Goal: Information Seeking & Learning: Learn about a topic

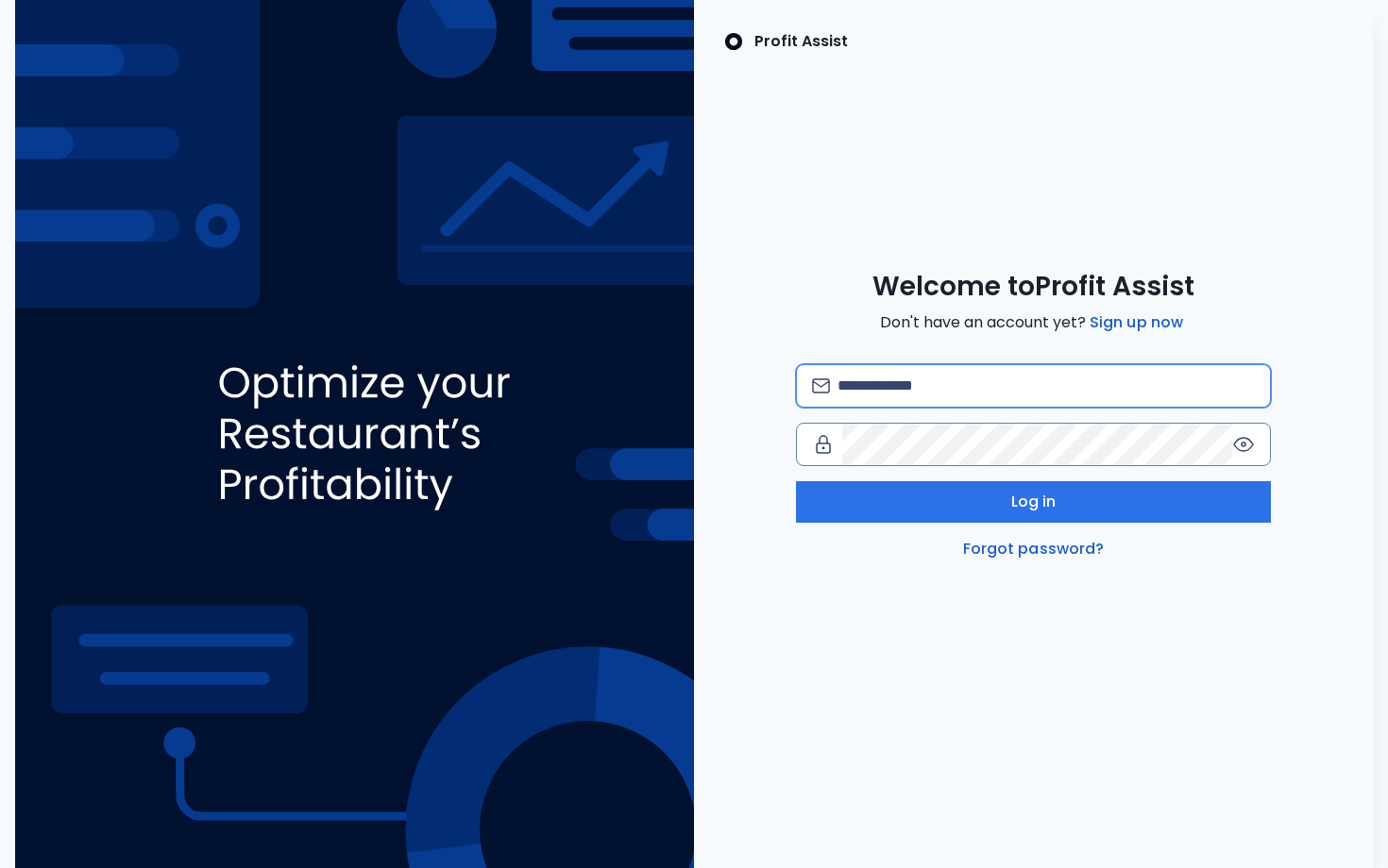
click at [987, 393] on input "email" at bounding box center [1046, 386] width 417 height 41
type input "**********"
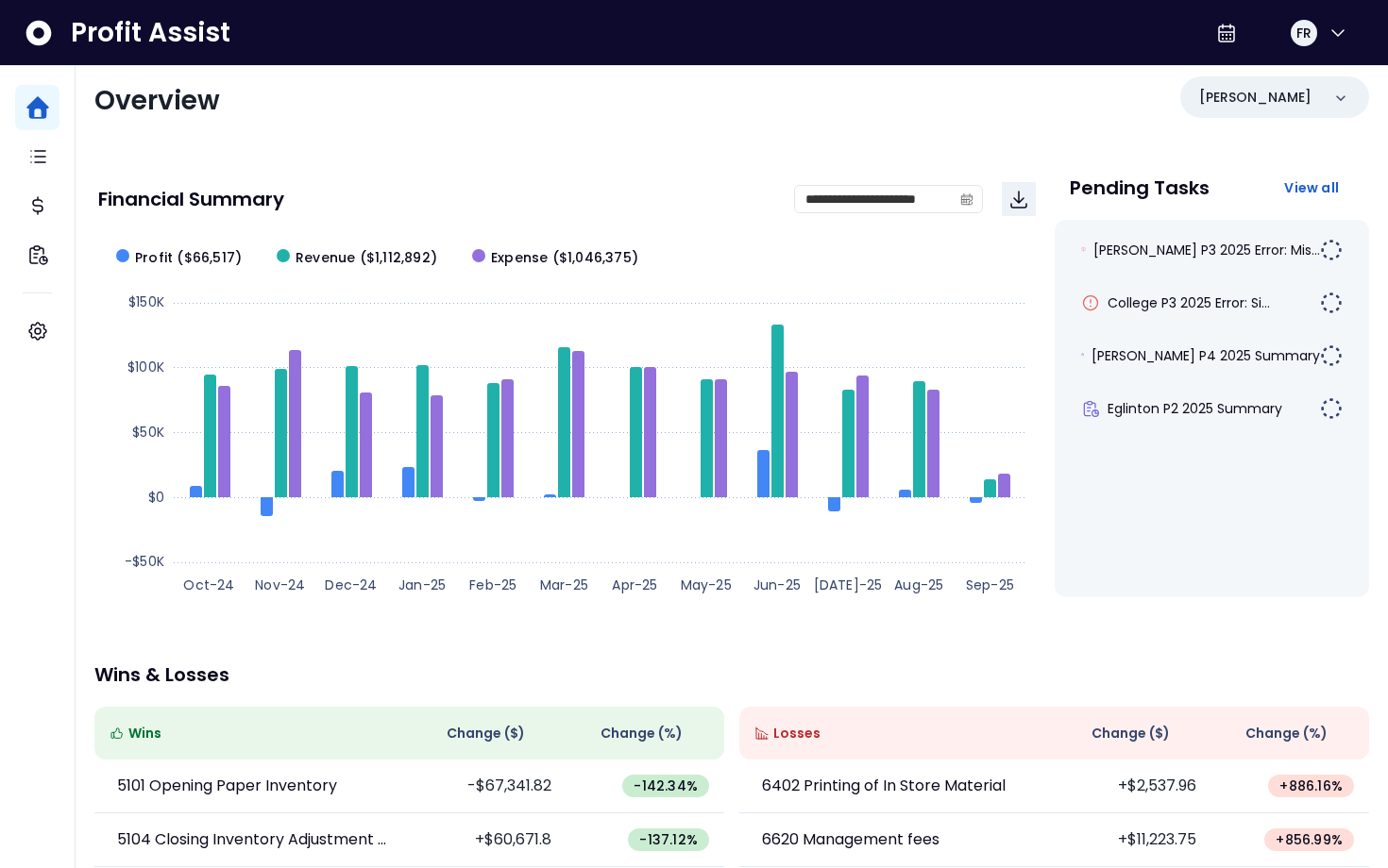
scroll to position [18, 0]
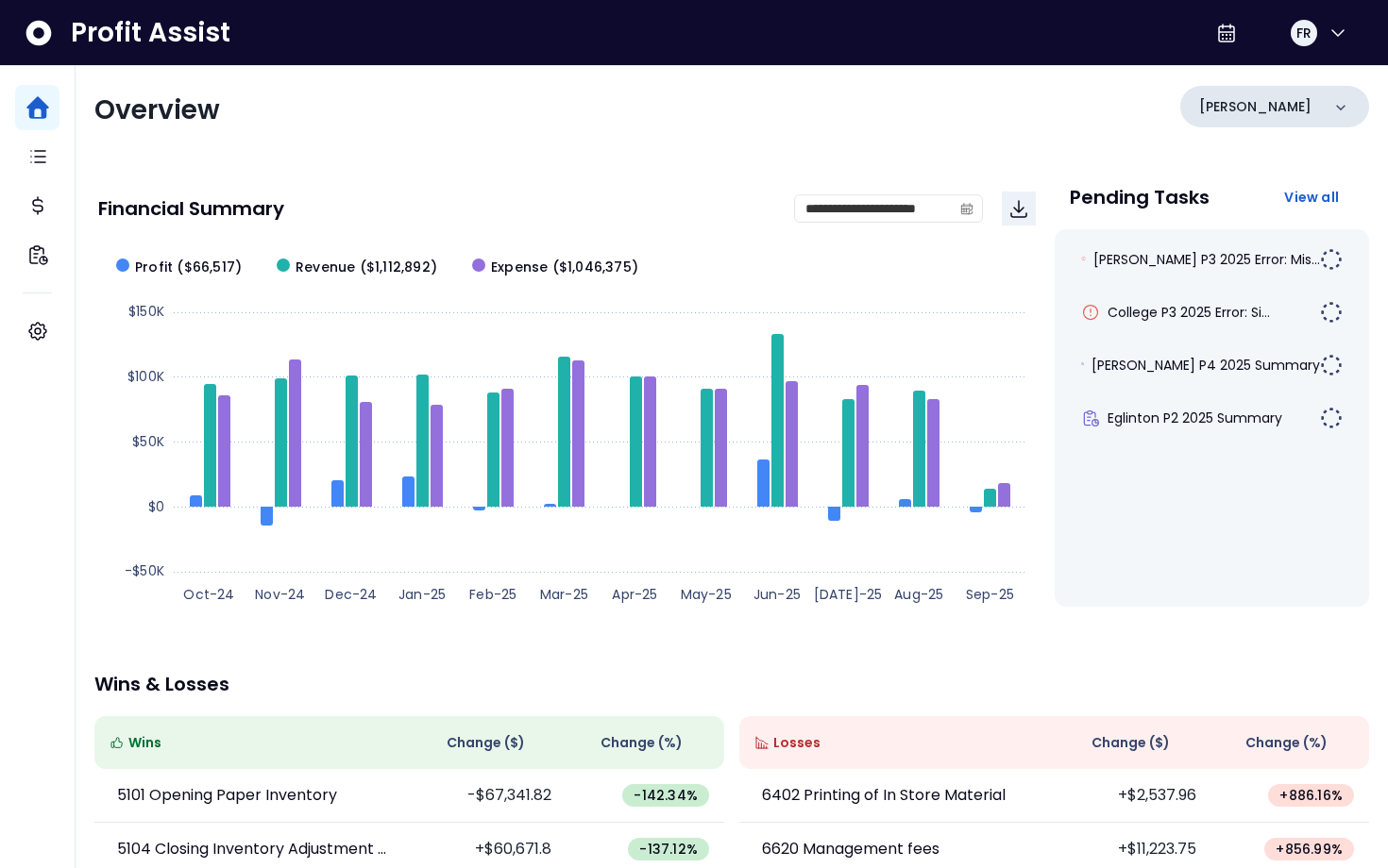
click at [1317, 116] on div "[PERSON_NAME]" at bounding box center [1274, 106] width 189 height 41
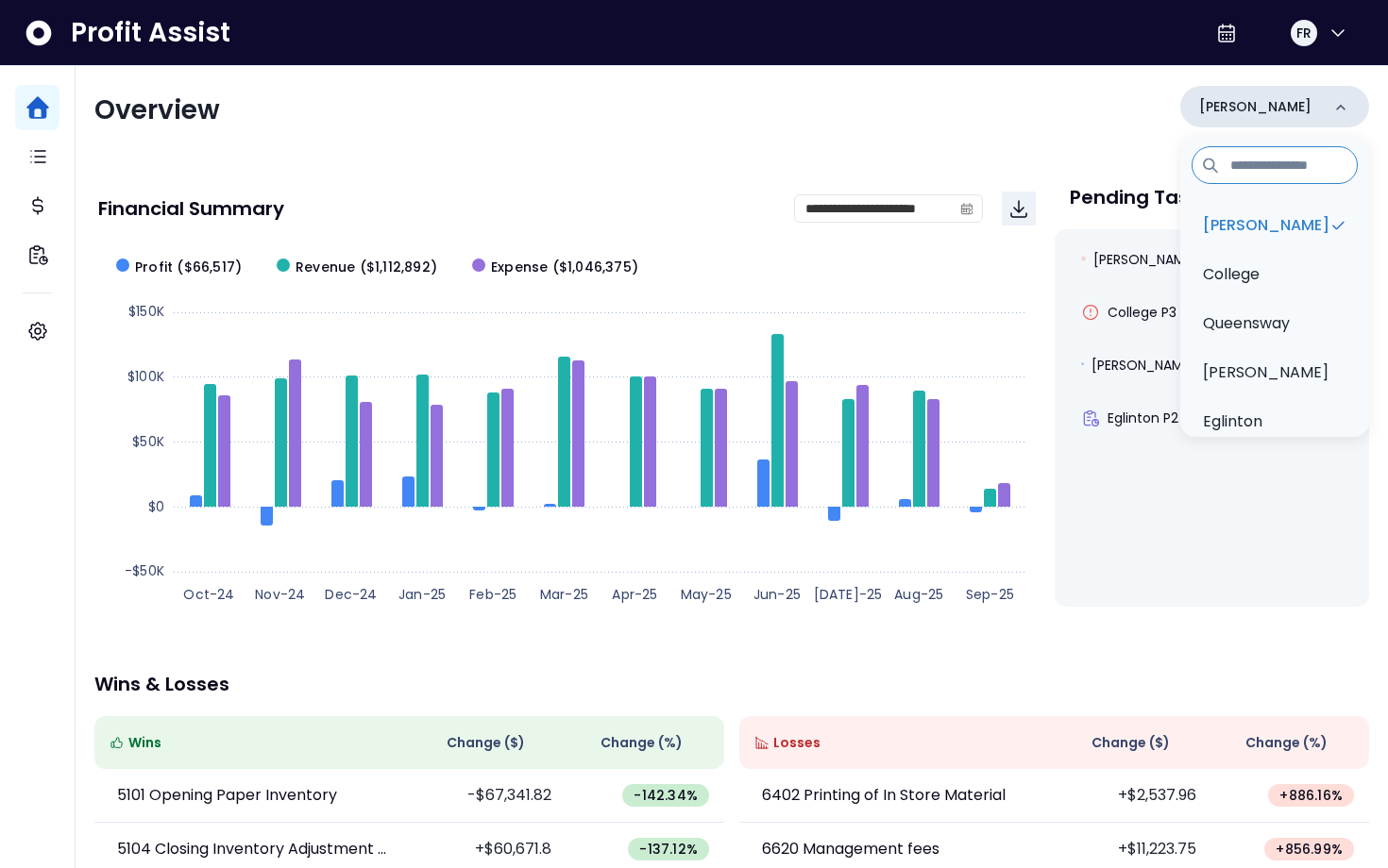
click at [1322, 122] on div "[PERSON_NAME]" at bounding box center [1274, 106] width 189 height 41
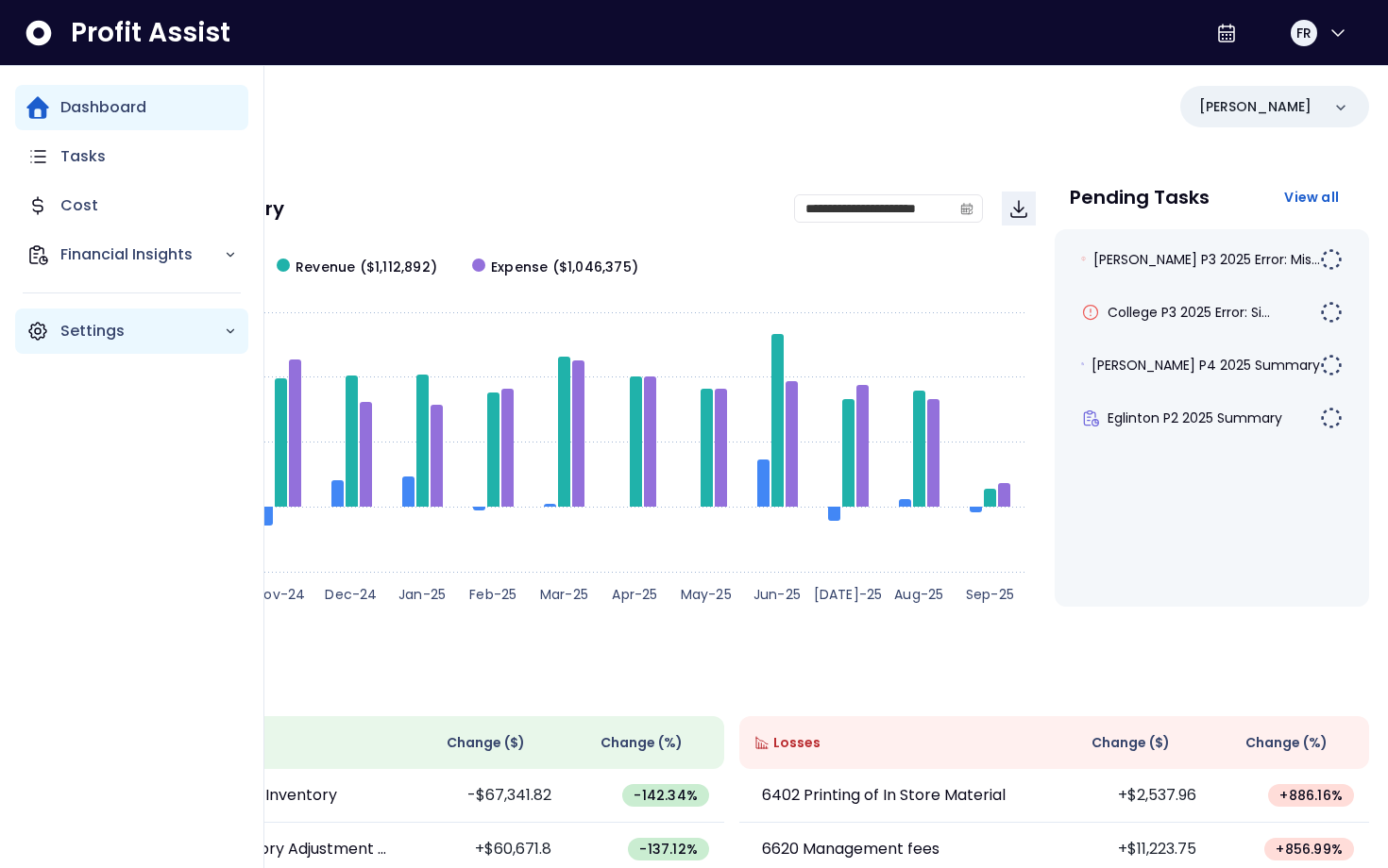
click at [125, 338] on p "Settings" at bounding box center [142, 331] width 163 height 23
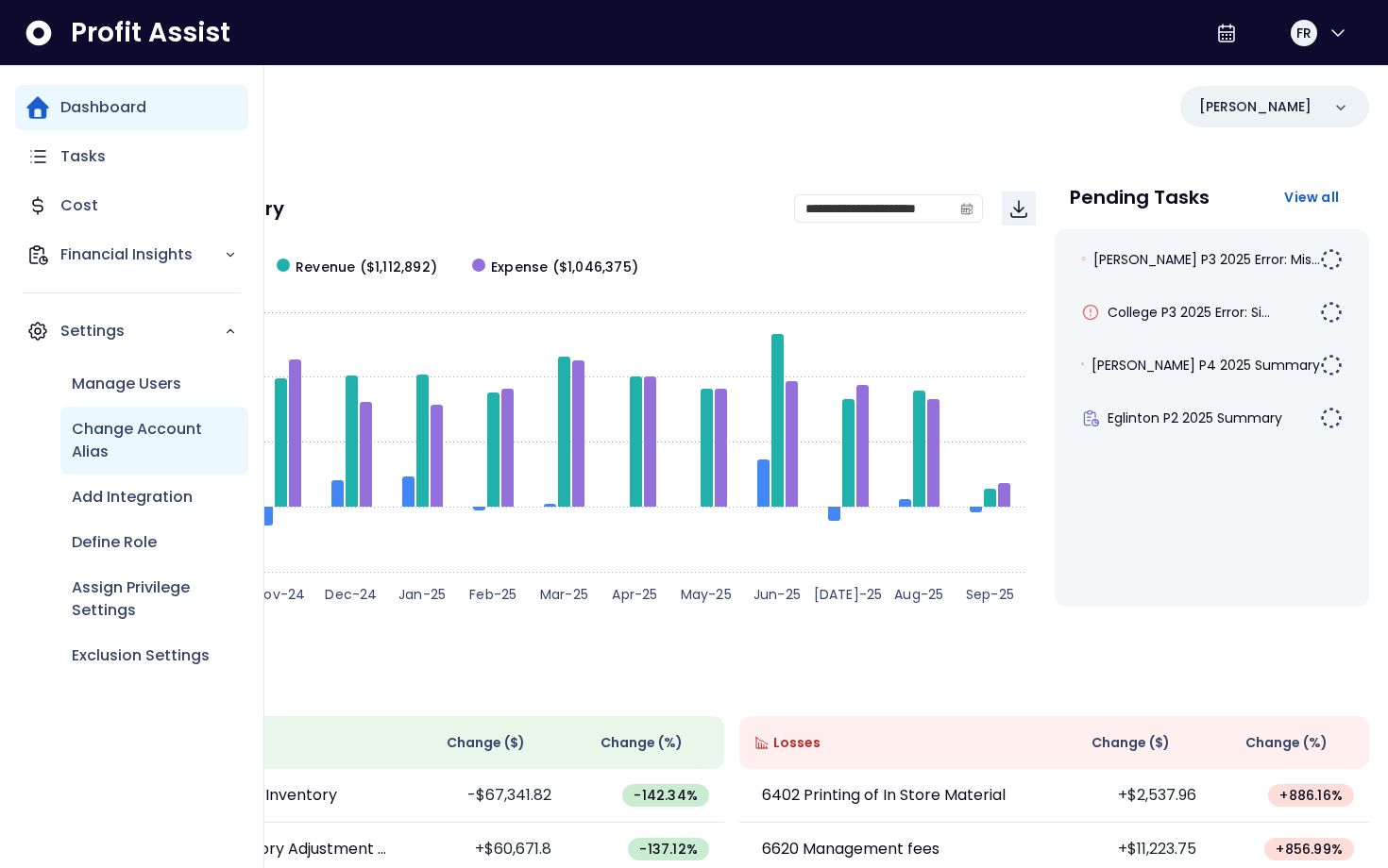
click at [108, 453] on p "Change Account Alias" at bounding box center [154, 440] width 165 height 45
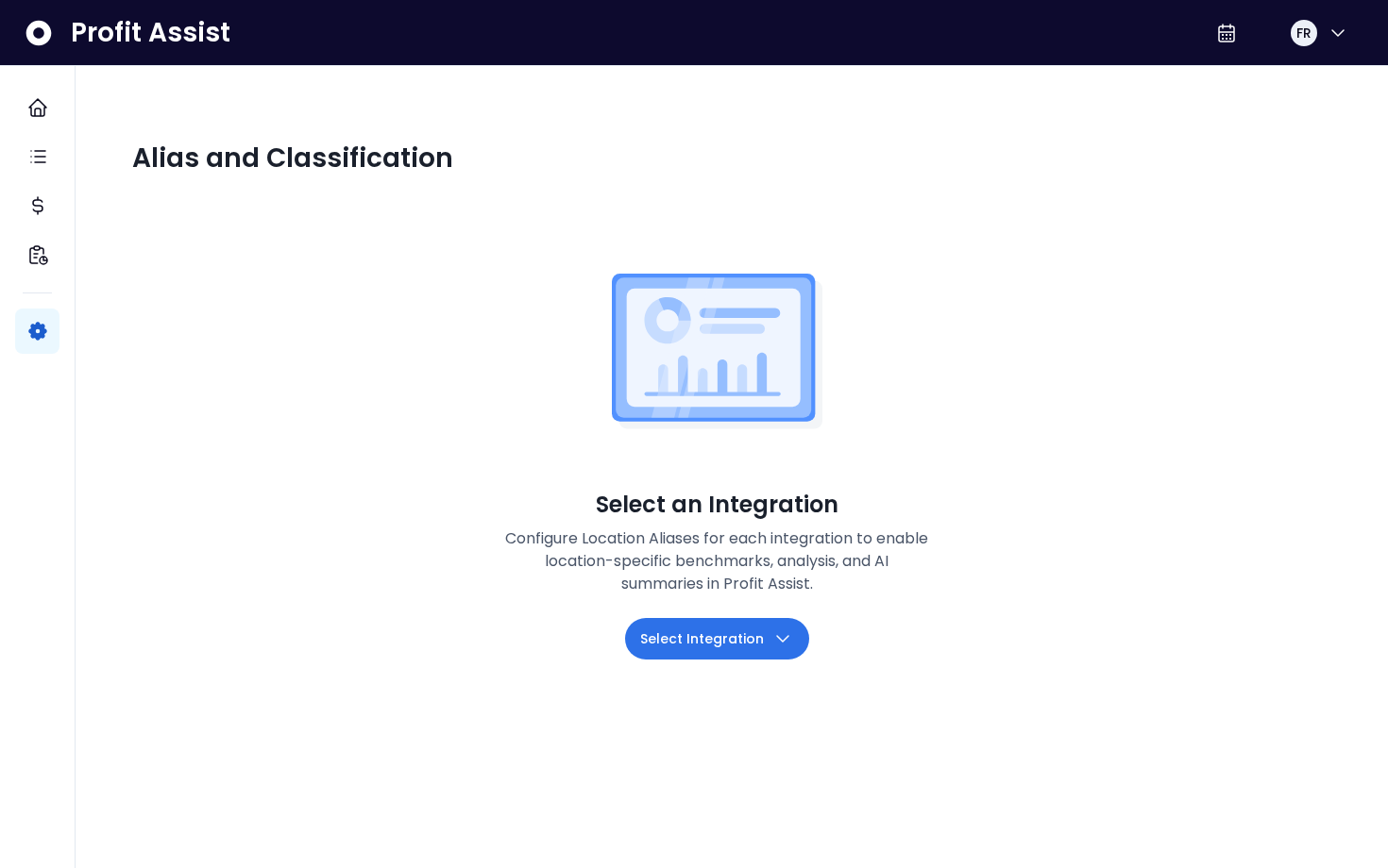
click at [735, 644] on span "Select Integration" at bounding box center [702, 639] width 124 height 23
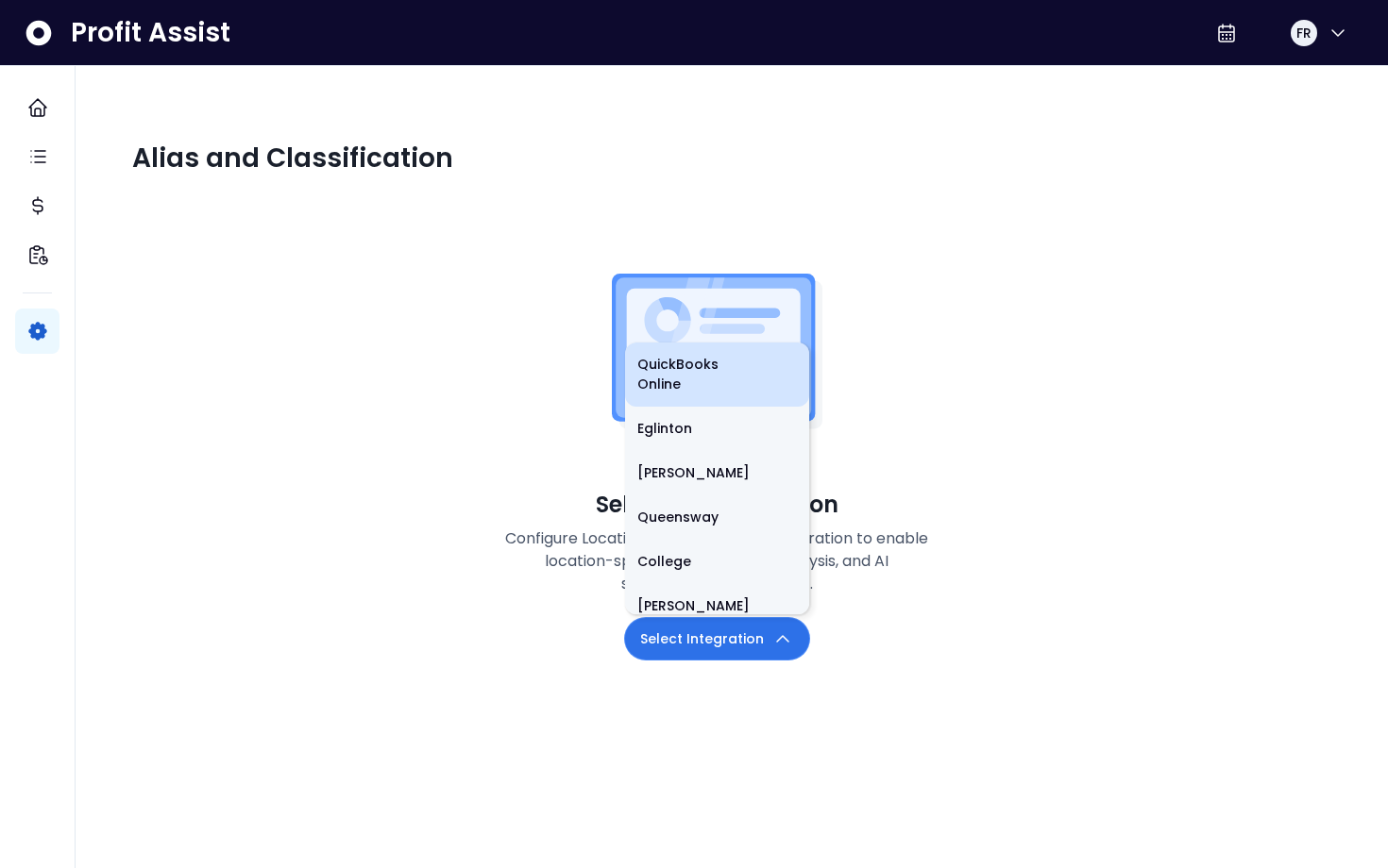
click at [681, 374] on li "QuickBooks Online" at bounding box center [717, 375] width 184 height 64
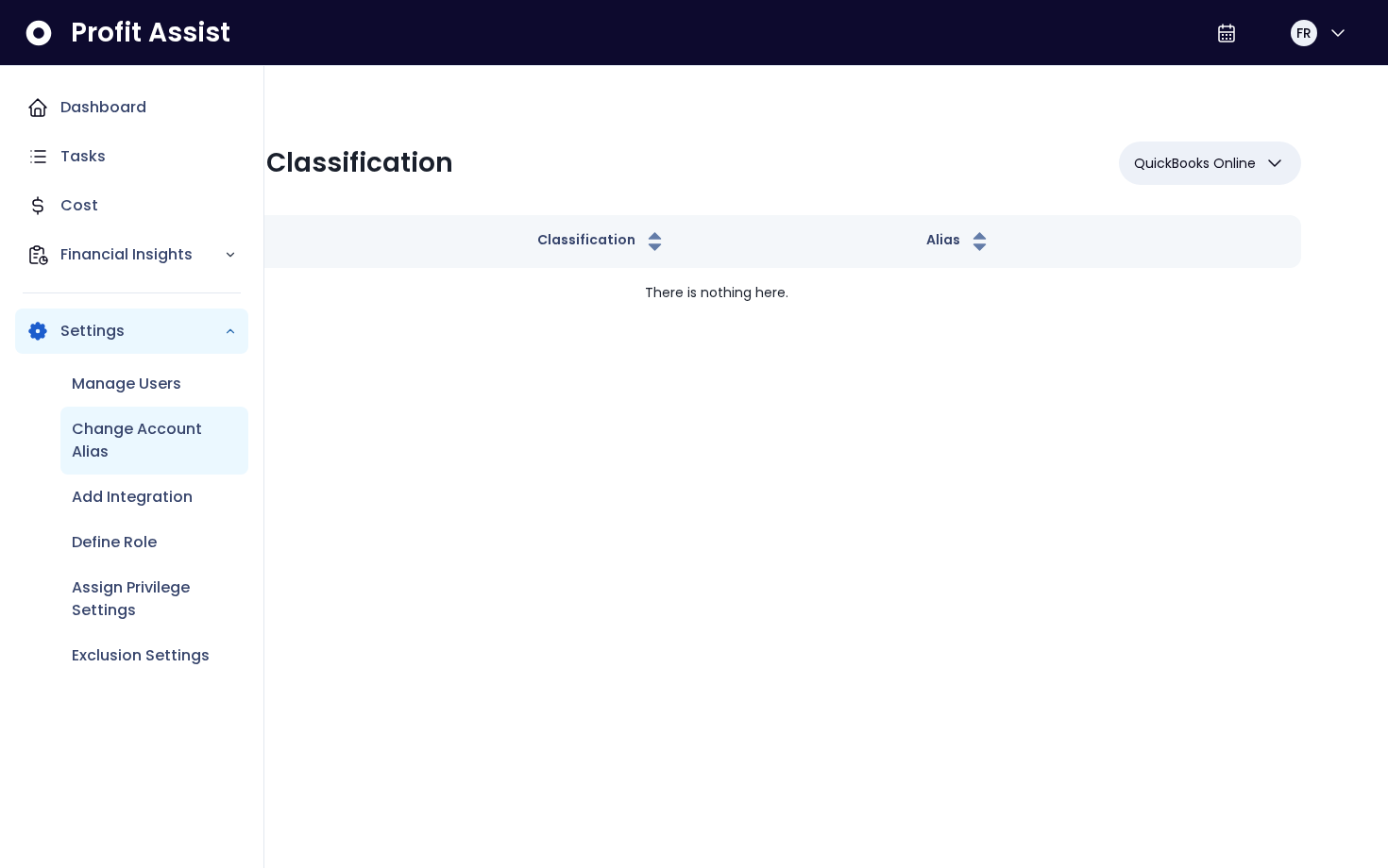
click at [110, 441] on p "Change Account Alias" at bounding box center [154, 440] width 165 height 45
click at [152, 429] on p "Change Account Alias" at bounding box center [154, 440] width 165 height 45
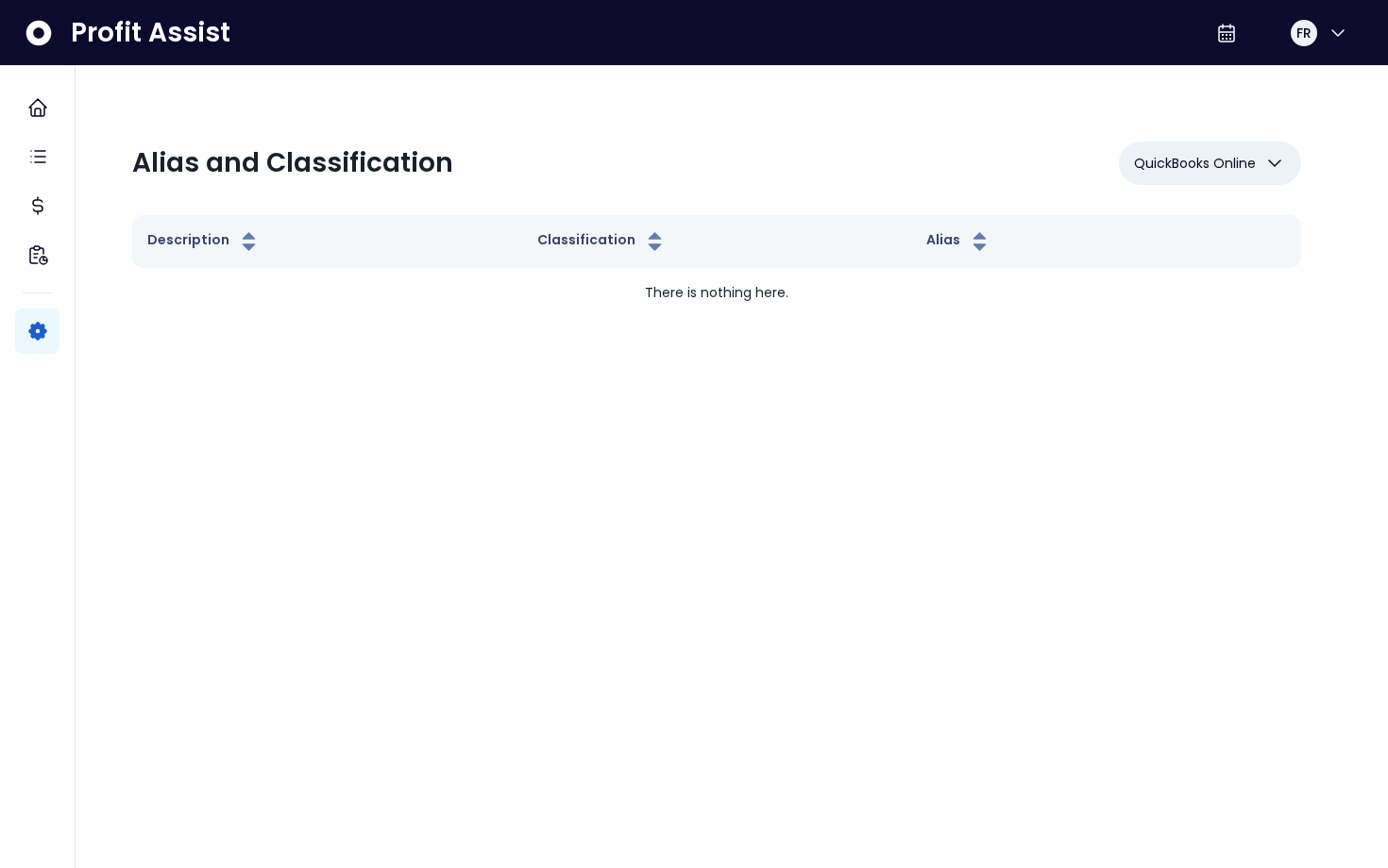
click at [1256, 155] on button "QuickBooks Online" at bounding box center [1209, 163] width 182 height 43
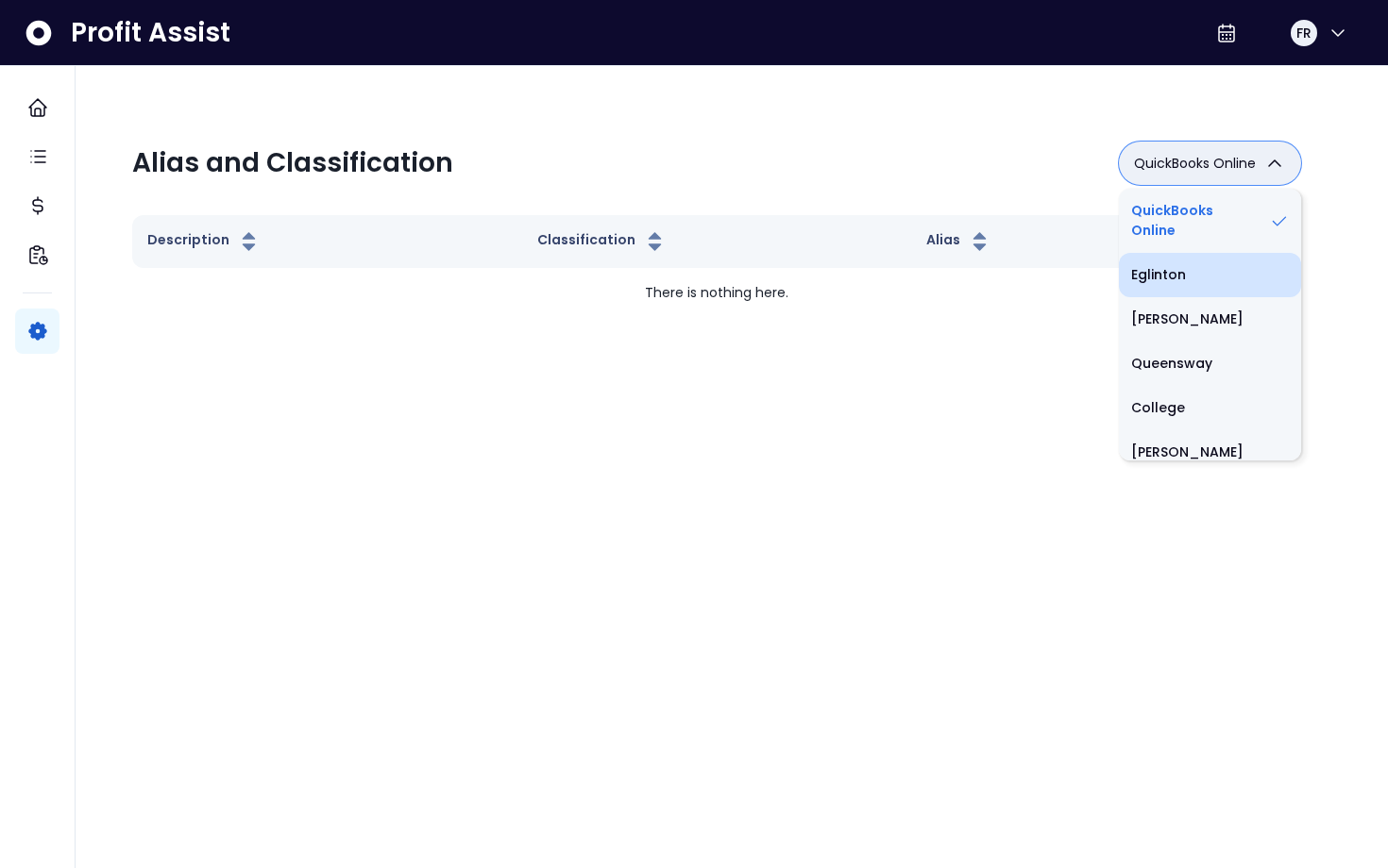
click at [1183, 294] on li "Eglinton" at bounding box center [1209, 274] width 182 height 44
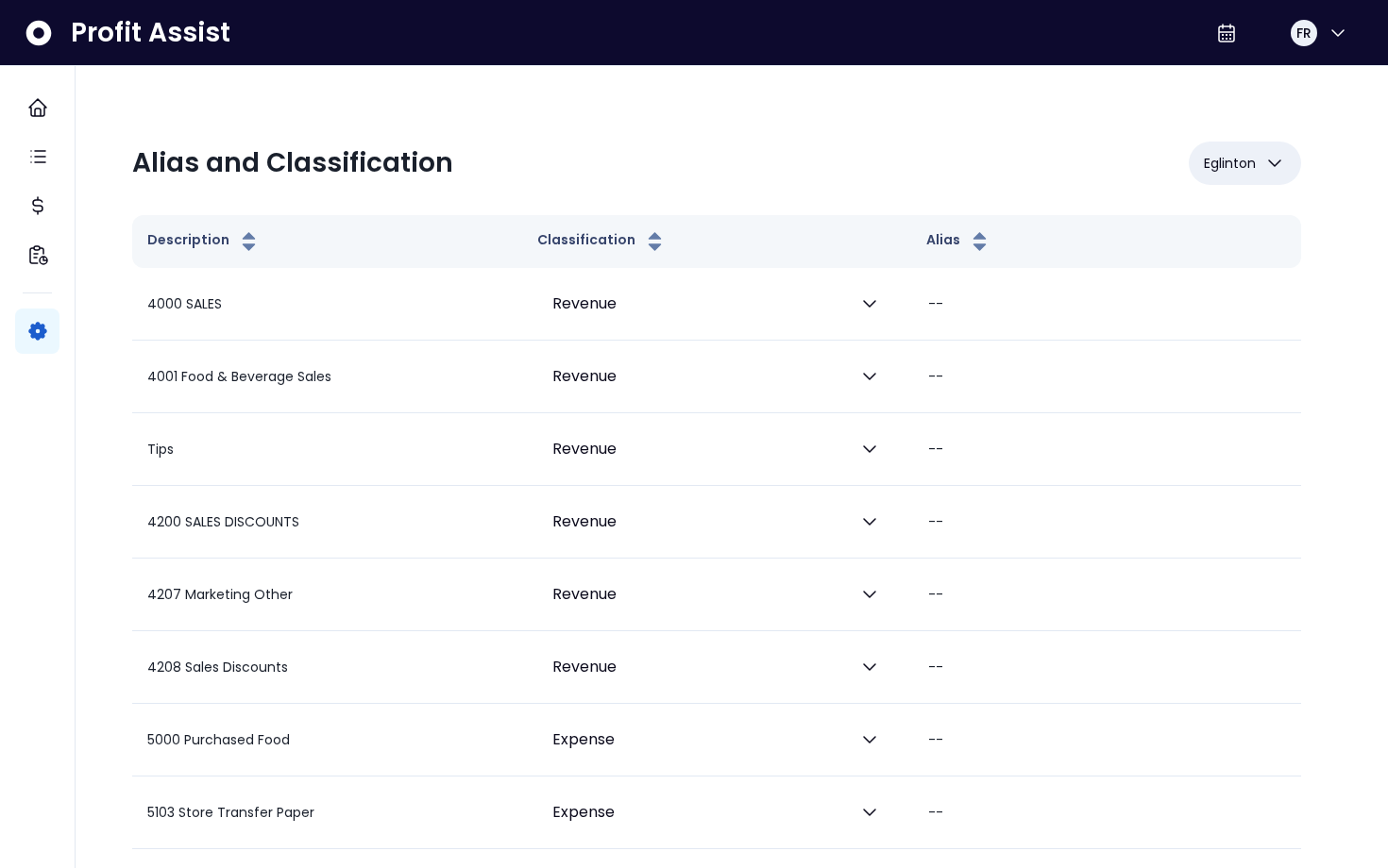
click at [1263, 161] on icon "button" at bounding box center [1274, 163] width 23 height 23
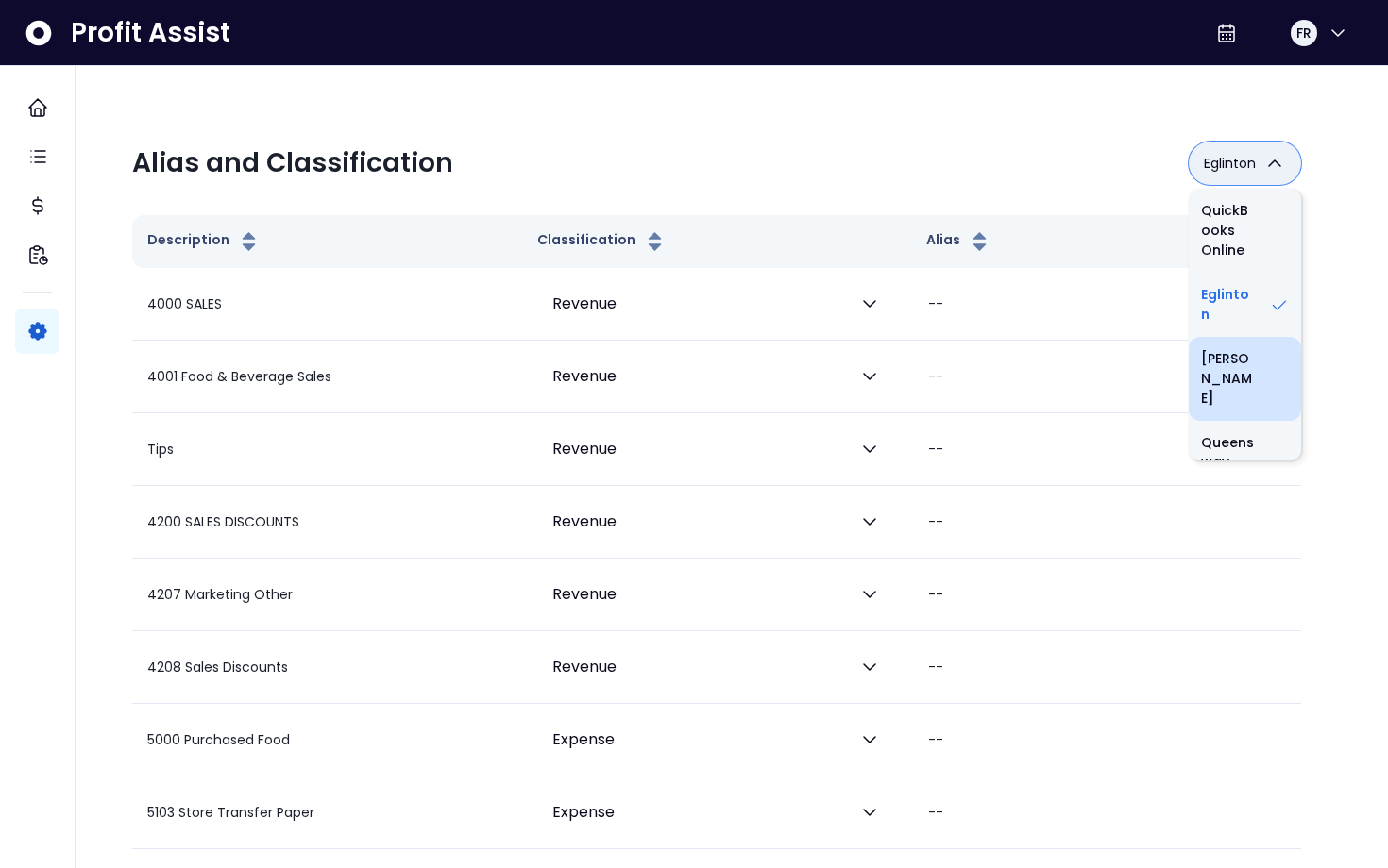
click at [1243, 350] on li "[PERSON_NAME]" at bounding box center [1244, 378] width 112 height 84
type input "***"
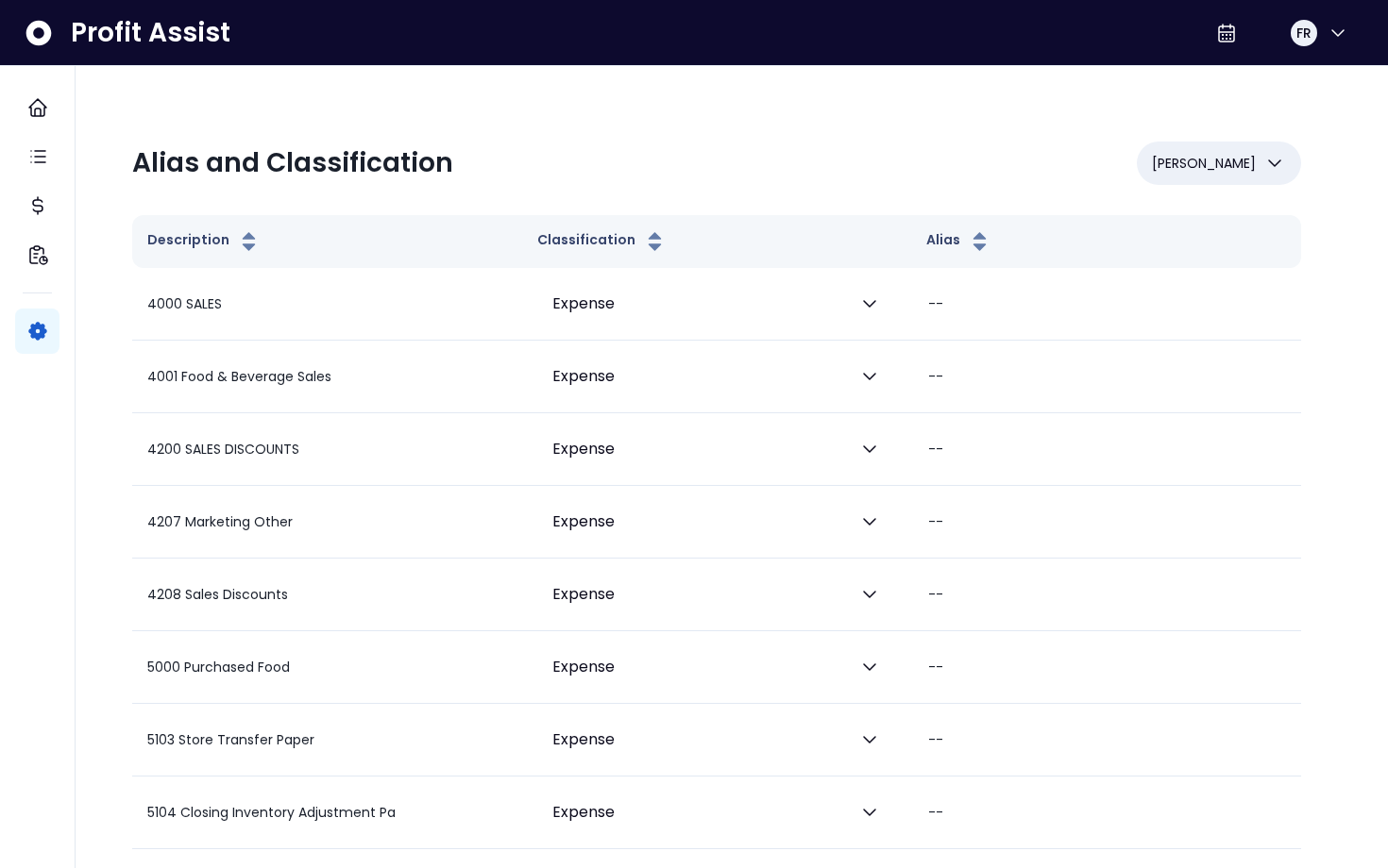
click at [1219, 170] on span "[PERSON_NAME]" at bounding box center [1204, 163] width 104 height 23
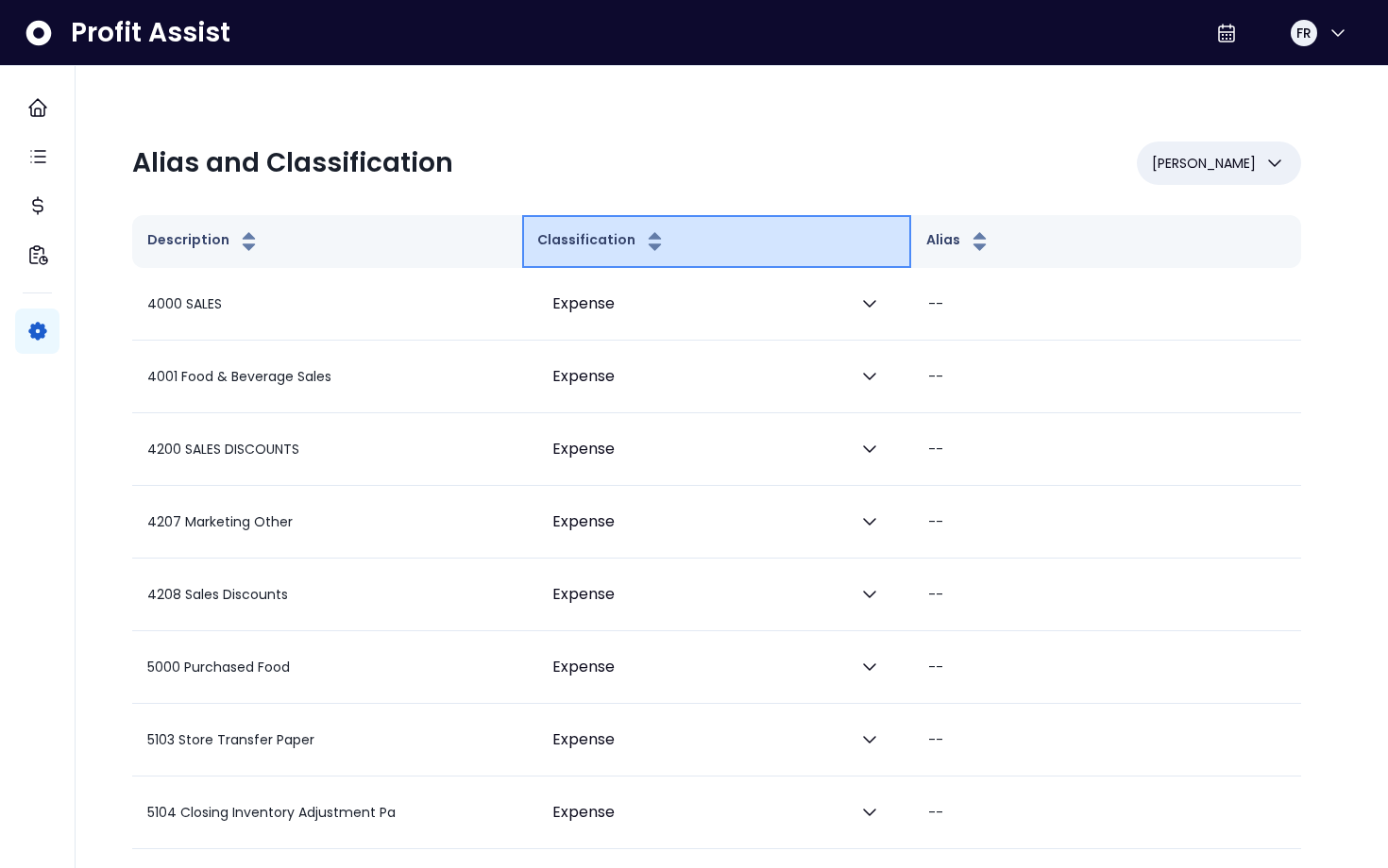
click at [624, 240] on button "Classification" at bounding box center [602, 241] width 130 height 23
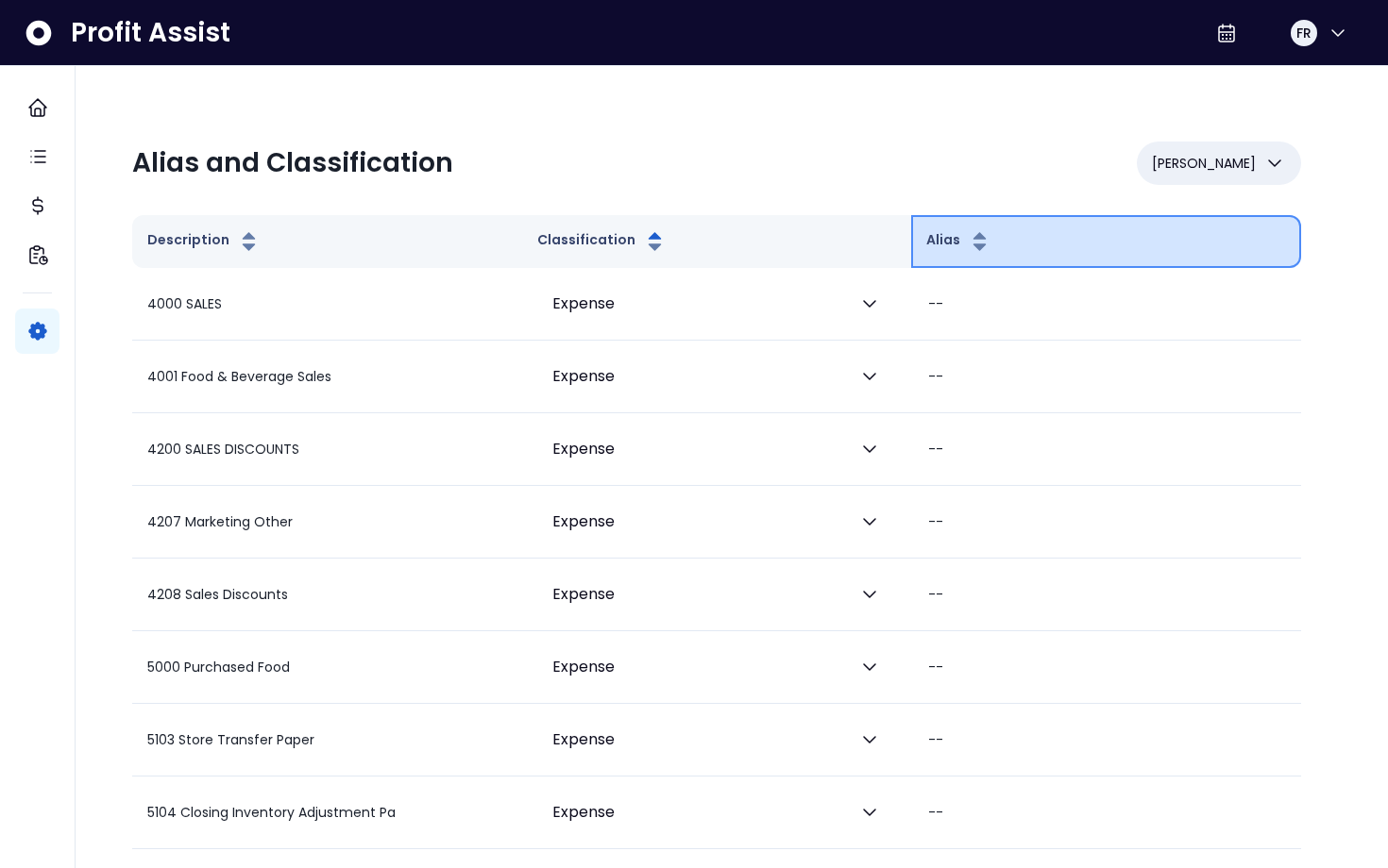
click at [968, 231] on icon "button" at bounding box center [979, 241] width 24 height 23
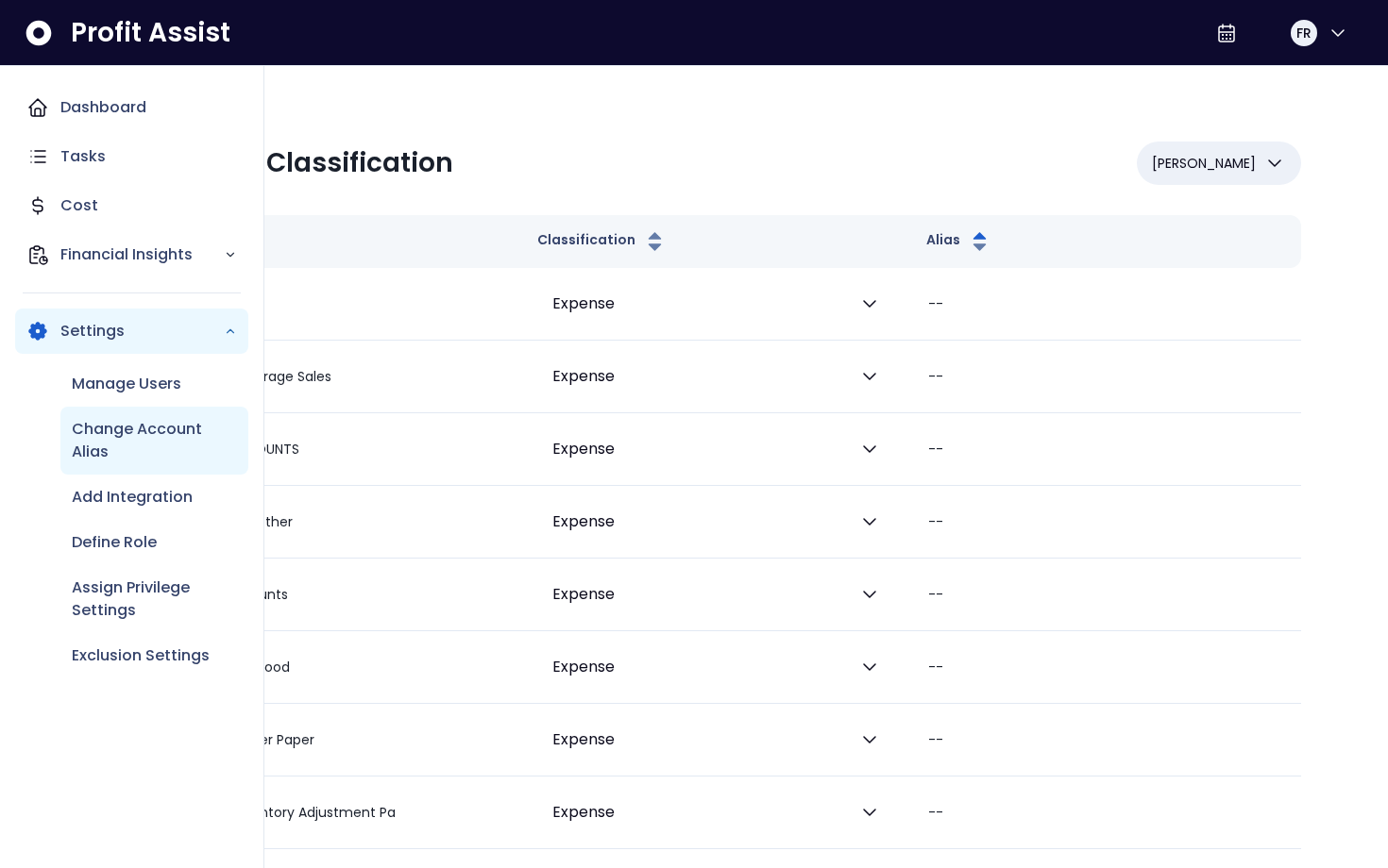
click at [134, 433] on p "Change Account Alias" at bounding box center [154, 440] width 165 height 45
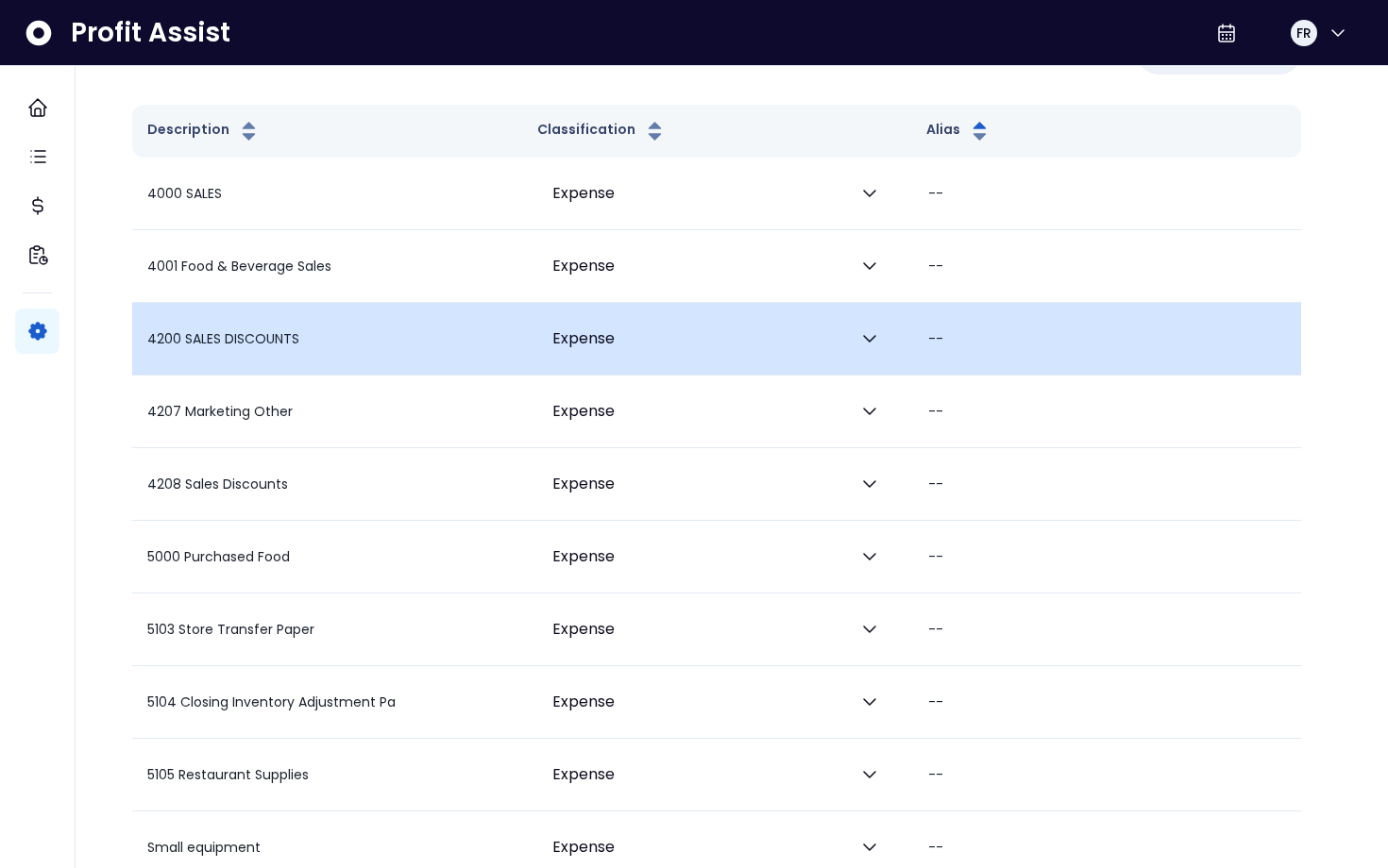
scroll to position [111, 0]
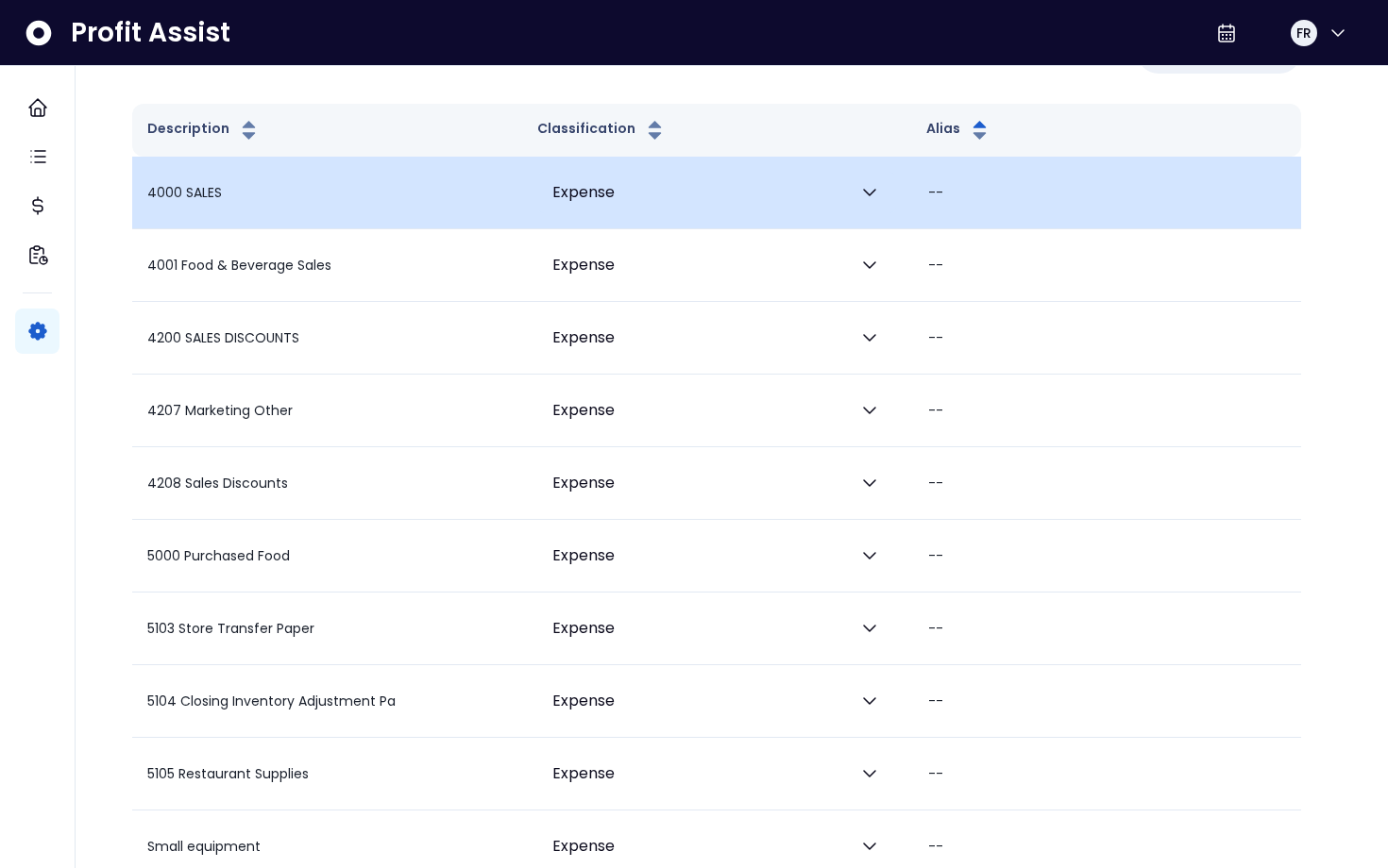
click at [877, 189] on icon "button" at bounding box center [869, 192] width 23 height 23
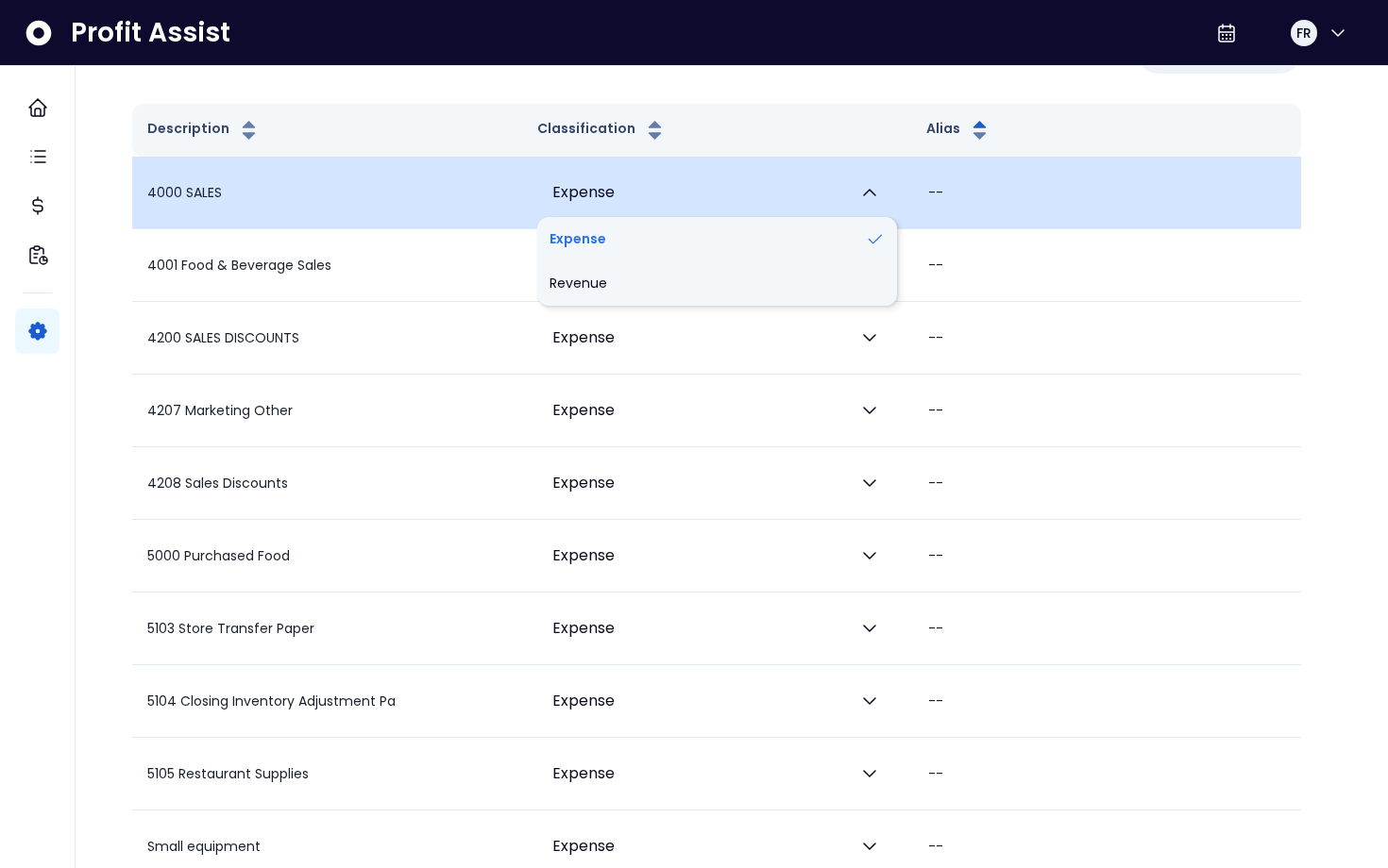
click at [877, 189] on icon "button" at bounding box center [869, 192] width 23 height 23
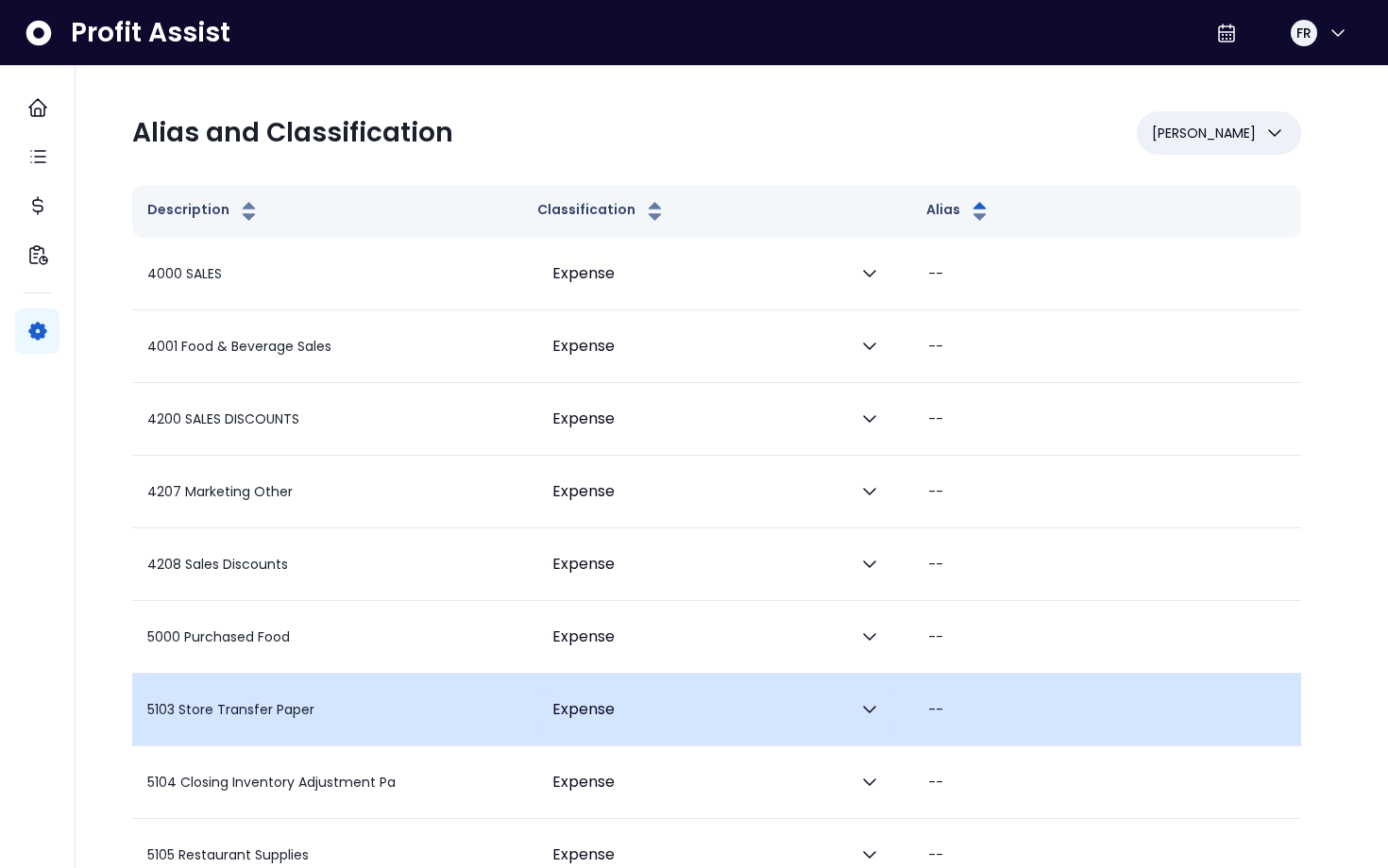
scroll to position [0, 0]
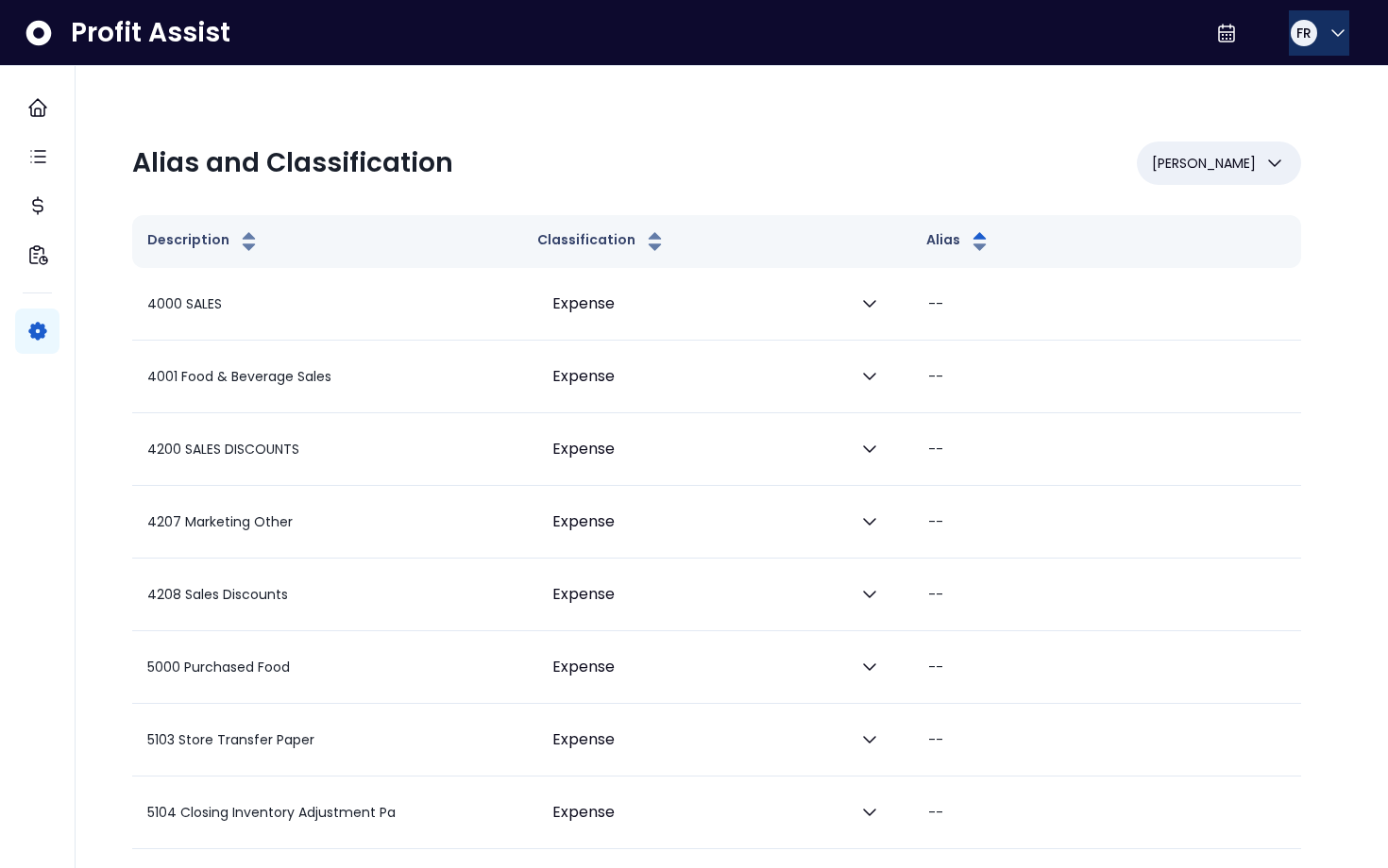
click at [1332, 36] on icon "button" at bounding box center [1337, 32] width 23 height 23
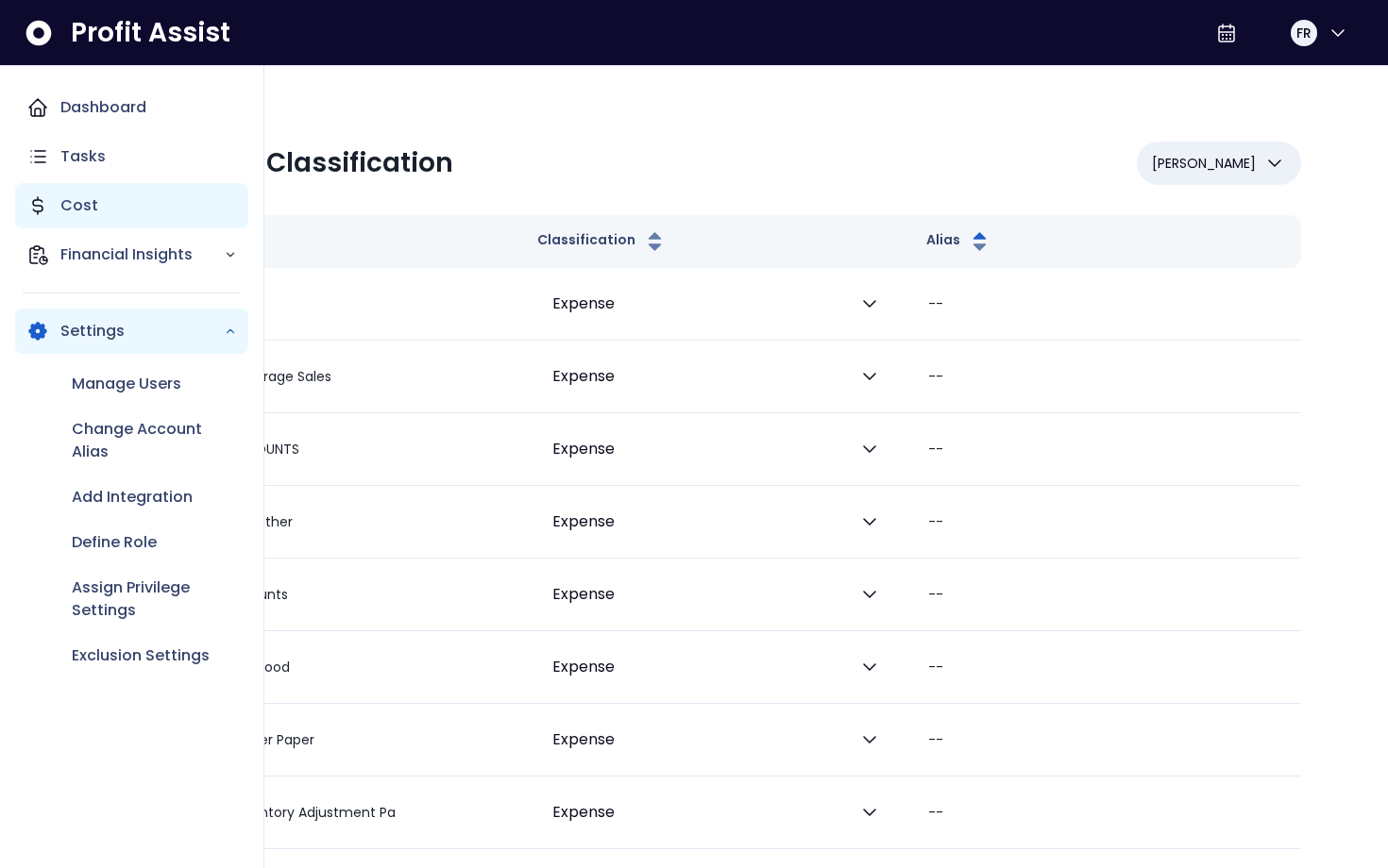
drag, startPoint x: 49, startPoint y: 116, endPoint x: 42, endPoint y: 202, distance: 86.3
click at [43, 202] on div "Dashboard Tasks Cost Financial Insights Settings Manage Users Change Account Al…" at bounding box center [131, 385] width 233 height 602
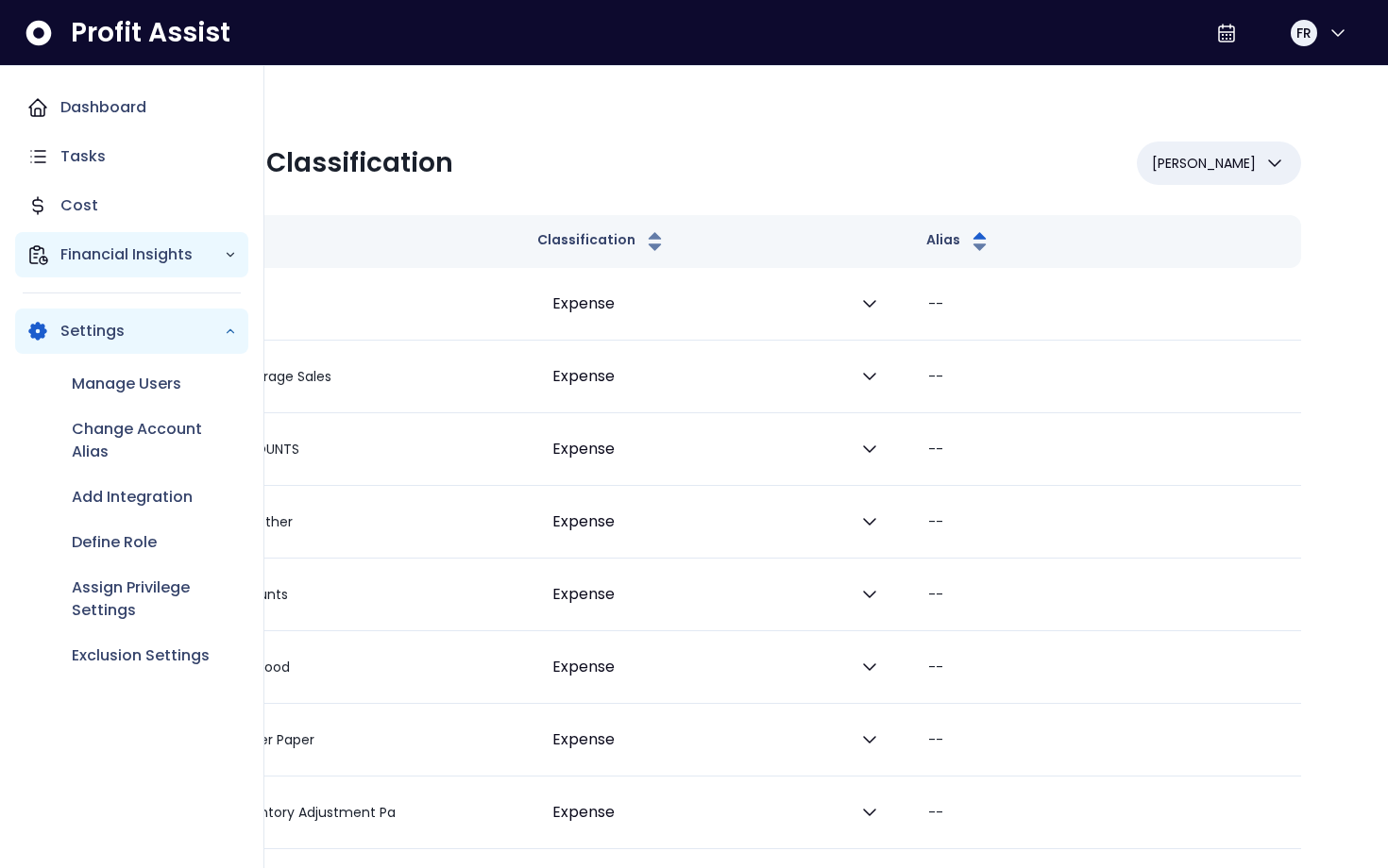
click at [116, 254] on p "Financial Insights" at bounding box center [142, 255] width 163 height 23
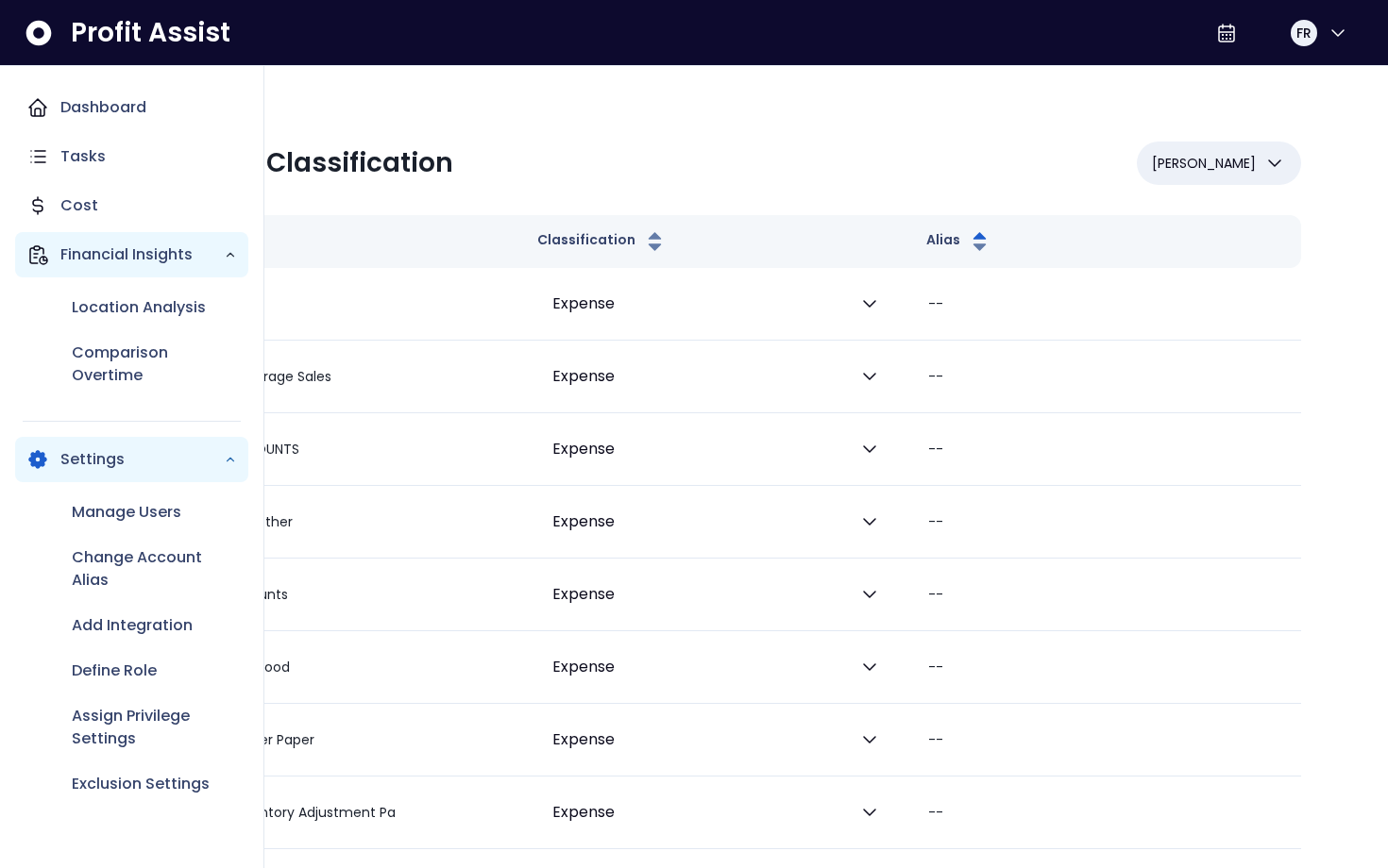
click at [116, 254] on p "Financial Insights" at bounding box center [142, 255] width 163 height 23
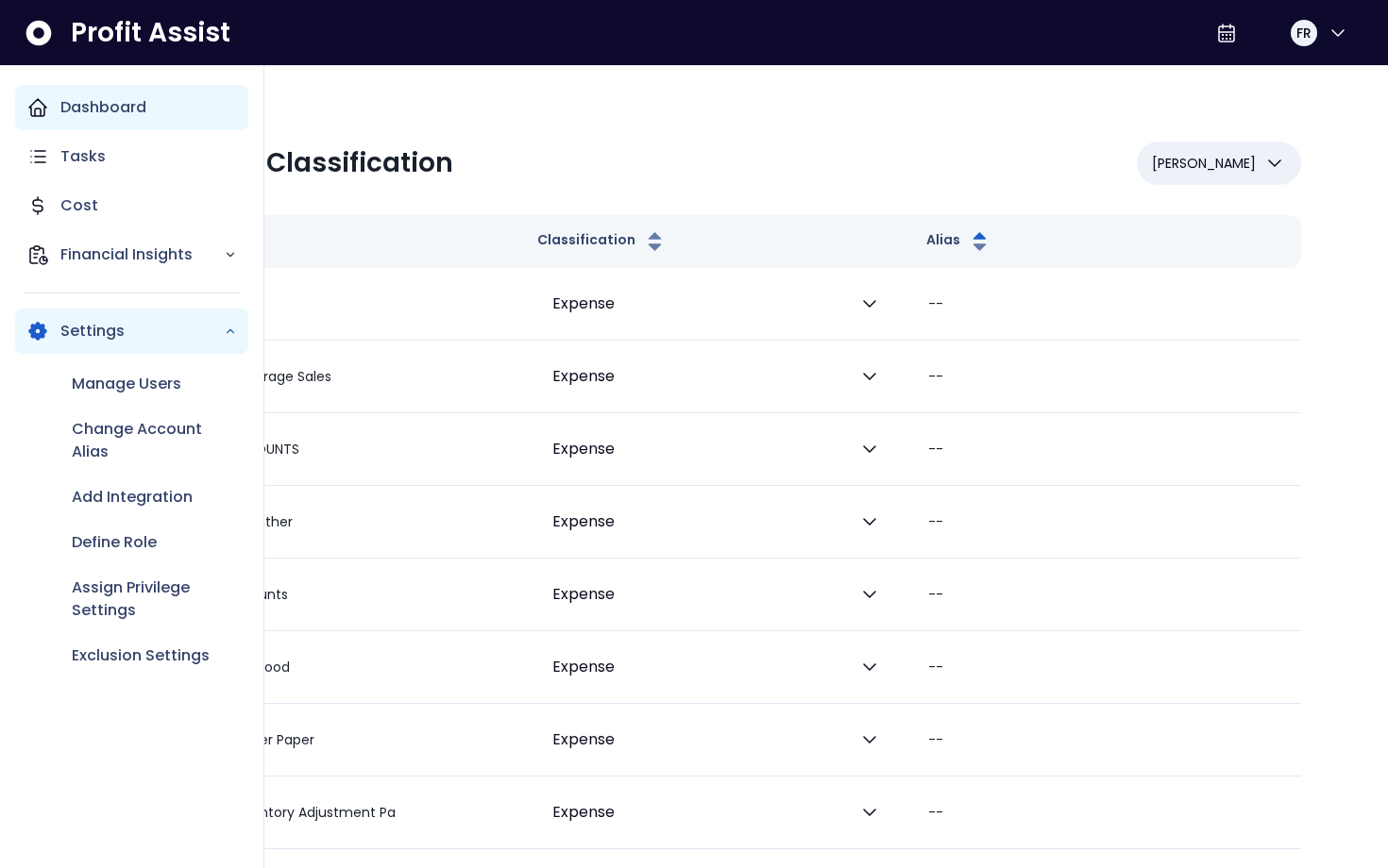
click at [83, 108] on p "Dashboard" at bounding box center [102, 107] width 86 height 23
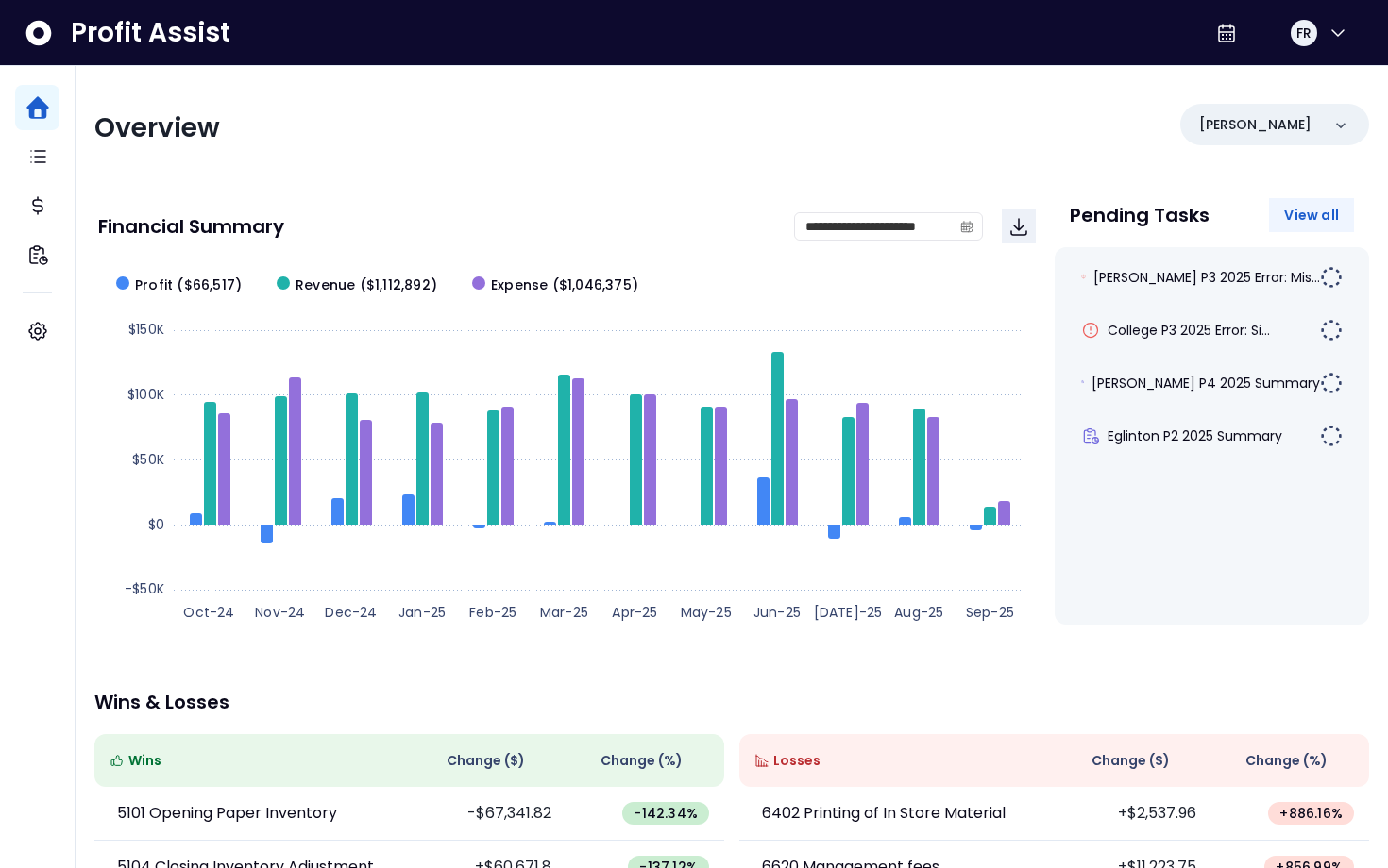
click at [1344, 218] on button "View all" at bounding box center [1311, 215] width 85 height 34
click at [1270, 131] on div "[PERSON_NAME]" at bounding box center [1274, 125] width 189 height 41
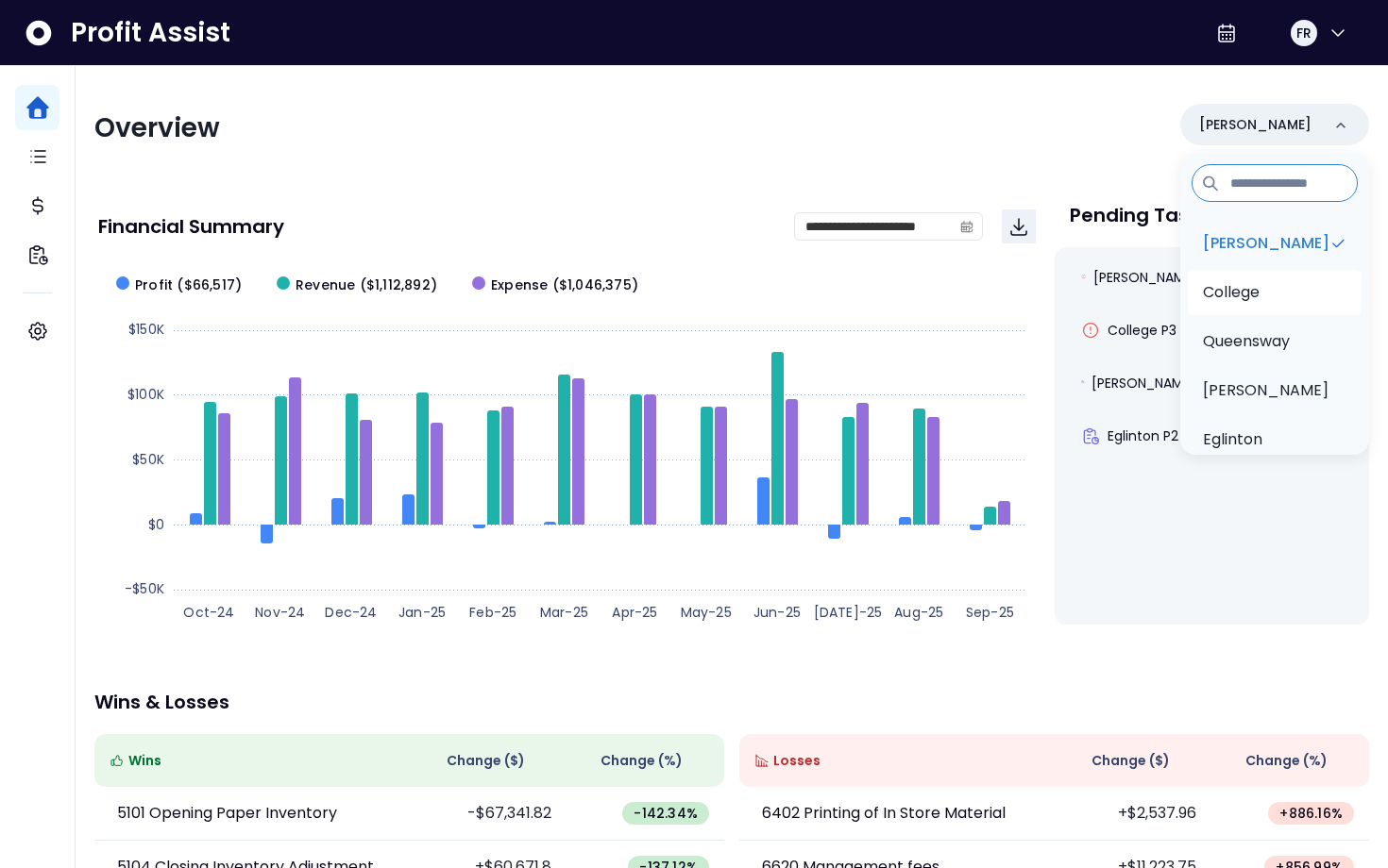
click at [1246, 284] on p "College" at bounding box center [1231, 292] width 57 height 23
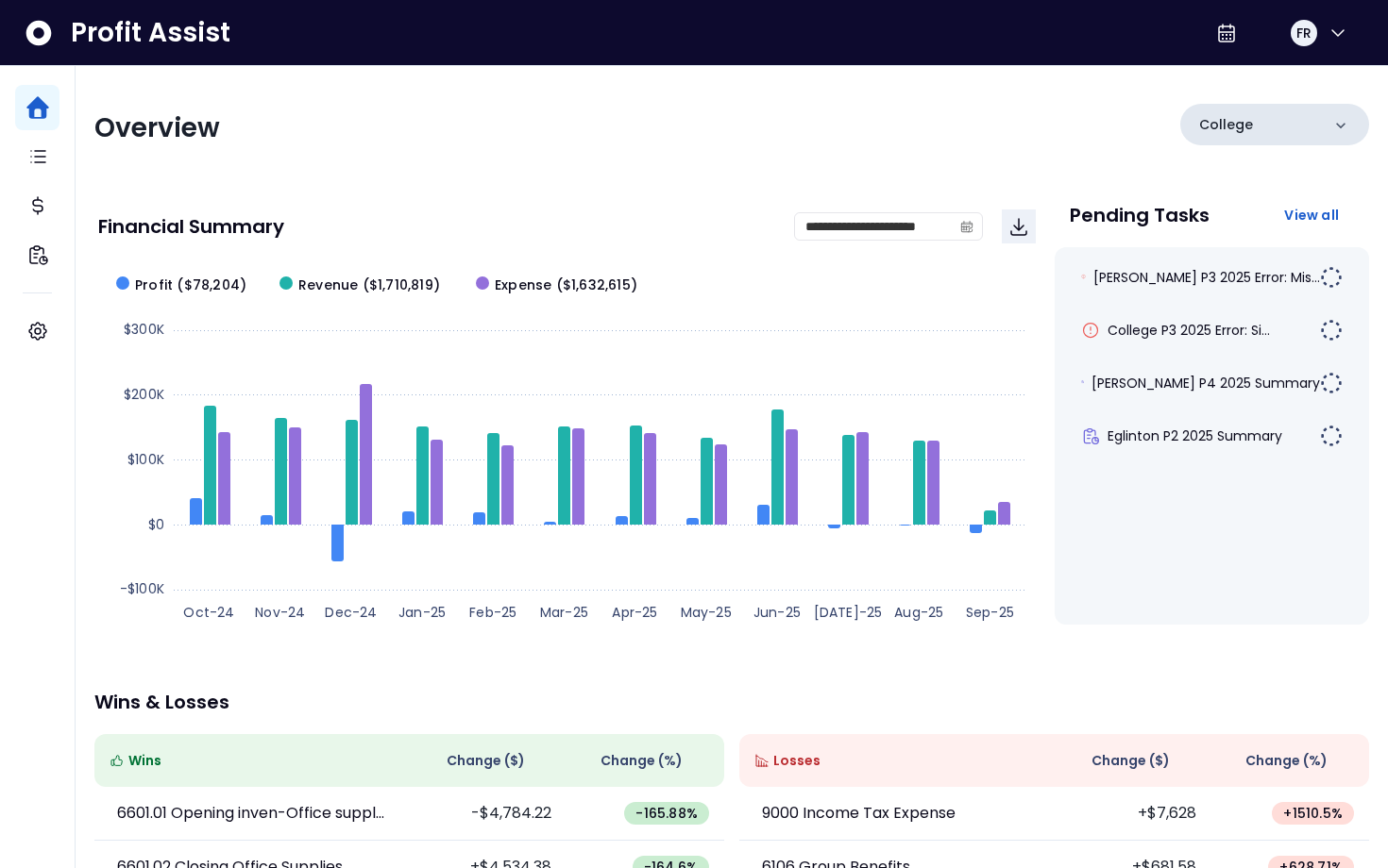
click at [1319, 128] on div "College" at bounding box center [1274, 125] width 189 height 41
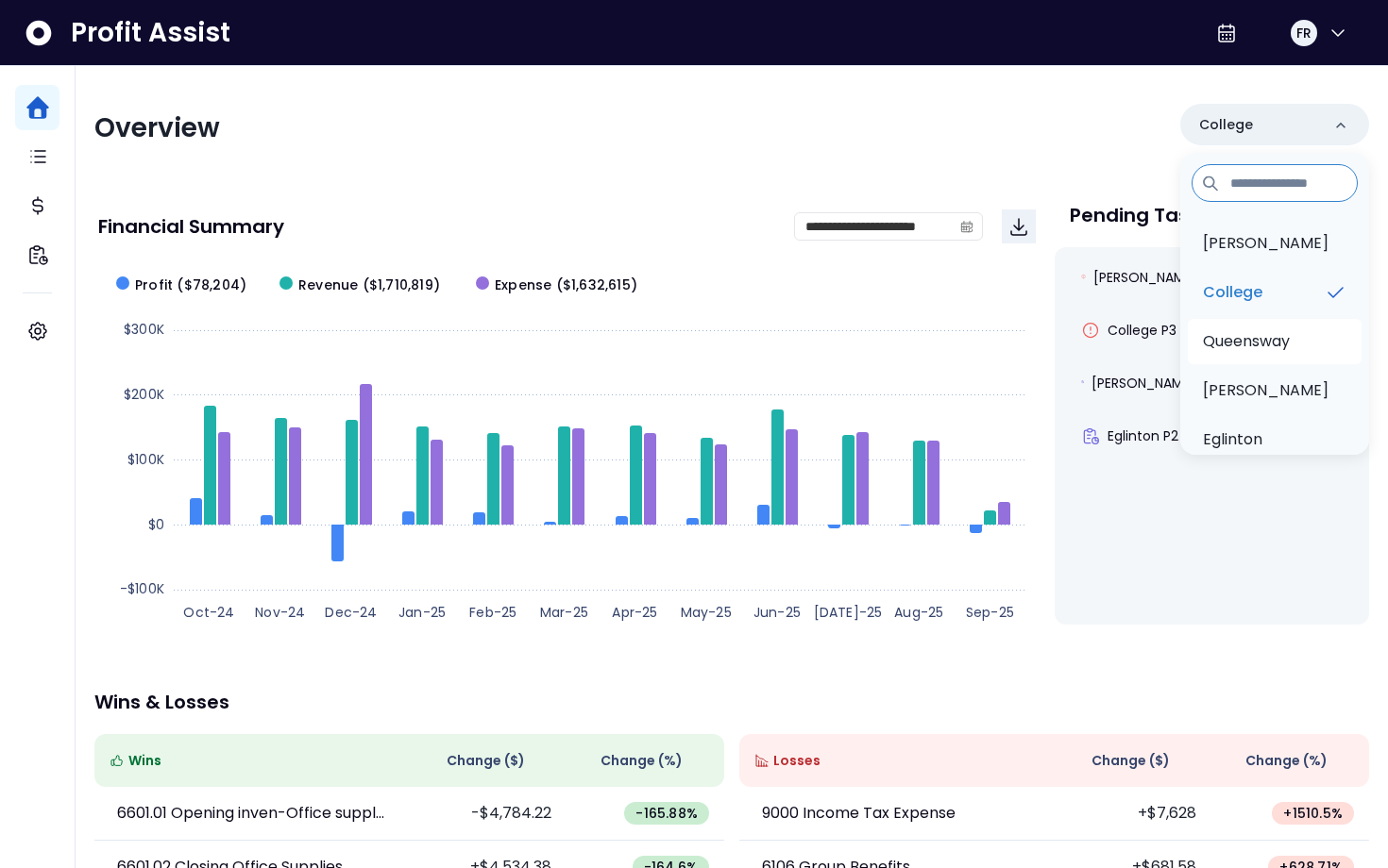
click at [1280, 348] on p "Queensway" at bounding box center [1245, 341] width 87 height 23
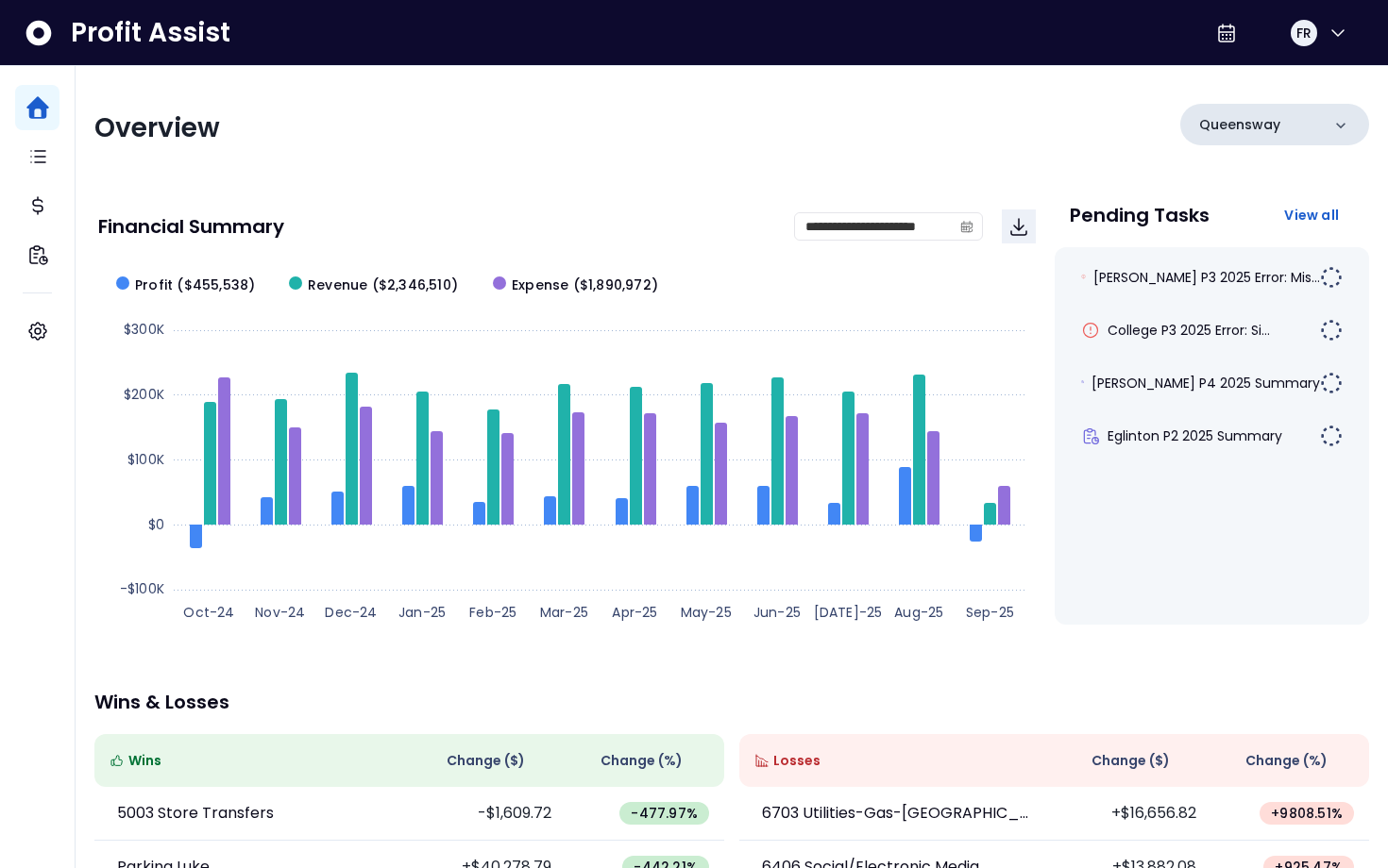
click at [1343, 135] on div "Queensway" at bounding box center [1274, 125] width 189 height 41
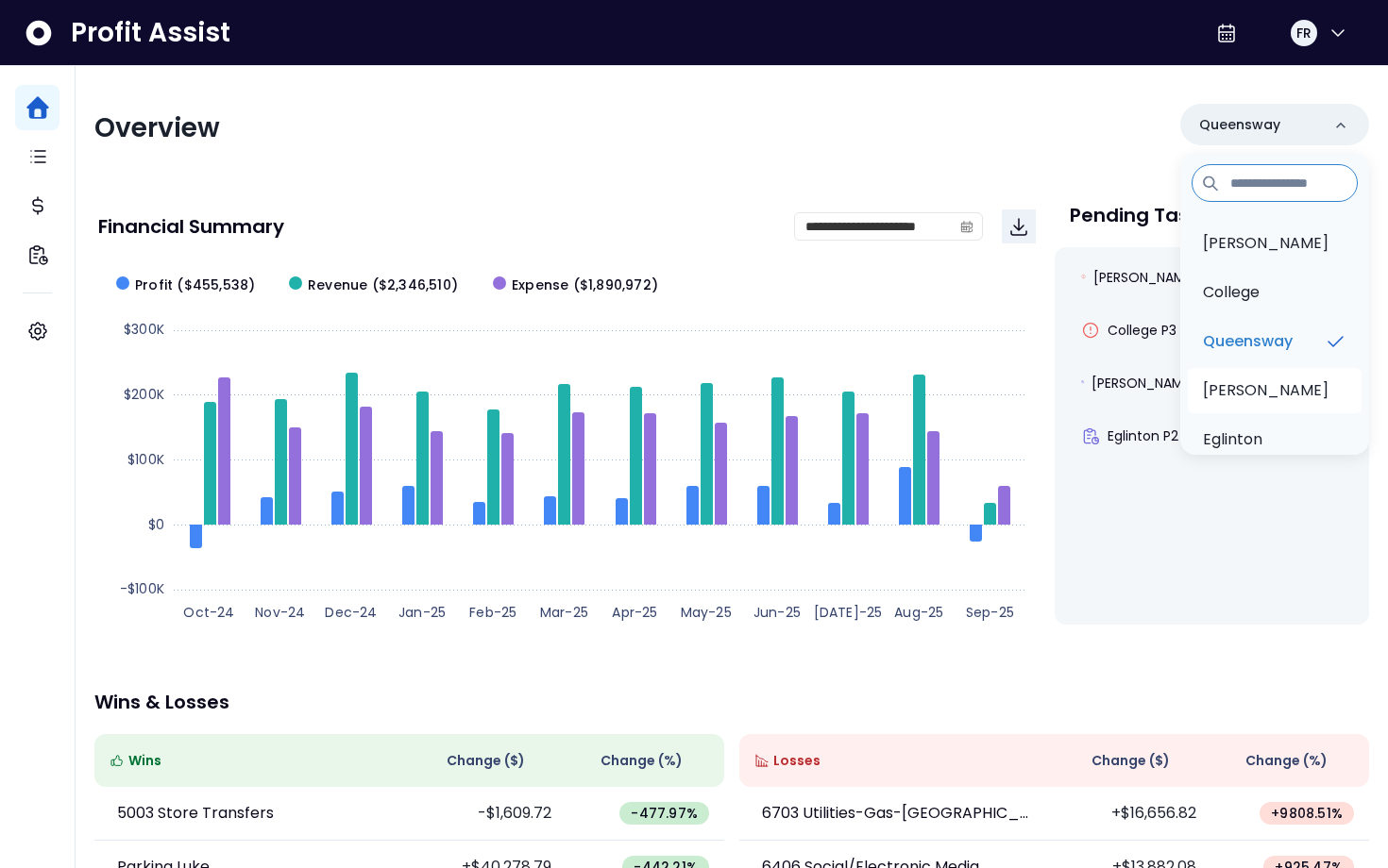
click at [1269, 395] on li "[PERSON_NAME]" at bounding box center [1274, 390] width 174 height 45
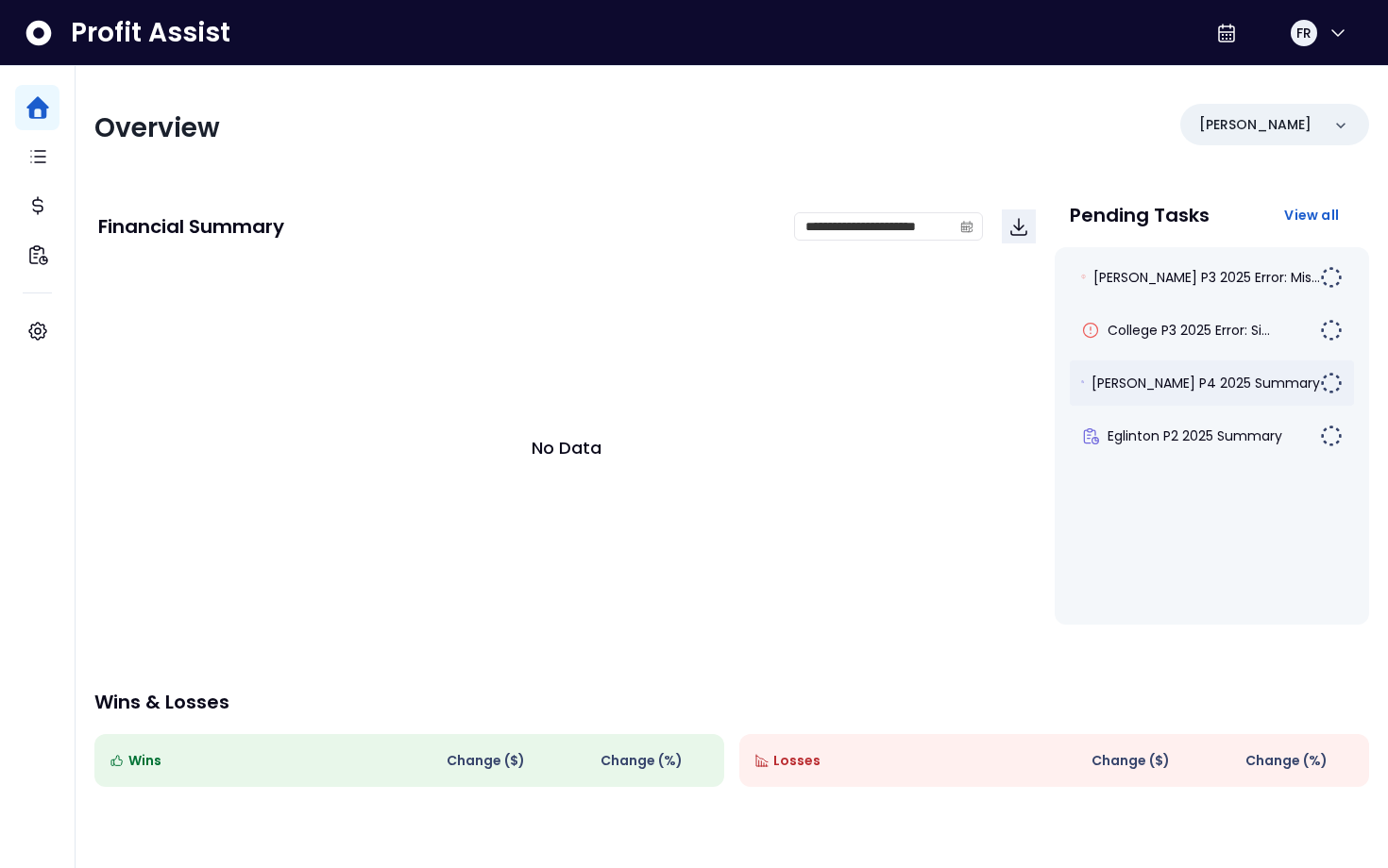
click at [1255, 391] on span "[PERSON_NAME] P4 2025 Summary" at bounding box center [1205, 382] width 228 height 19
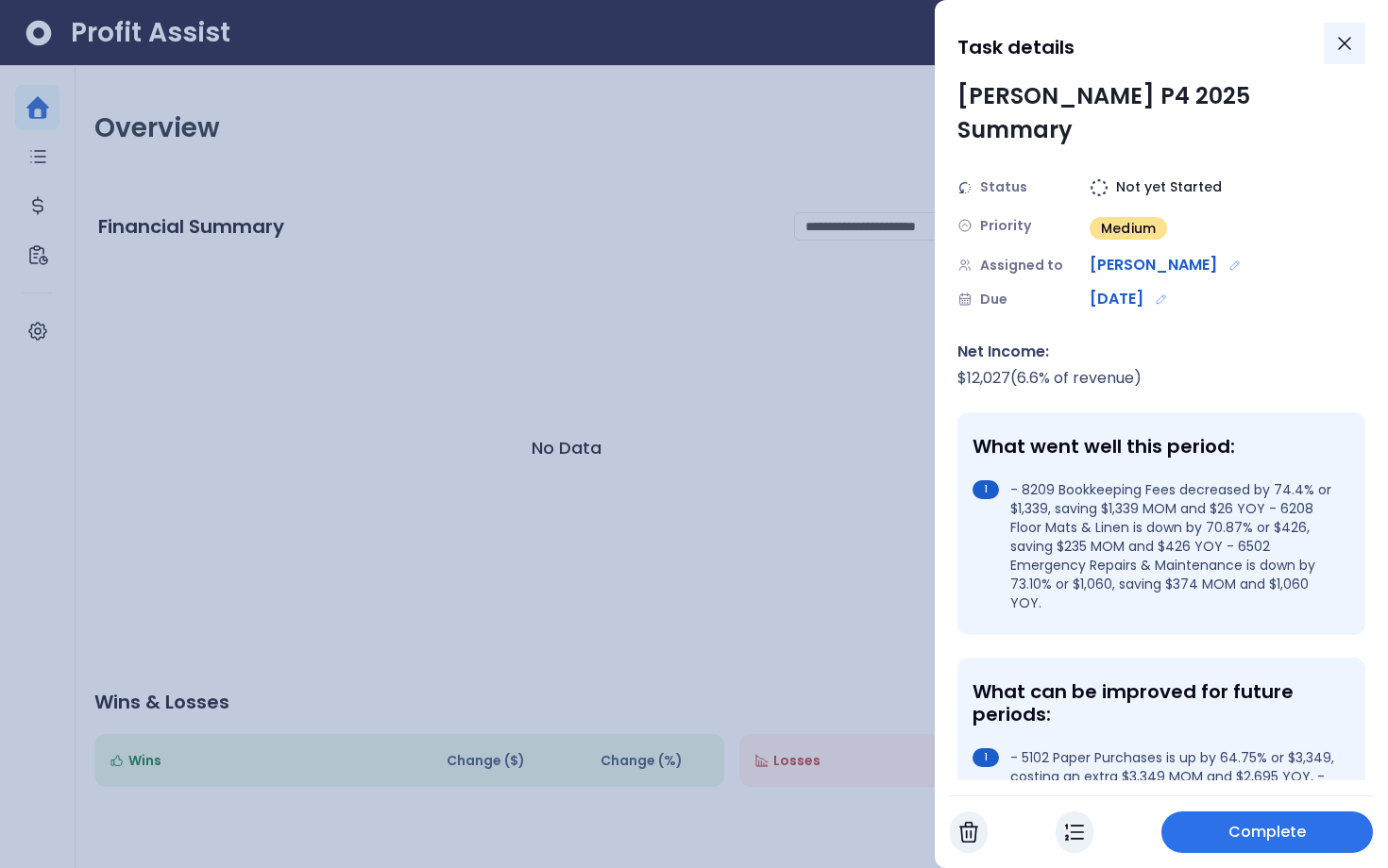
click at [1340, 53] on icon "Close" at bounding box center [1344, 43] width 23 height 23
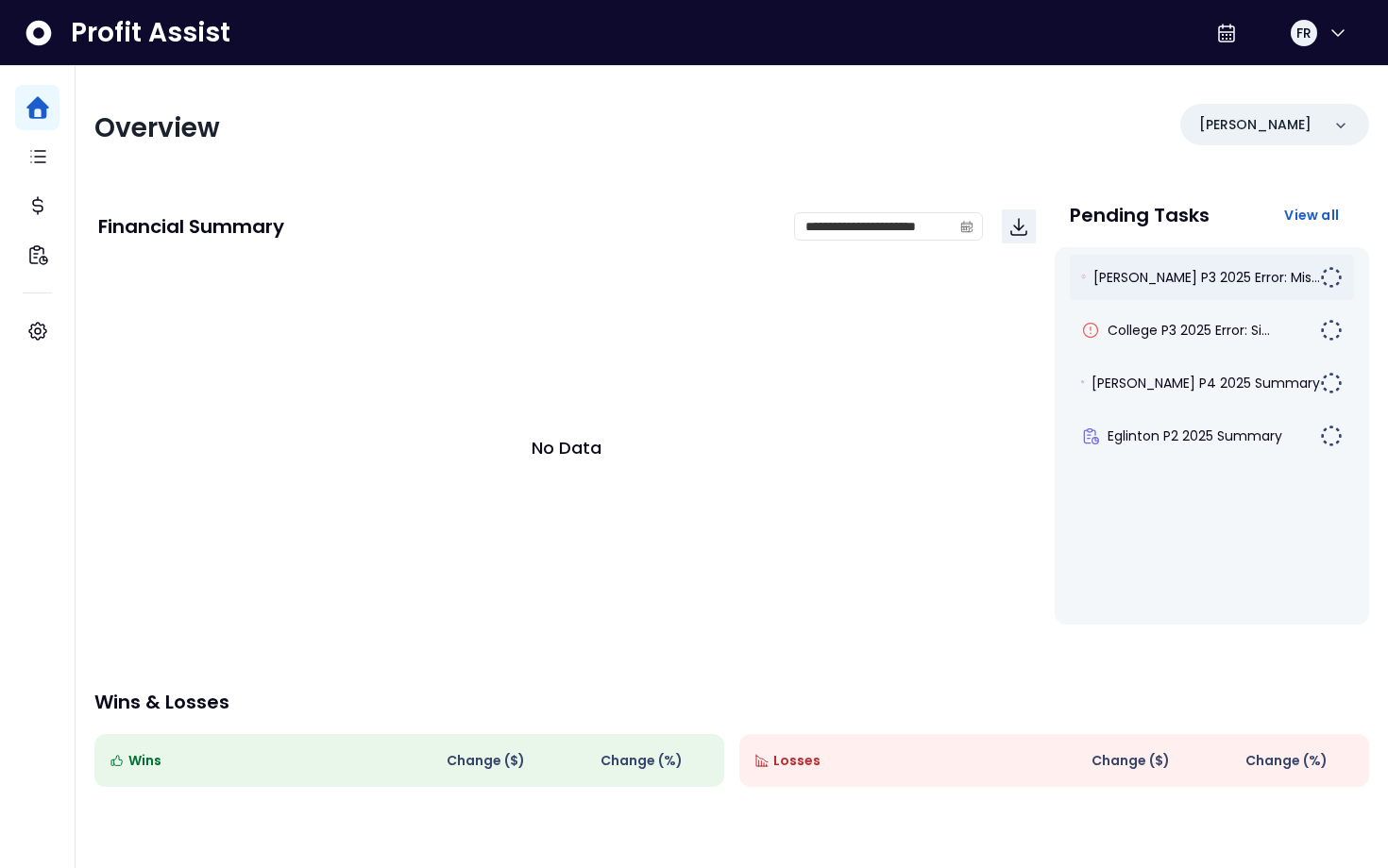
click at [1155, 272] on span "[PERSON_NAME] P3 2025 Error: Mis..." at bounding box center [1206, 277] width 226 height 19
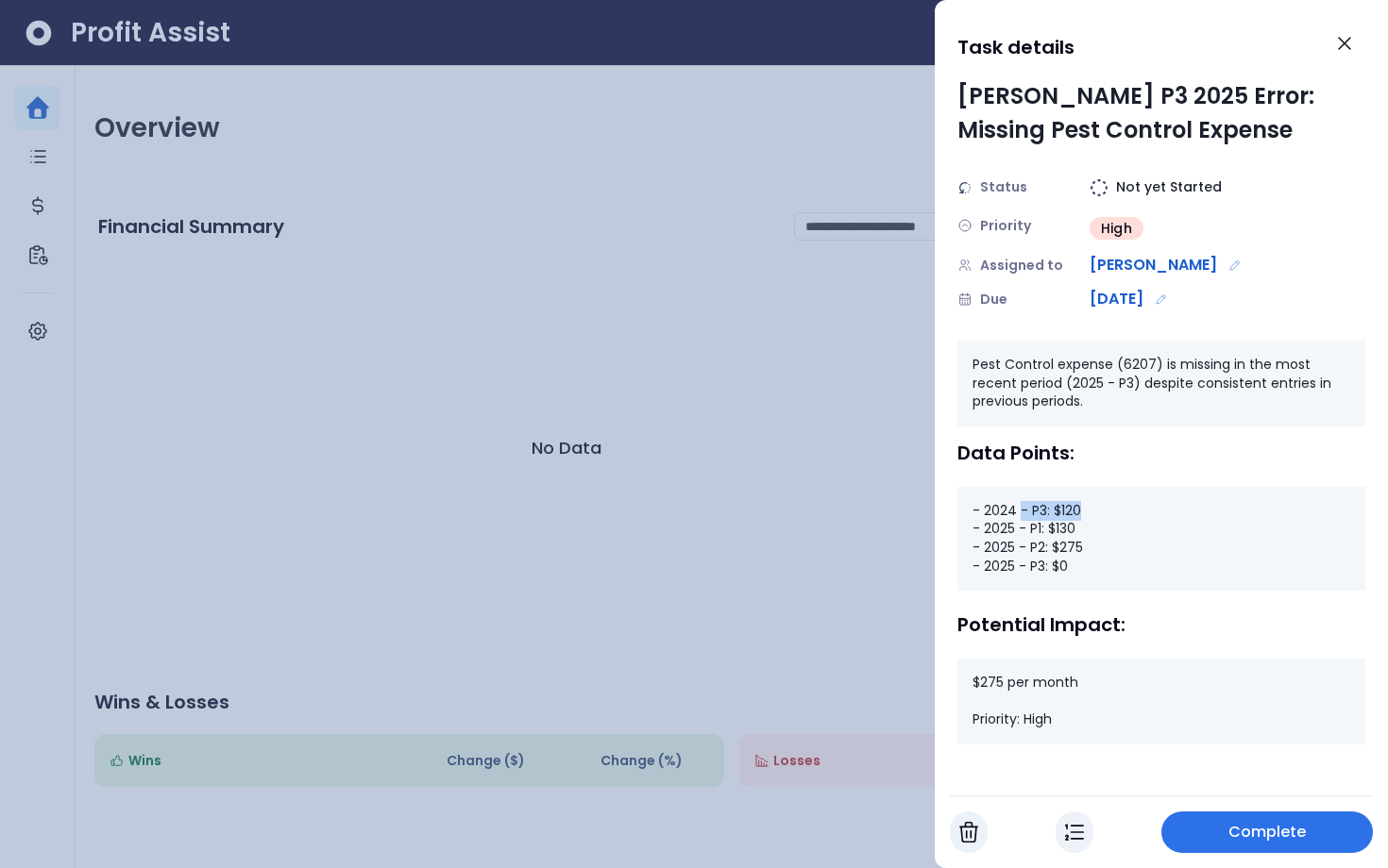
drag, startPoint x: 1018, startPoint y: 508, endPoint x: 1080, endPoint y: 508, distance: 62.0
click at [1080, 509] on div "- 2024 - P3: $120 - 2025 - P1: $130 - 2025 - P2: $275 - 2025 - P3: $0" at bounding box center [1161, 539] width 408 height 104
click at [1038, 529] on div "- 2024 - P3: $120 - 2025 - P1: $130 - 2025 - P2: $275 - 2025 - P3: $0" at bounding box center [1161, 539] width 408 height 104
drag, startPoint x: 1033, startPoint y: 556, endPoint x: 1102, endPoint y: 556, distance: 69.0
click at [1102, 556] on div "- 2024 - P3: $120 - 2025 - P1: $130 - 2025 - P2: $275 - 2025 - P3: $0" at bounding box center [1161, 539] width 408 height 104
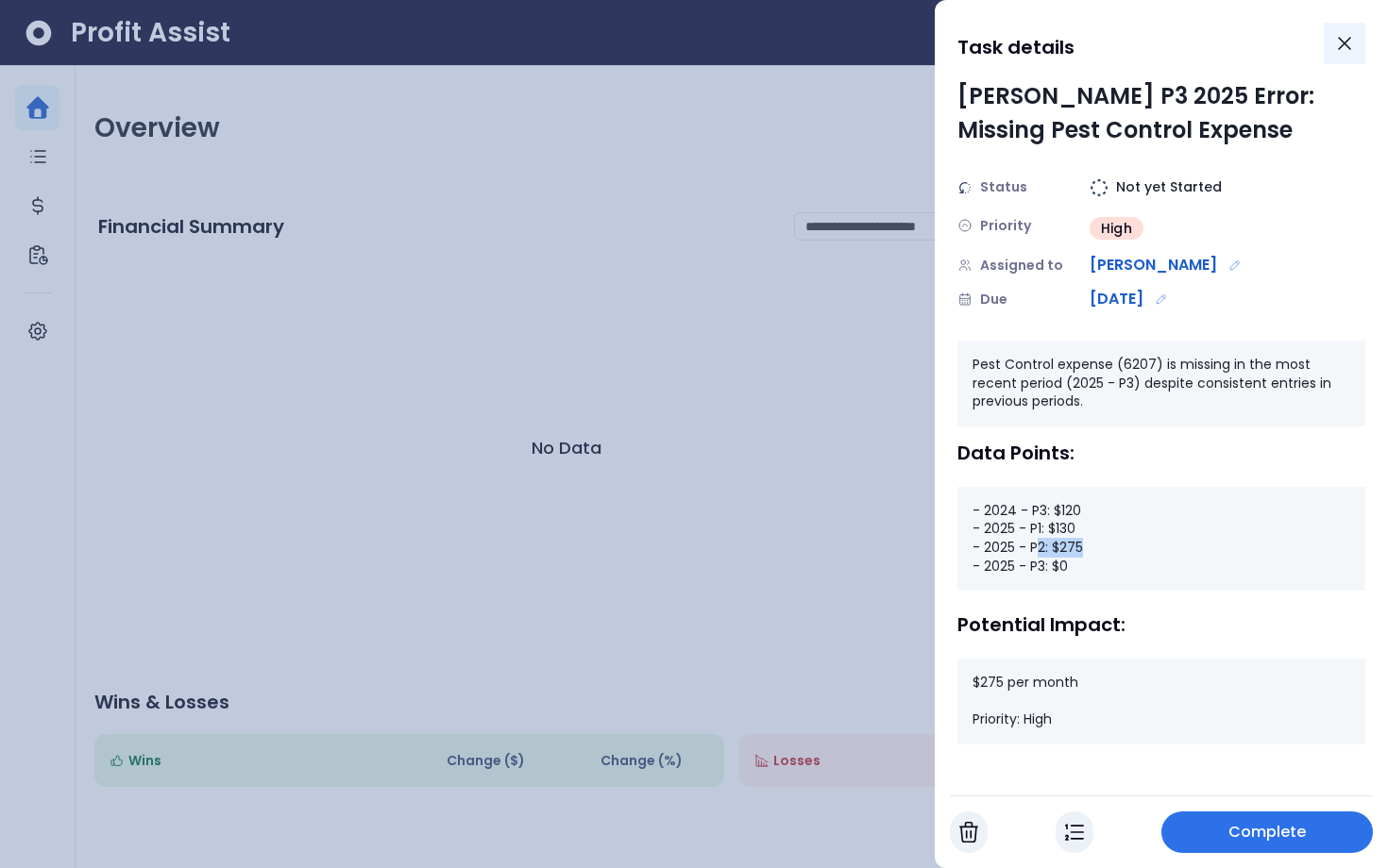
click at [1345, 41] on icon "Close" at bounding box center [1345, 43] width 12 height 12
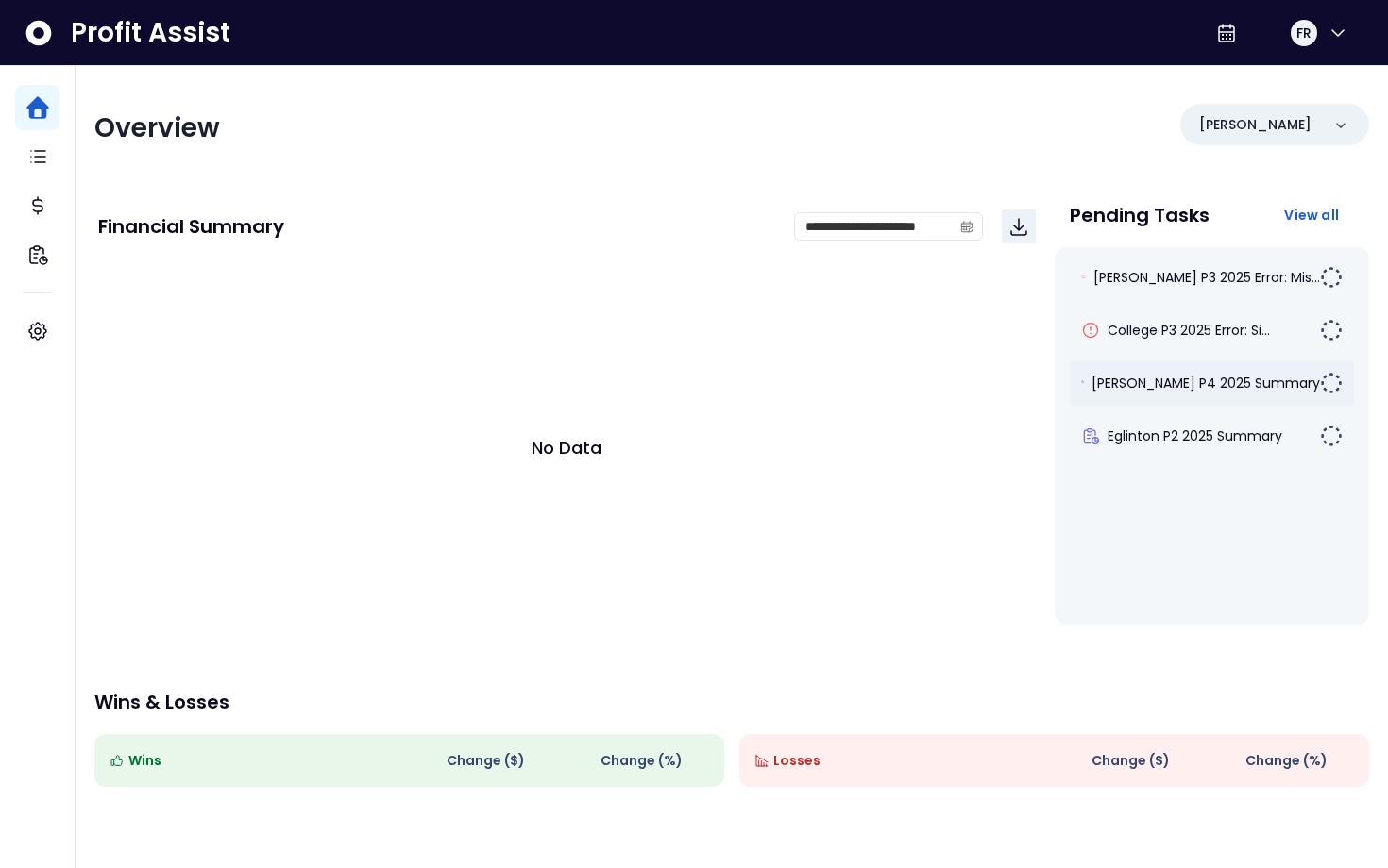
click at [1151, 389] on span "[PERSON_NAME] P4 2025 Summary" at bounding box center [1205, 382] width 228 height 19
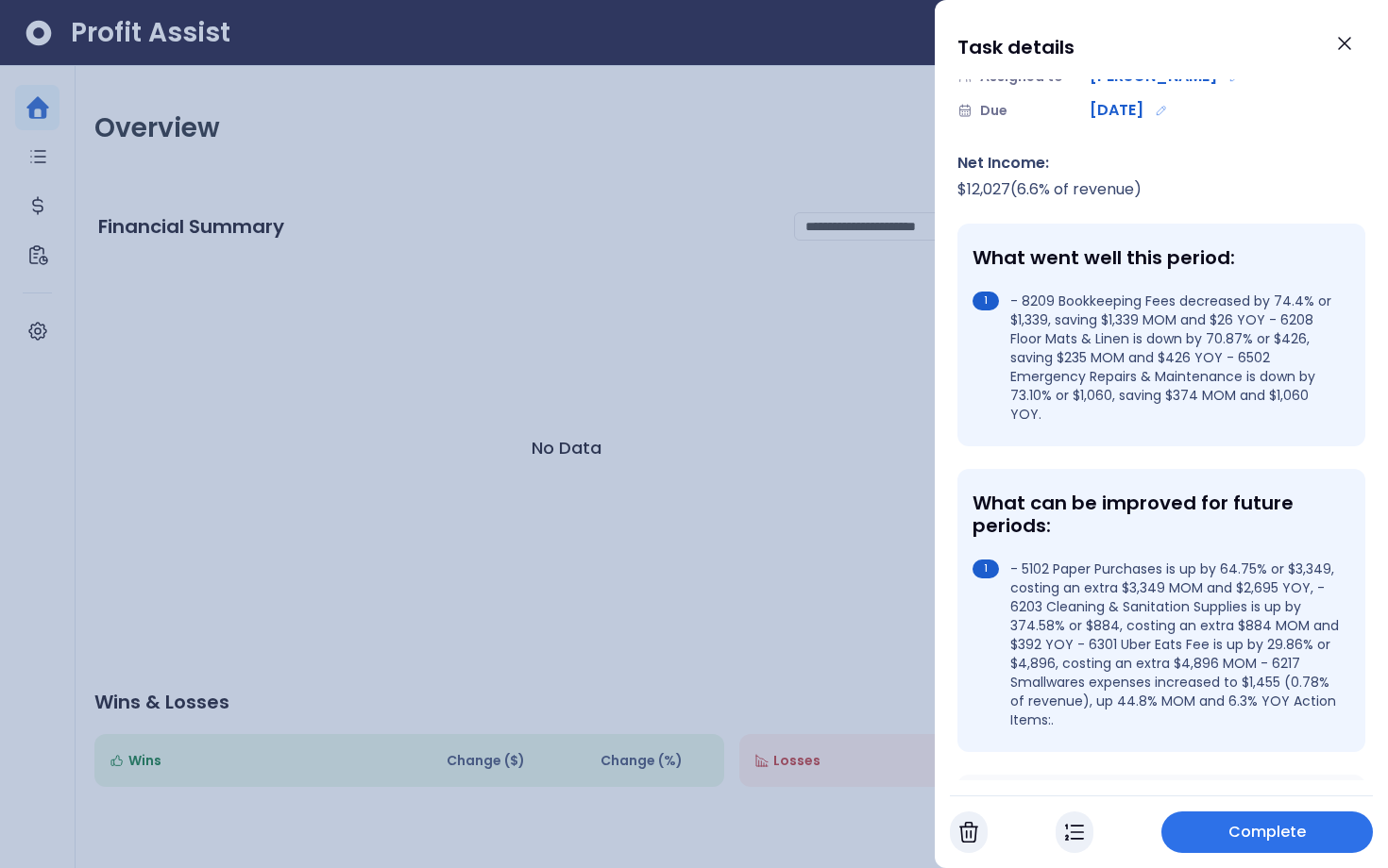
scroll to position [187, 0]
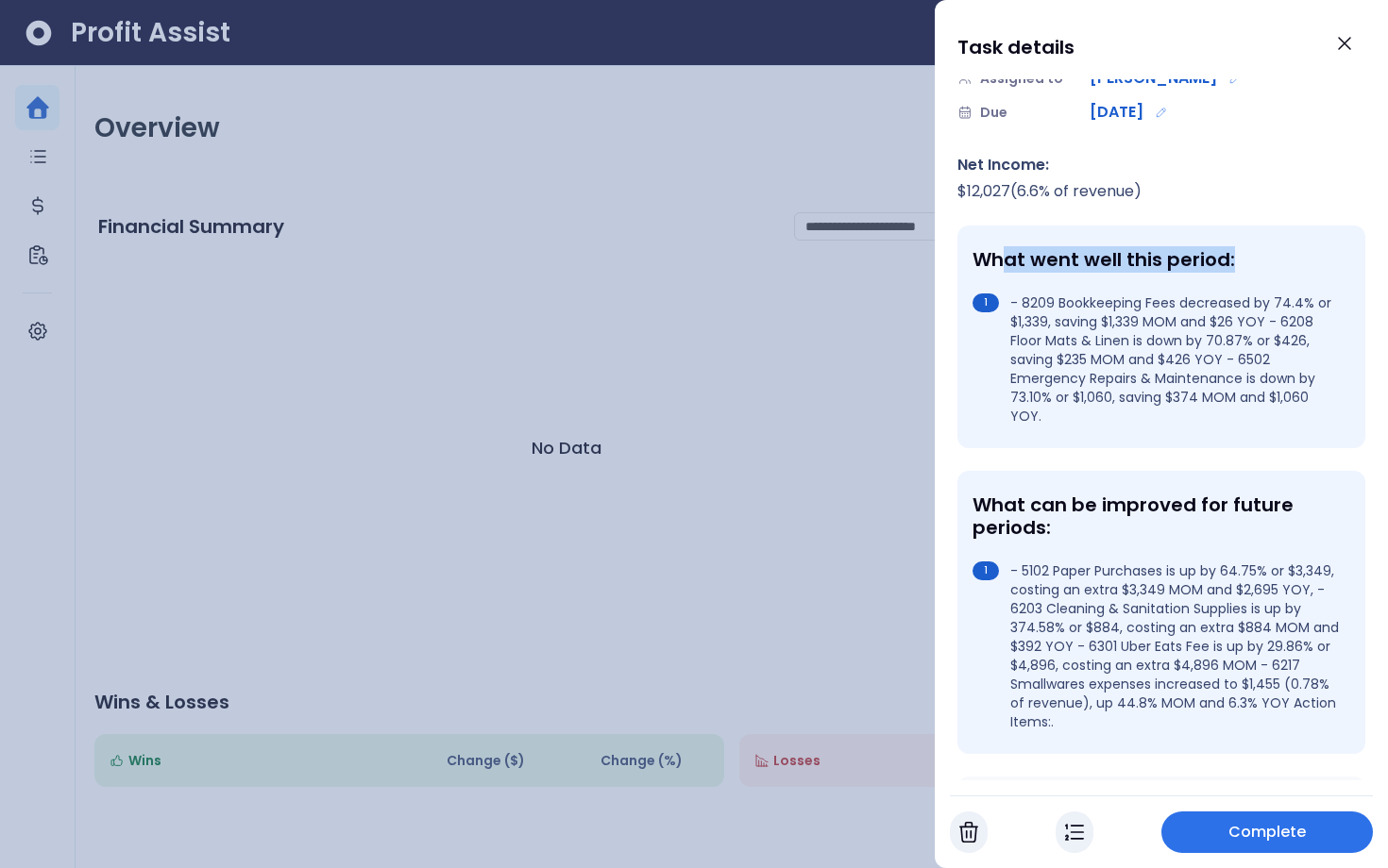
drag, startPoint x: 1005, startPoint y: 214, endPoint x: 1266, endPoint y: 214, distance: 261.0
click at [1266, 249] on div "What went well this period:" at bounding box center [1157, 260] width 370 height 23
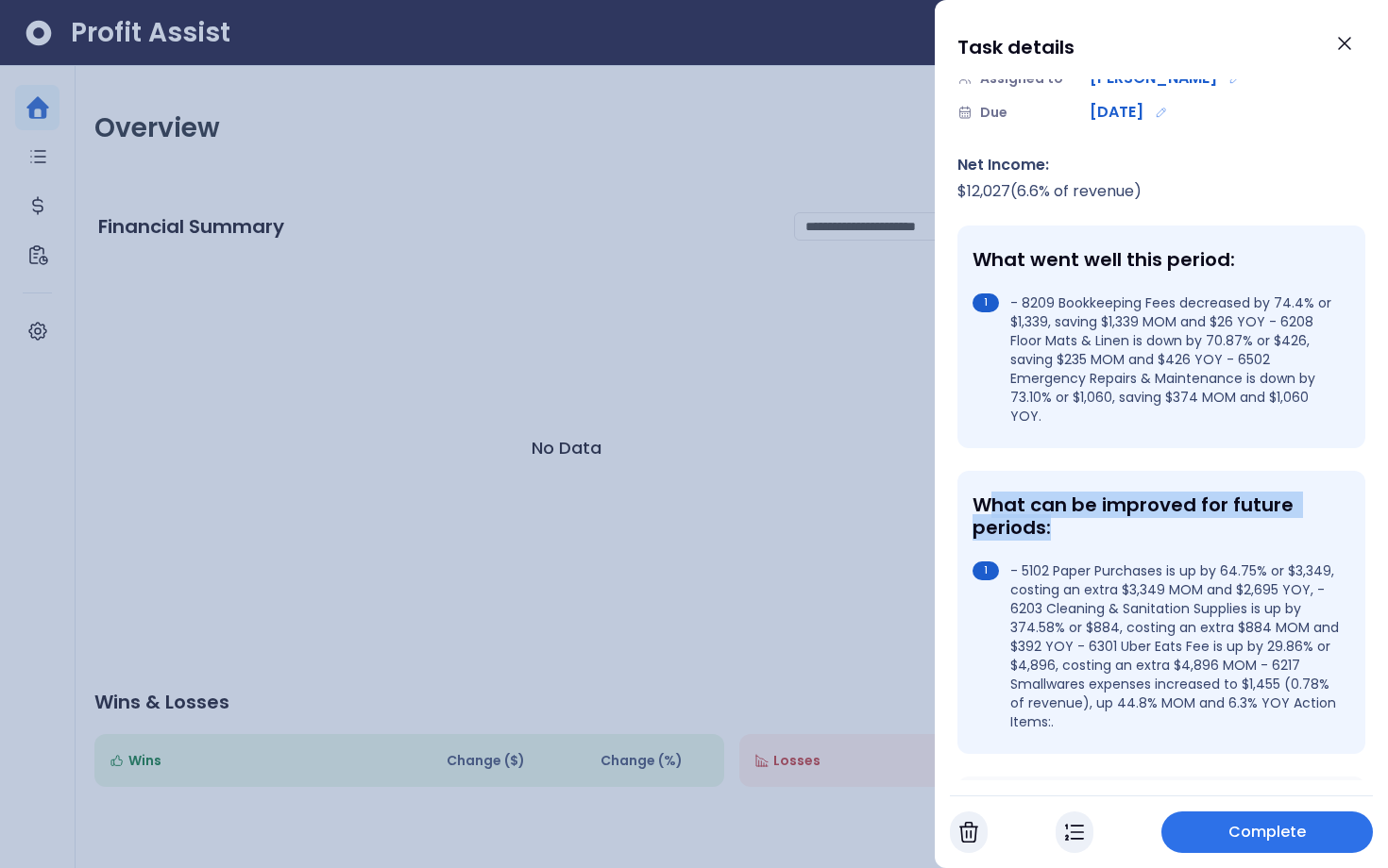
drag, startPoint x: 992, startPoint y: 451, endPoint x: 1172, endPoint y: 466, distance: 180.6
click at [1173, 493] on div "What can be improved for future periods:" at bounding box center [1157, 516] width 370 height 45
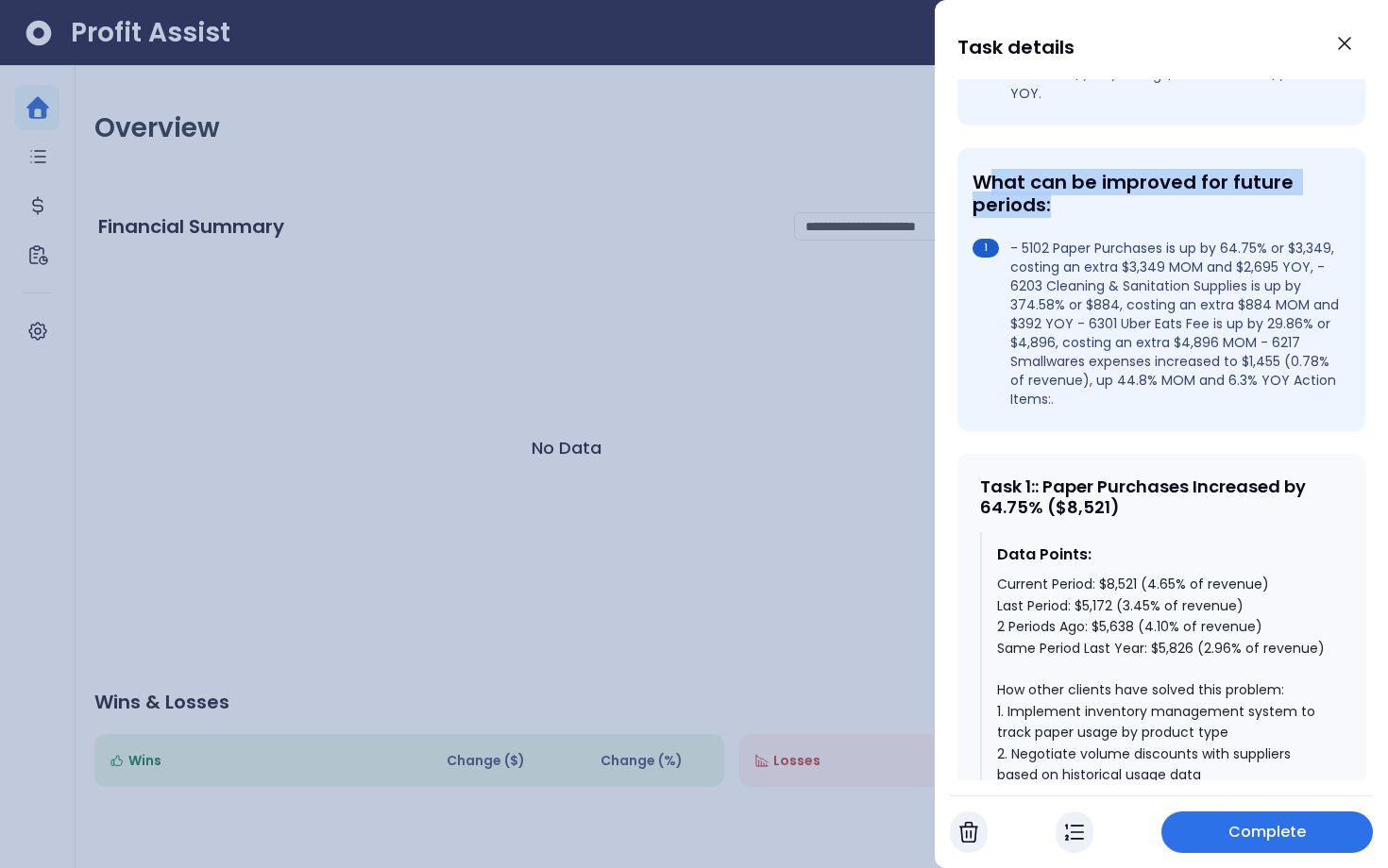
scroll to position [523, 0]
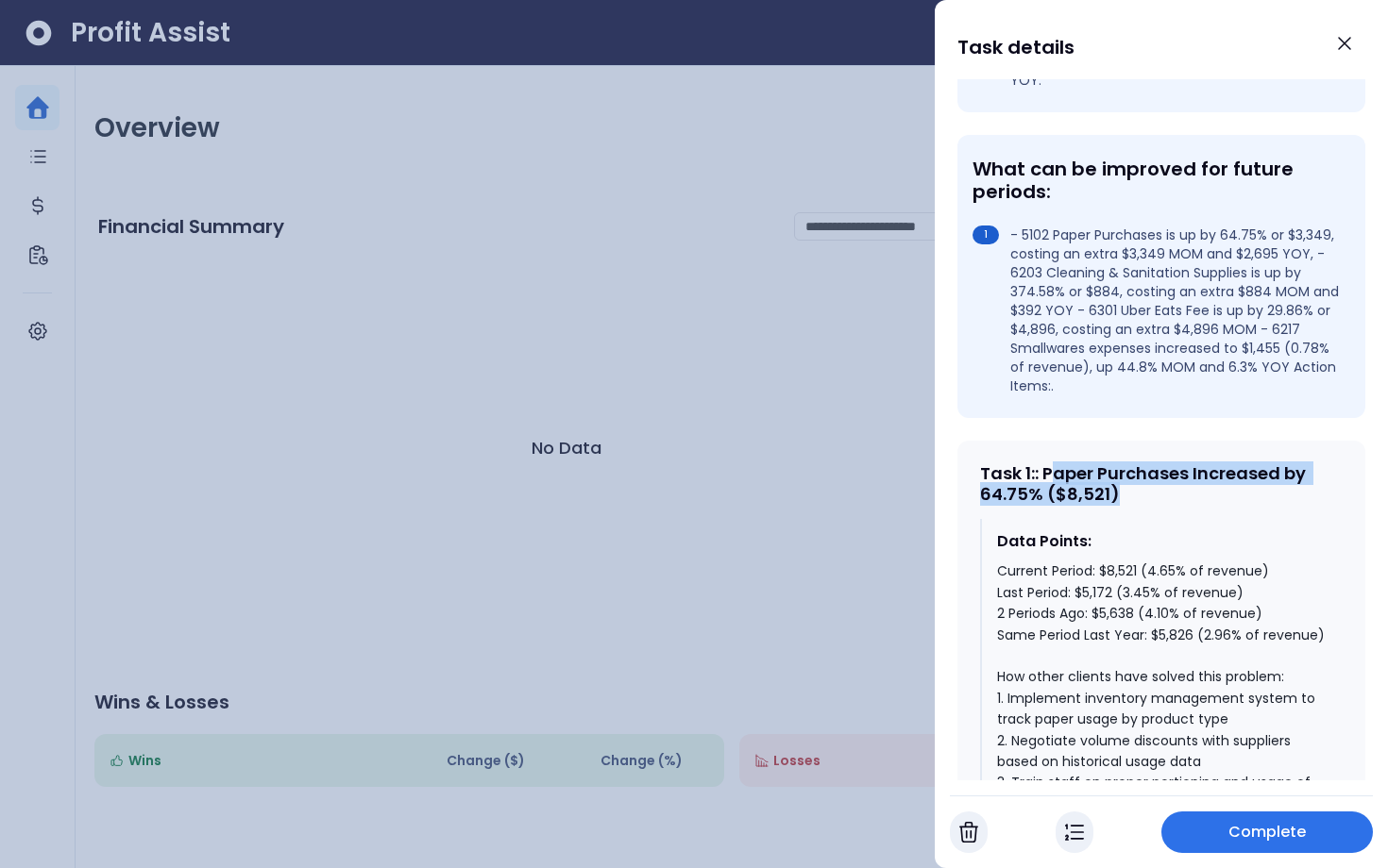
drag, startPoint x: 1059, startPoint y: 415, endPoint x: 1138, endPoint y: 434, distance: 81.3
click at [1139, 463] on div "Task 1 : : Paper Purchases Increased by 64.75% ($8,521)" at bounding box center [1161, 483] width 363 height 40
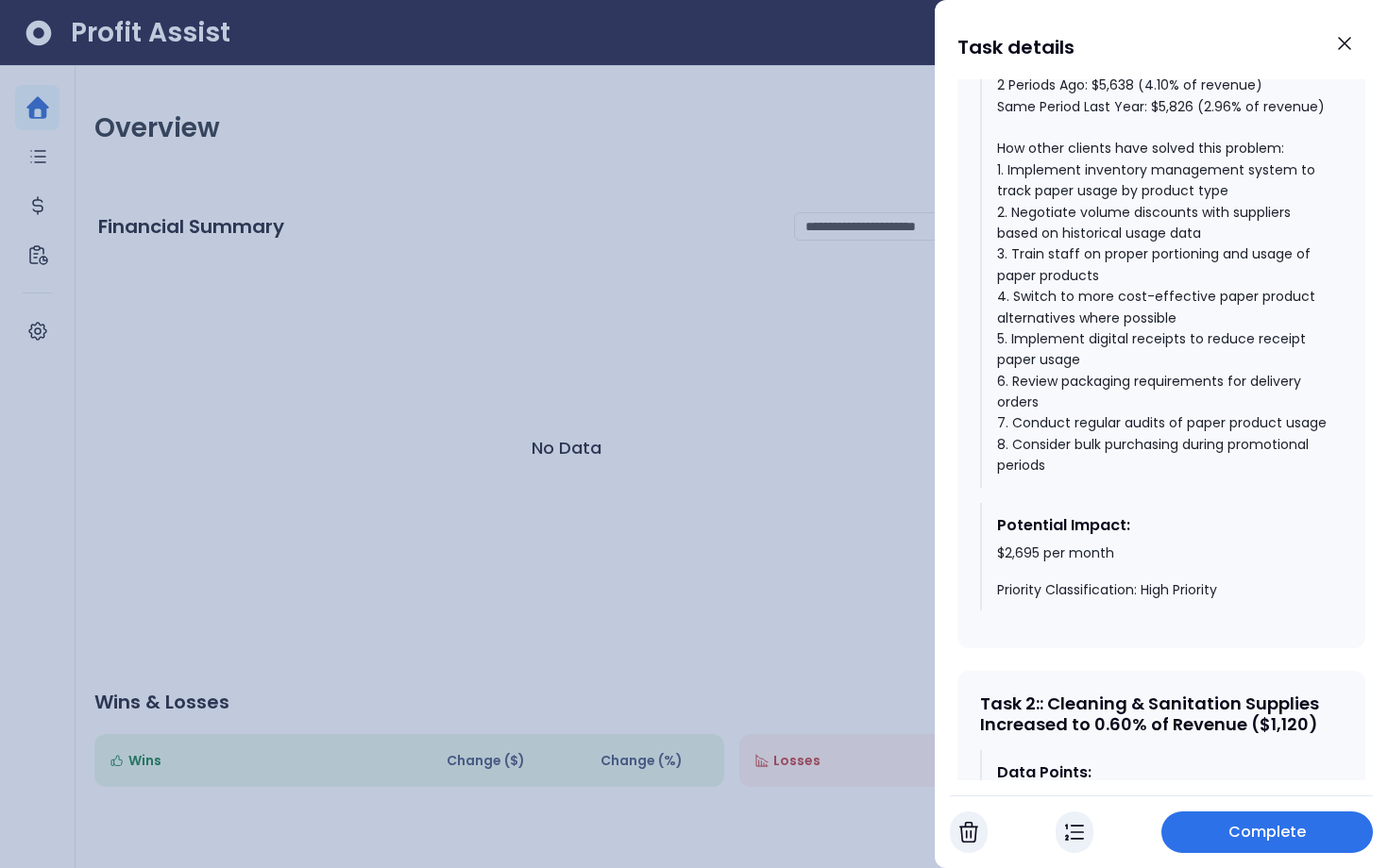
scroll to position [1053, 0]
drag, startPoint x: 993, startPoint y: 489, endPoint x: 1111, endPoint y: 492, distance: 118.0
click at [1111, 502] on div "Potential Impact: $2,695 per month Priority Classification: High Priority" at bounding box center [1161, 556] width 363 height 108
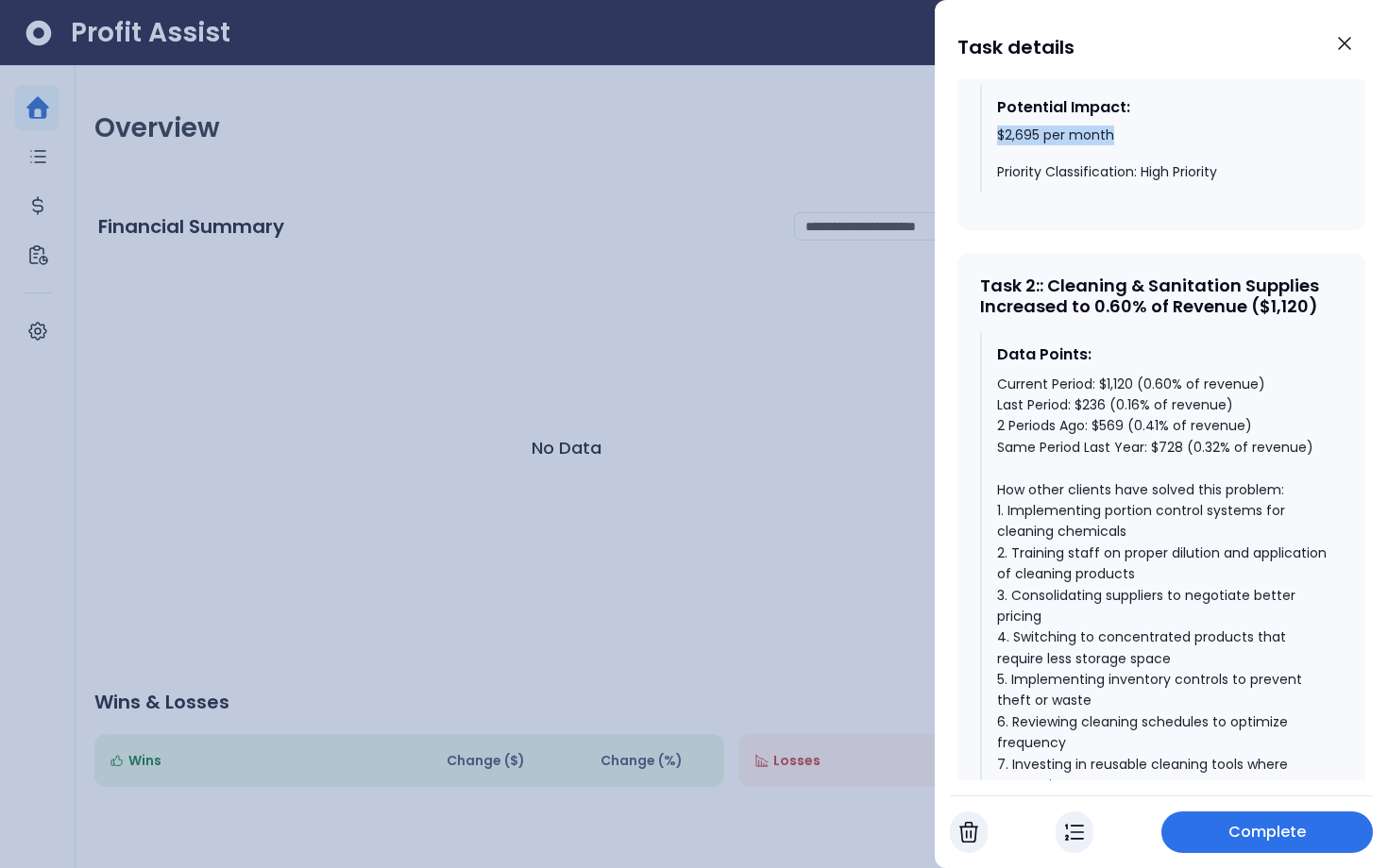
scroll to position [1685, 0]
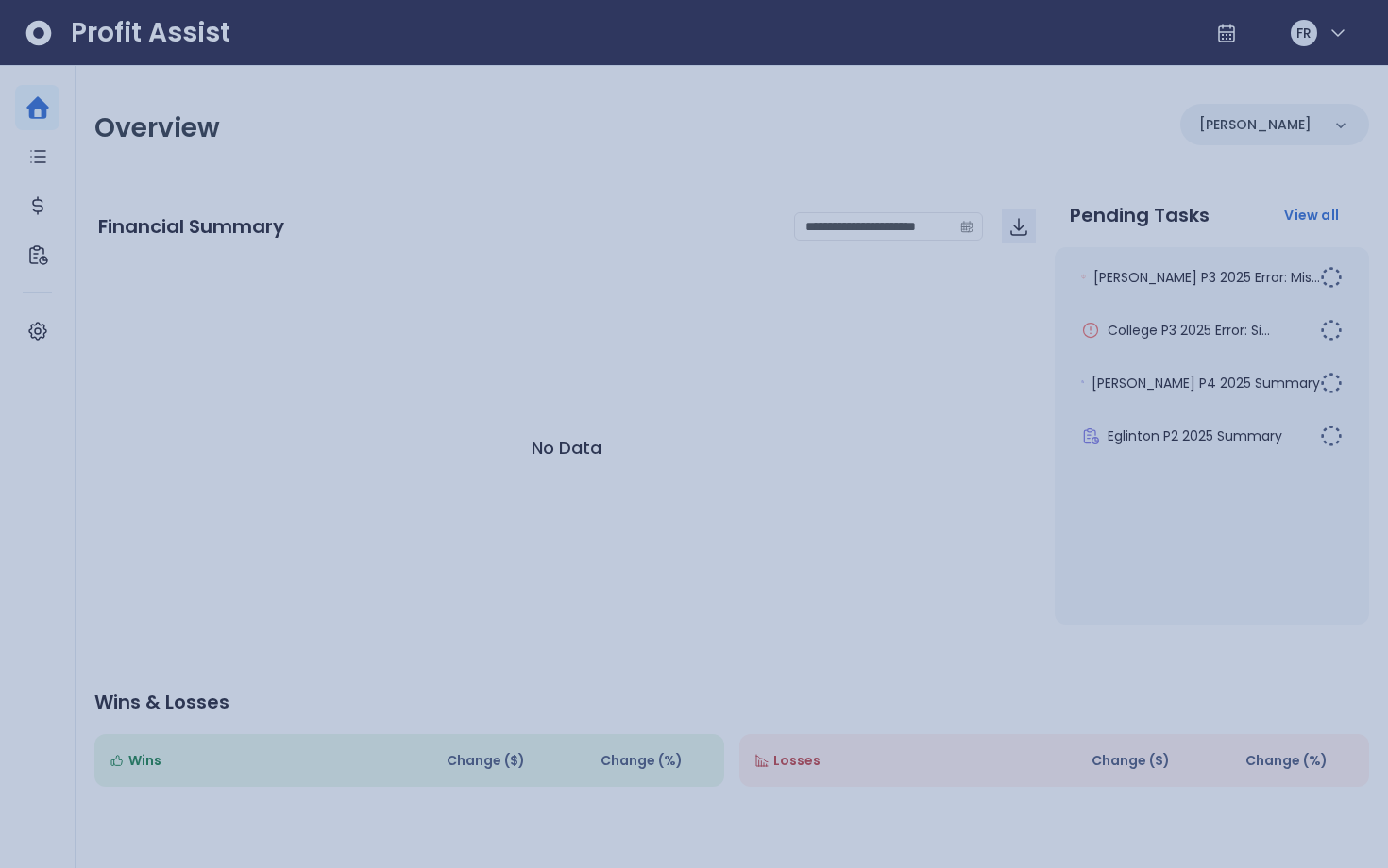
click at [728, 507] on div at bounding box center [694, 434] width 1388 height 868
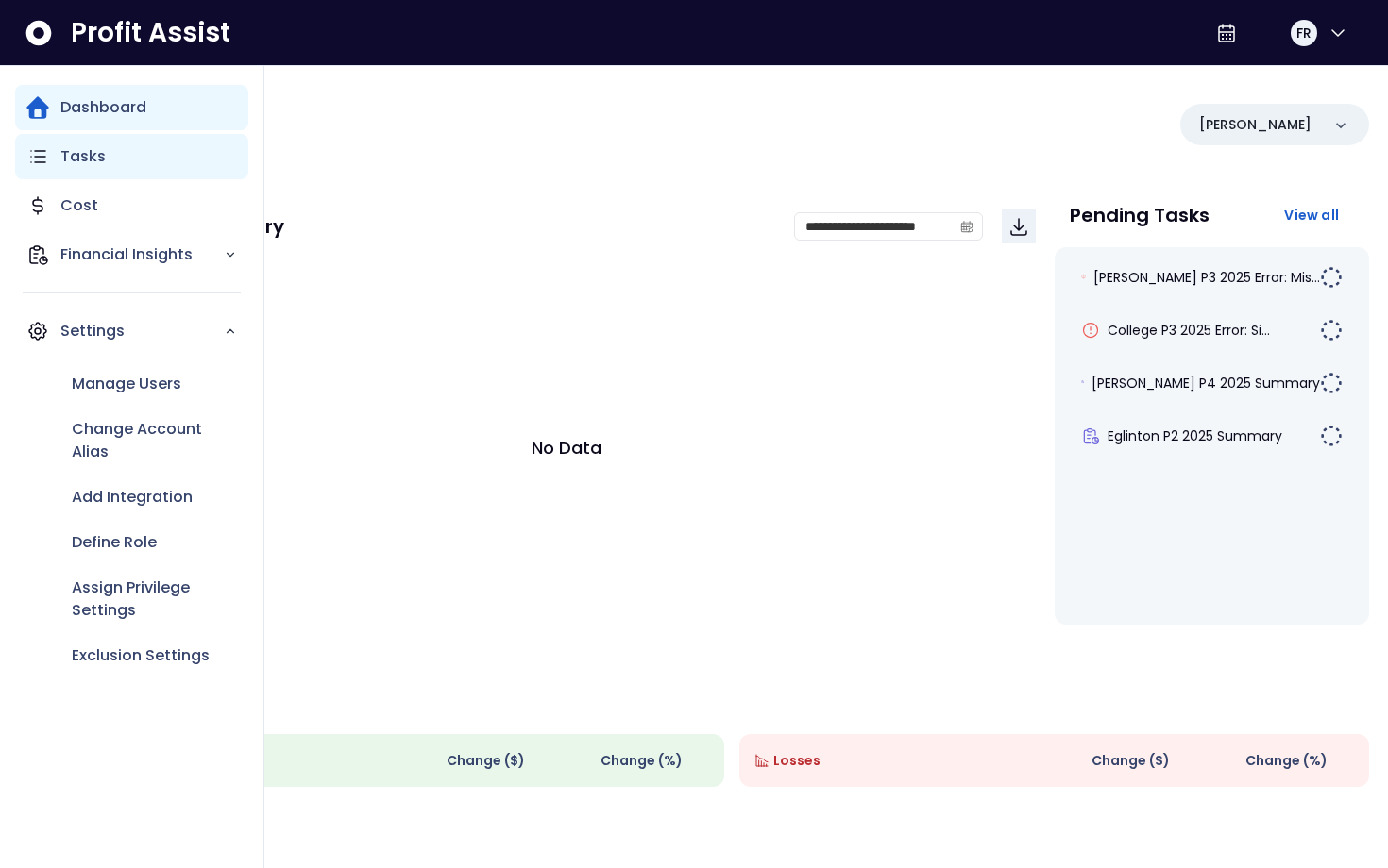
click at [79, 165] on p "Tasks" at bounding box center [83, 156] width 45 height 23
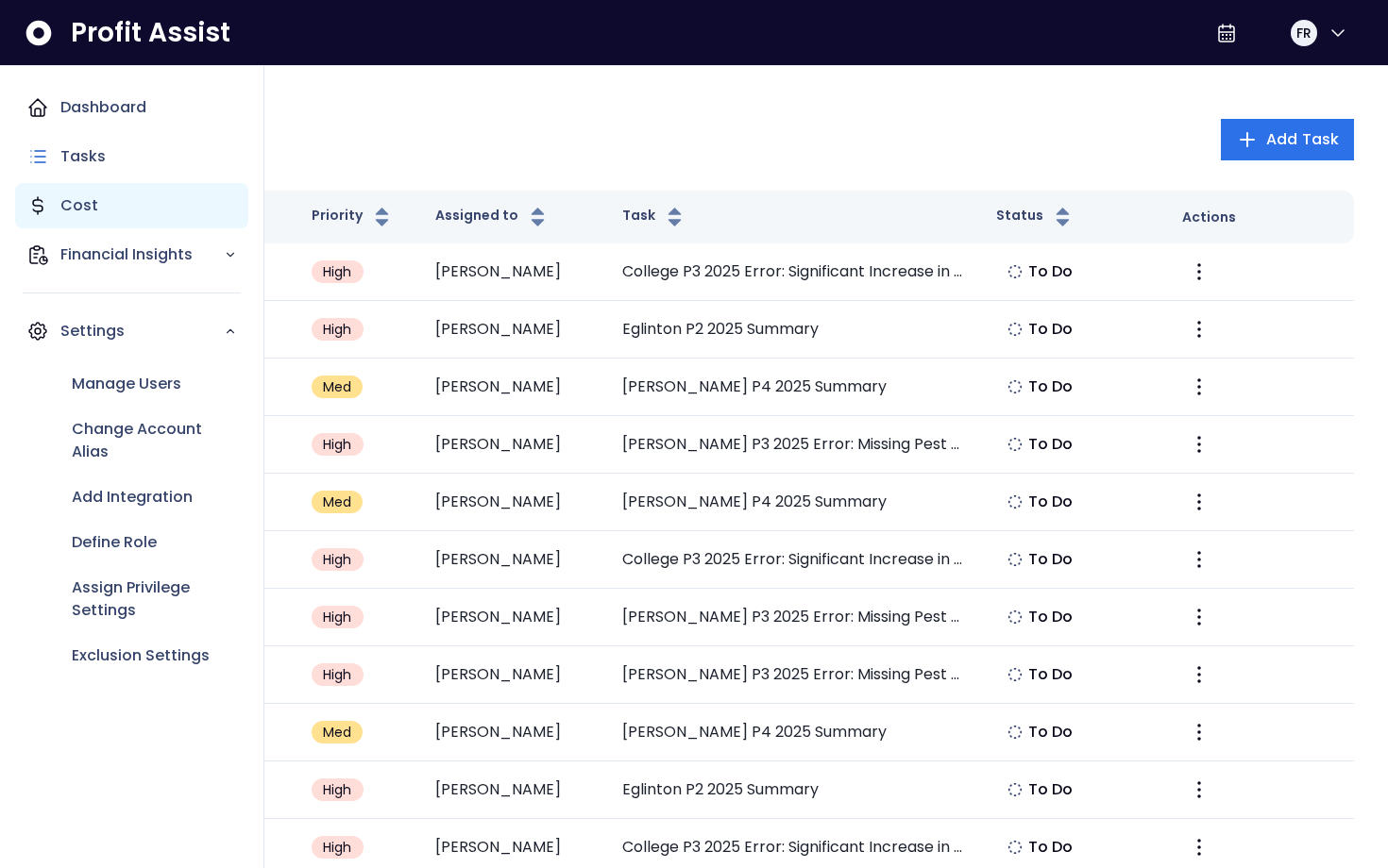
click at [84, 208] on p "Cost" at bounding box center [79, 205] width 37 height 23
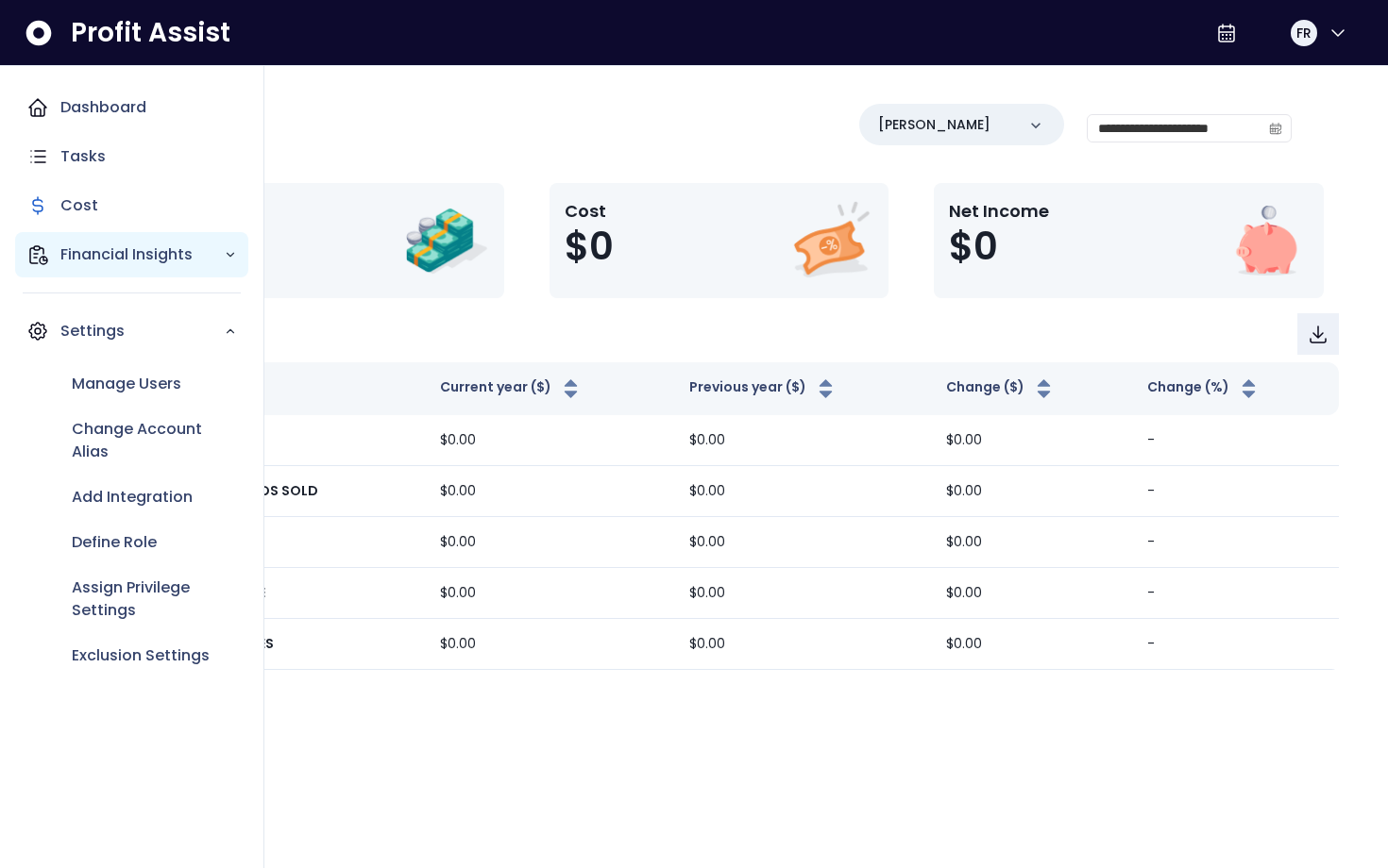
click at [131, 270] on div "Financial Insights" at bounding box center [131, 255] width 233 height 45
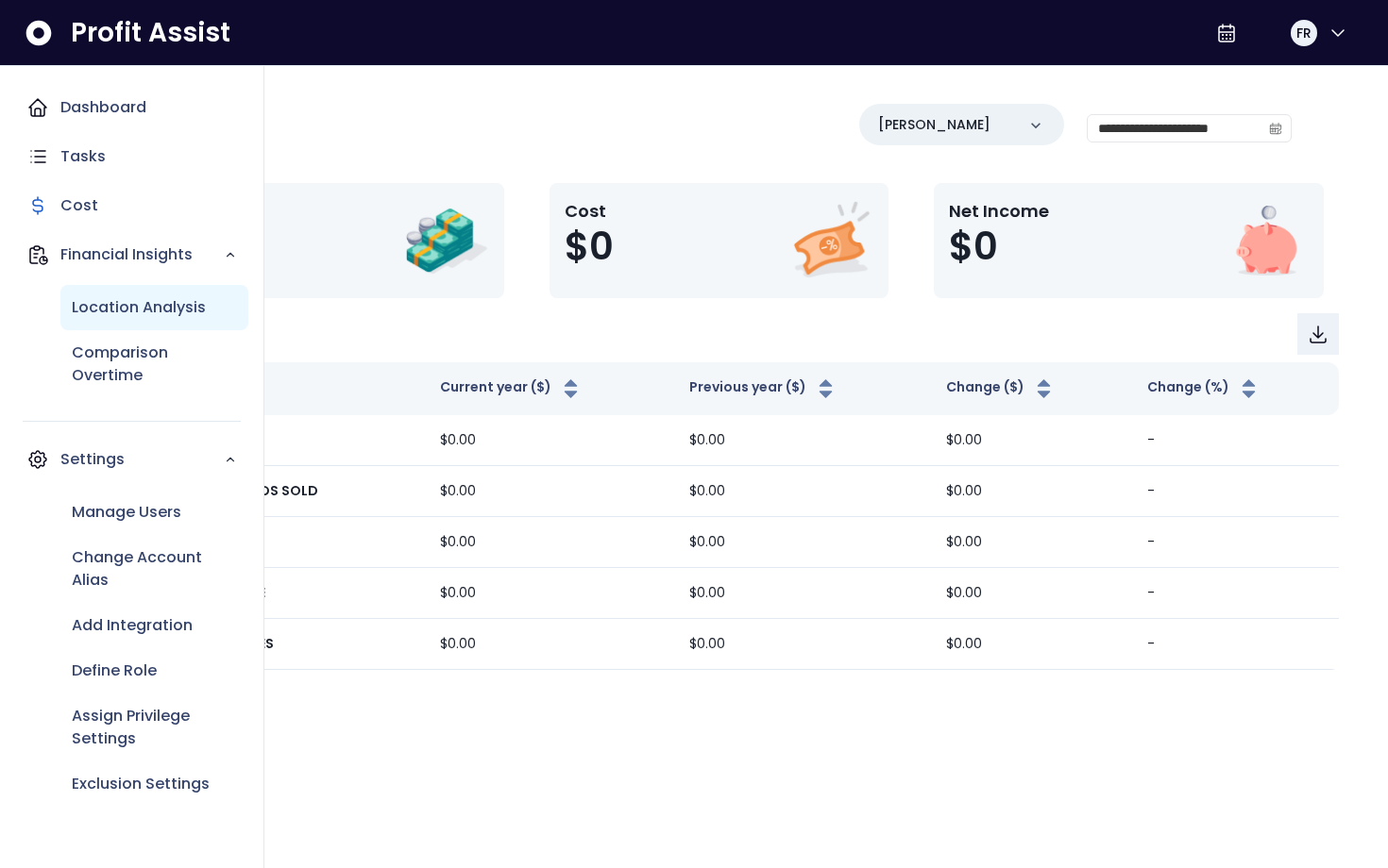
click at [157, 321] on div "Location Analysis" at bounding box center [153, 308] width 188 height 45
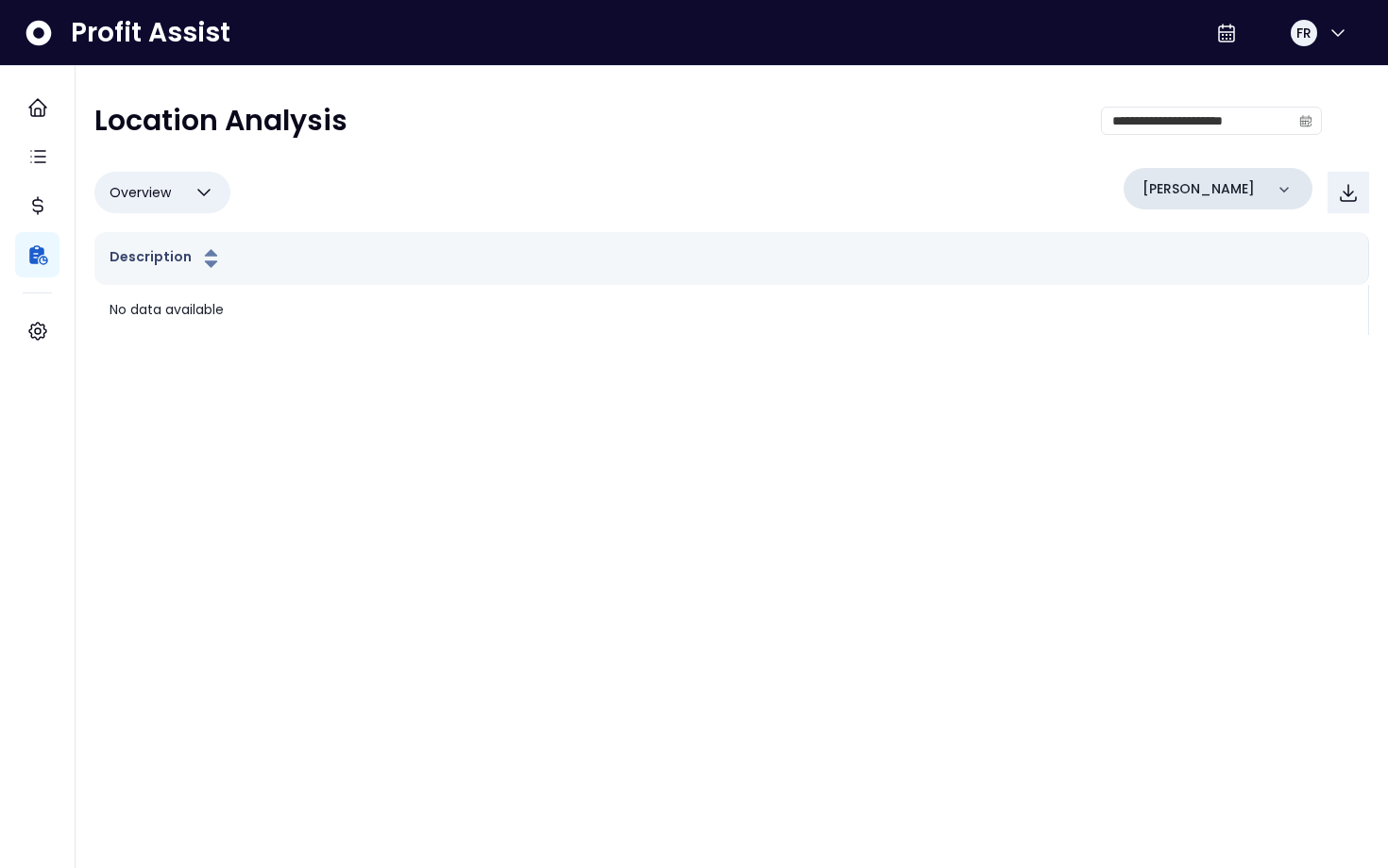
click at [1251, 183] on div "[PERSON_NAME]" at bounding box center [1218, 189] width 189 height 41
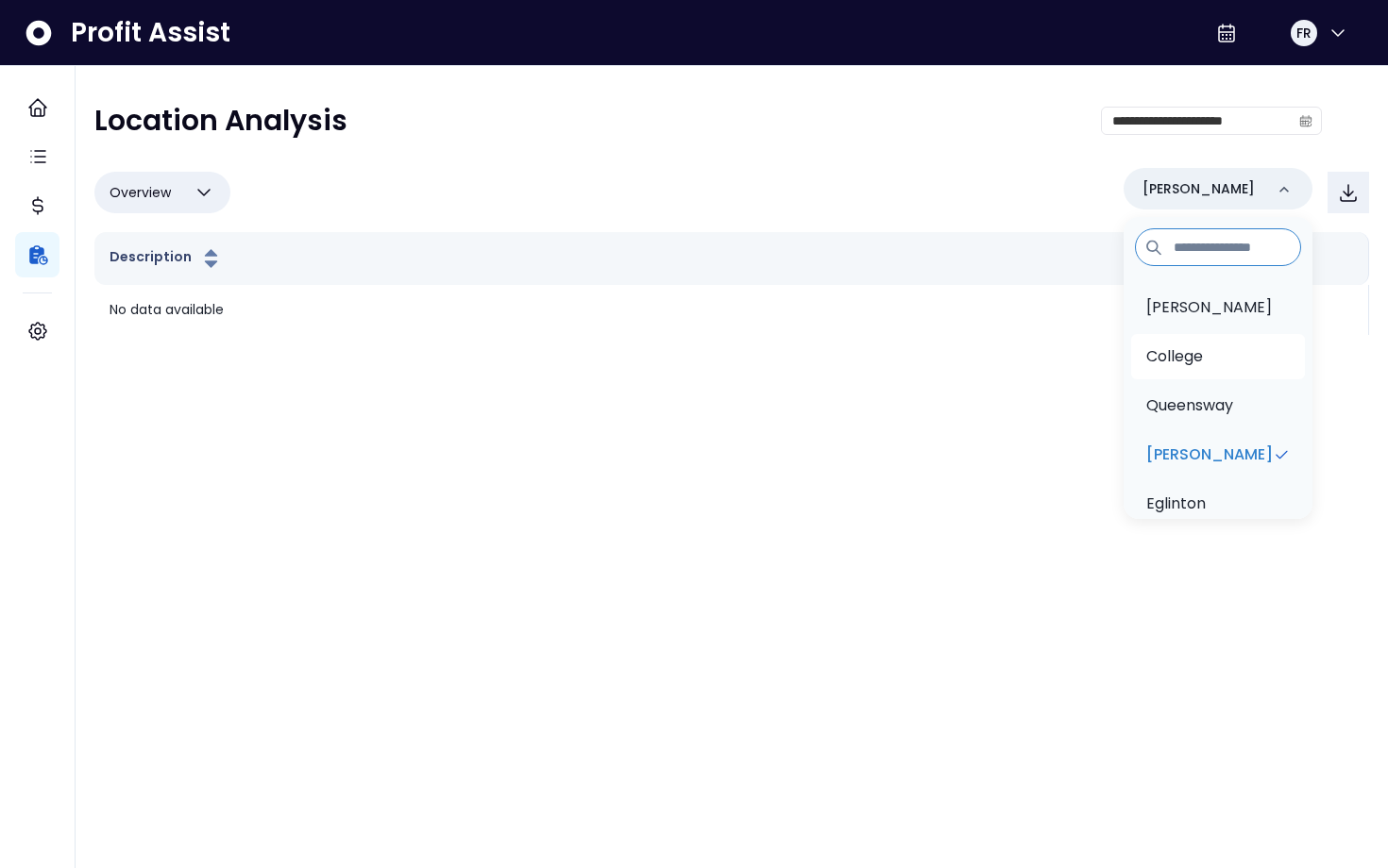
click at [1199, 353] on p "College" at bounding box center [1175, 356] width 57 height 23
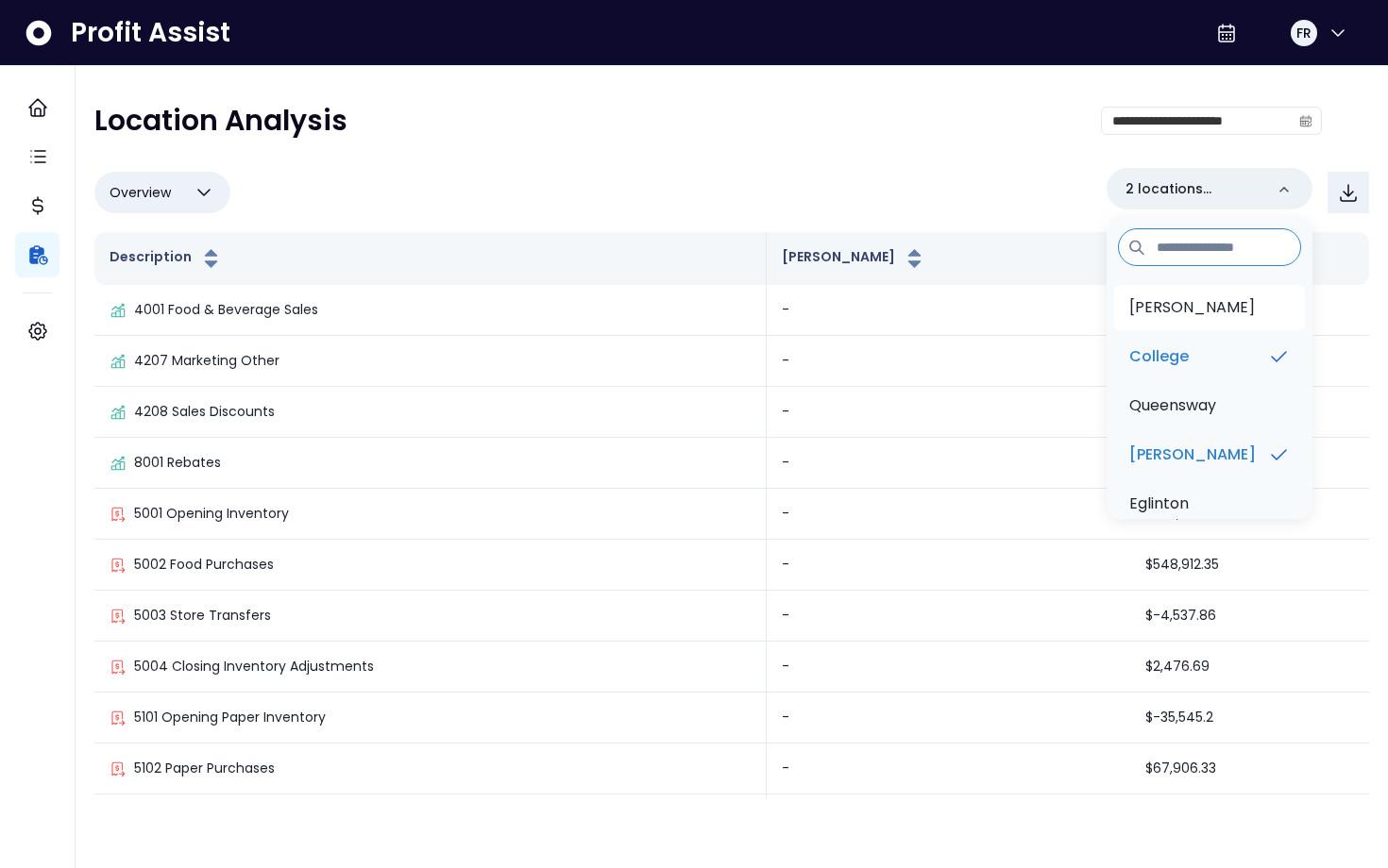
click at [1197, 314] on p "[PERSON_NAME]" at bounding box center [1191, 308] width 126 height 23
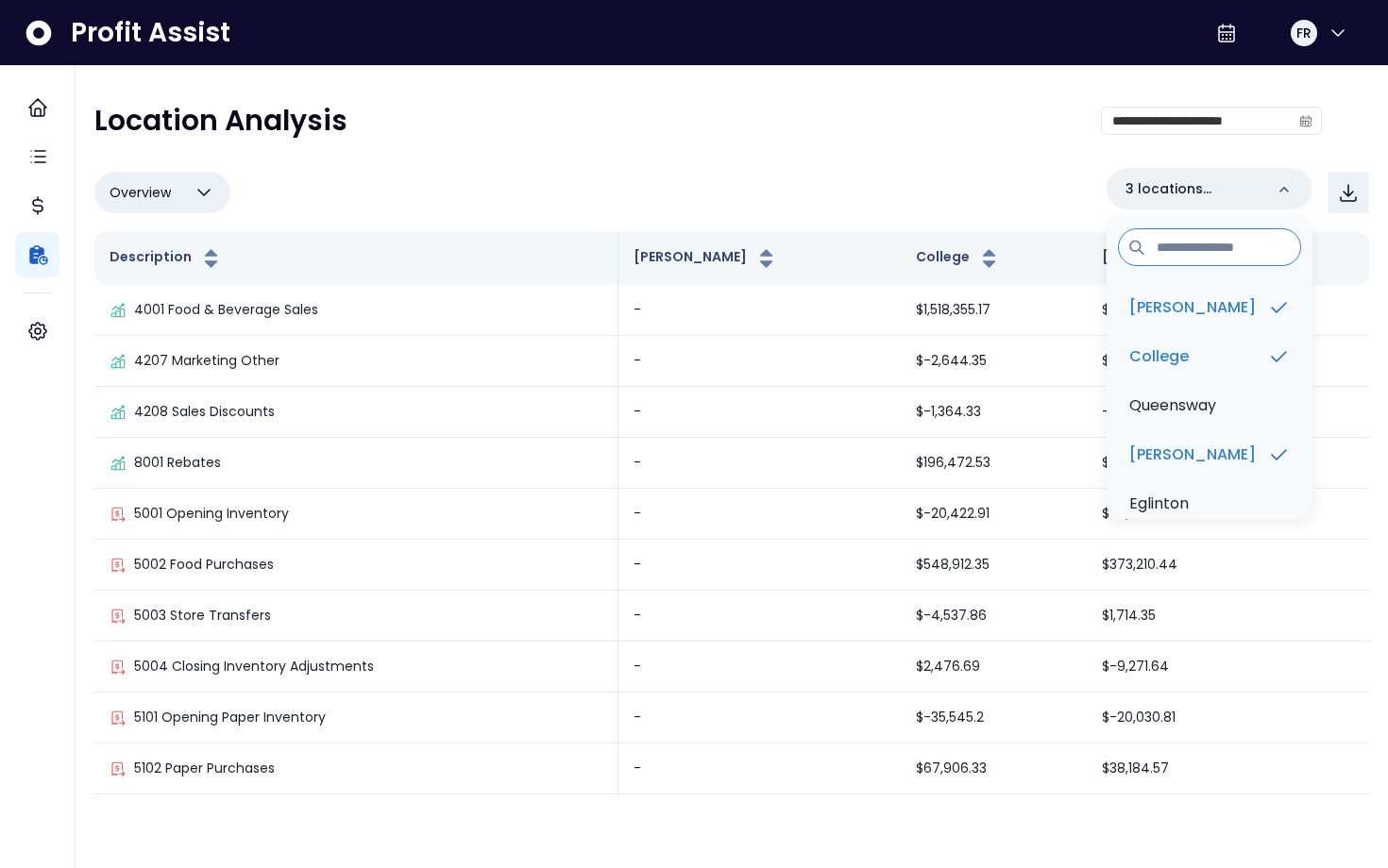
click at [612, 180] on div "Overview Overview % of cost % of sales % of budget ******** 3 locations selecte…" at bounding box center [731, 193] width 1274 height 49
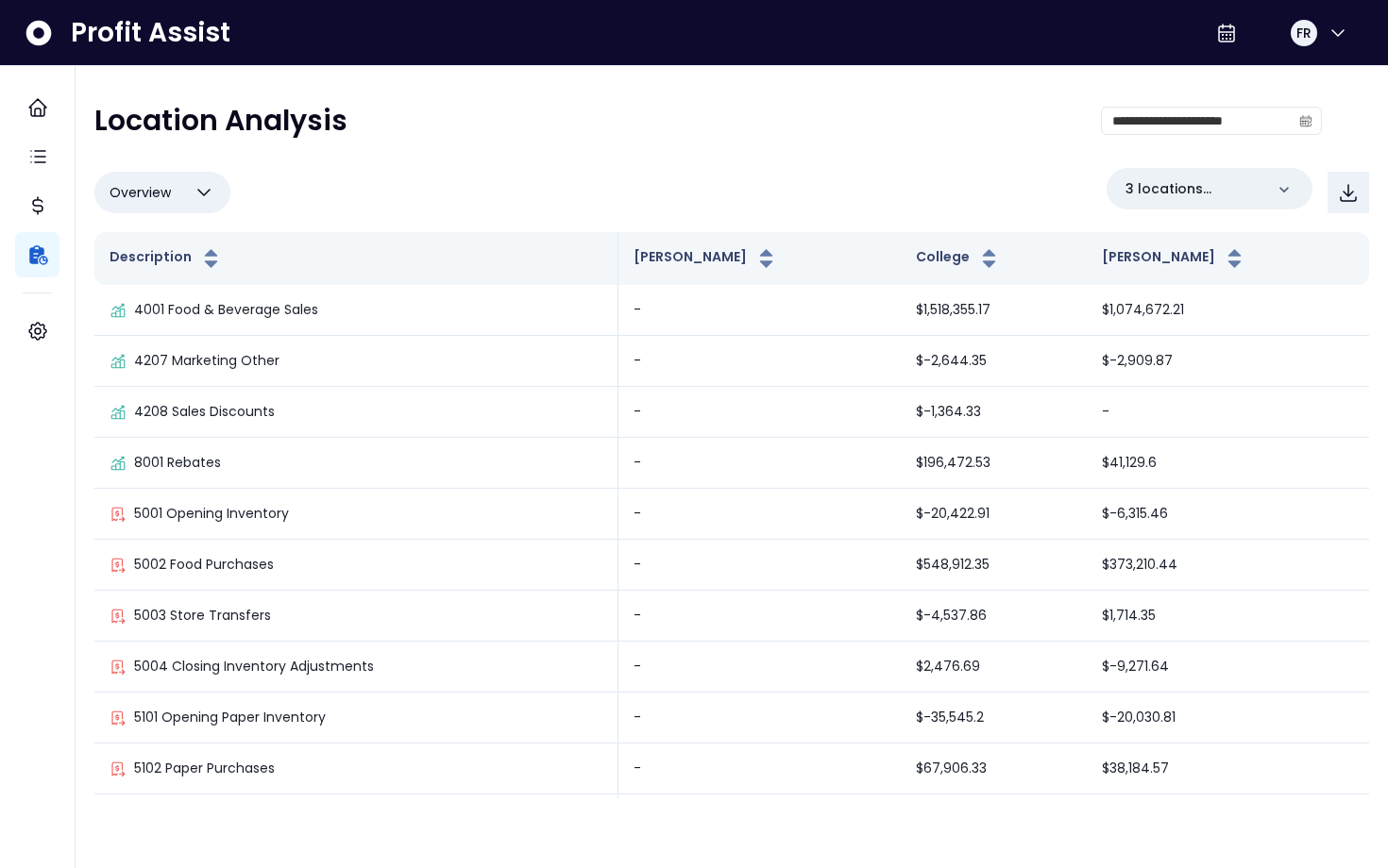
click at [202, 201] on icon "button" at bounding box center [203, 192] width 23 height 23
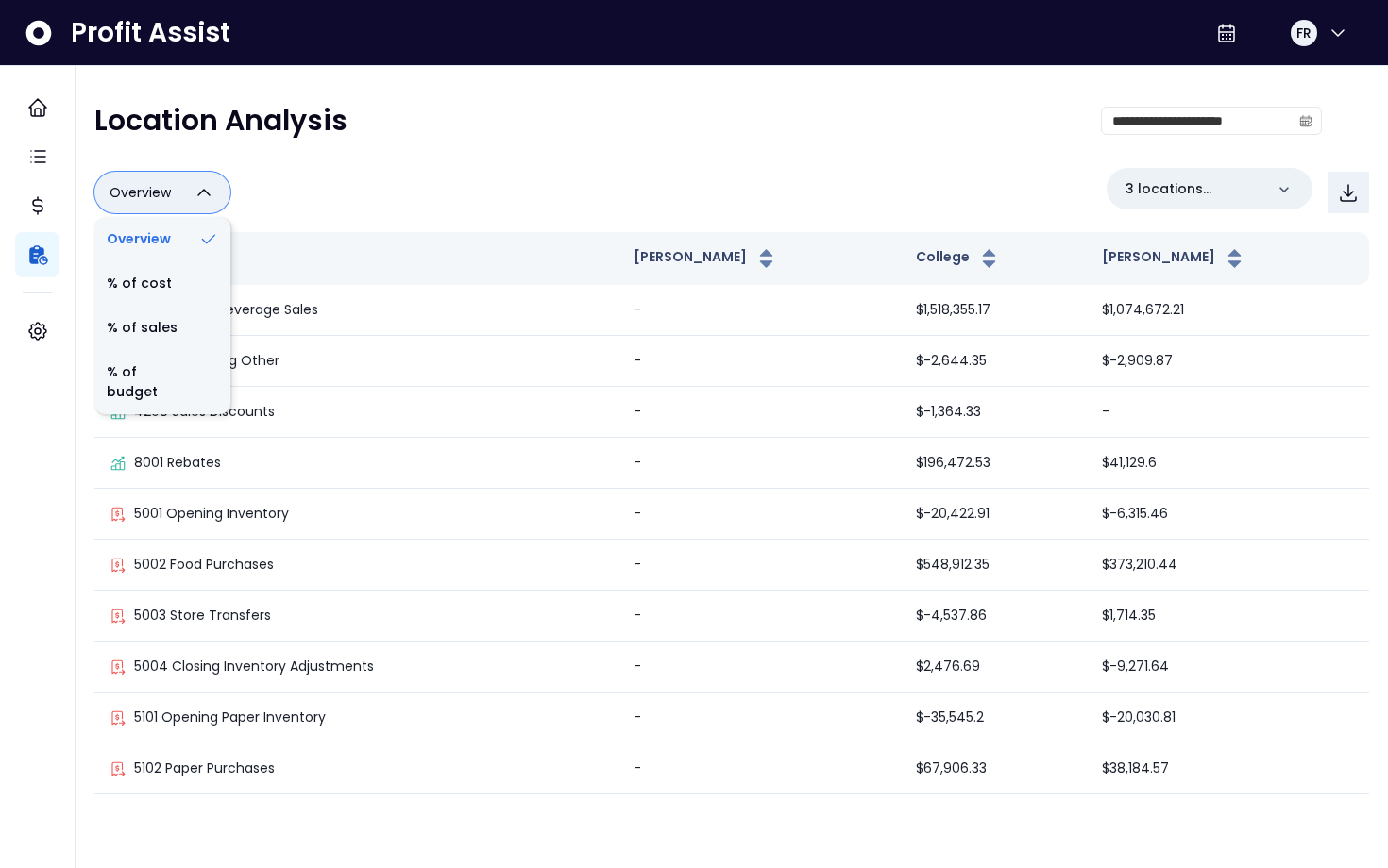
click at [202, 201] on icon "button" at bounding box center [203, 192] width 23 height 23
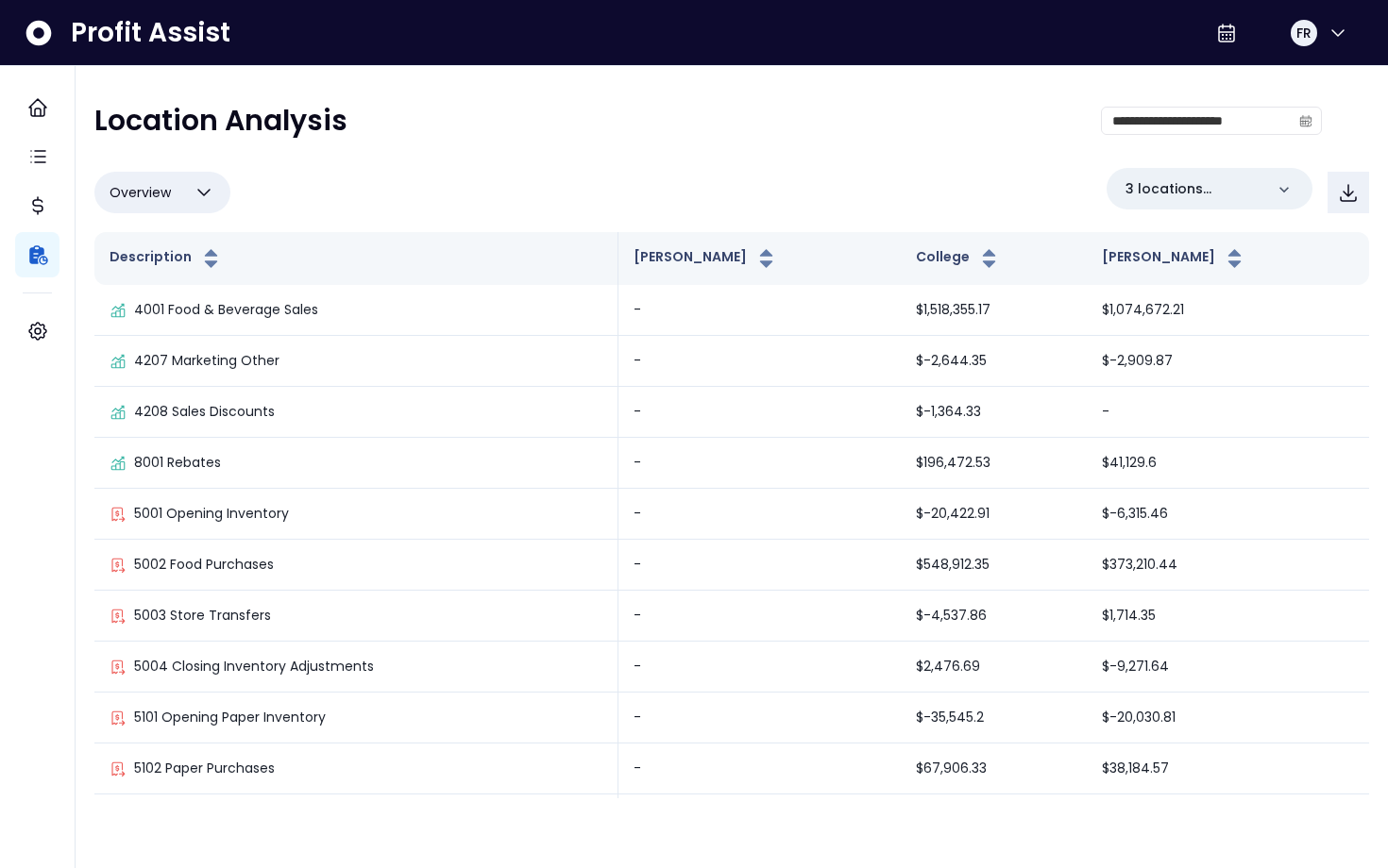
click at [206, 195] on icon "button" at bounding box center [203, 192] width 23 height 23
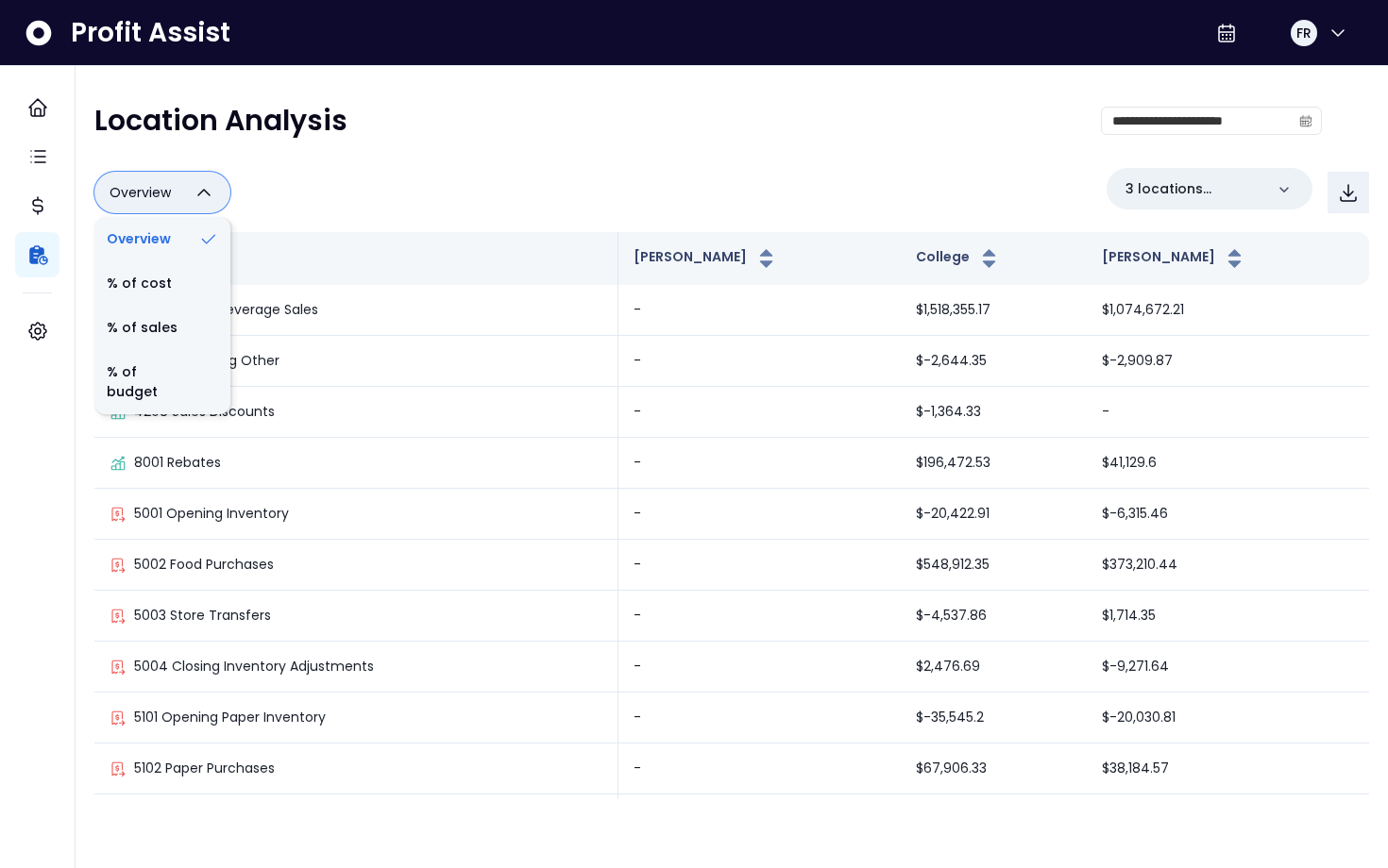
click at [206, 195] on icon "button" at bounding box center [203, 192] width 23 height 23
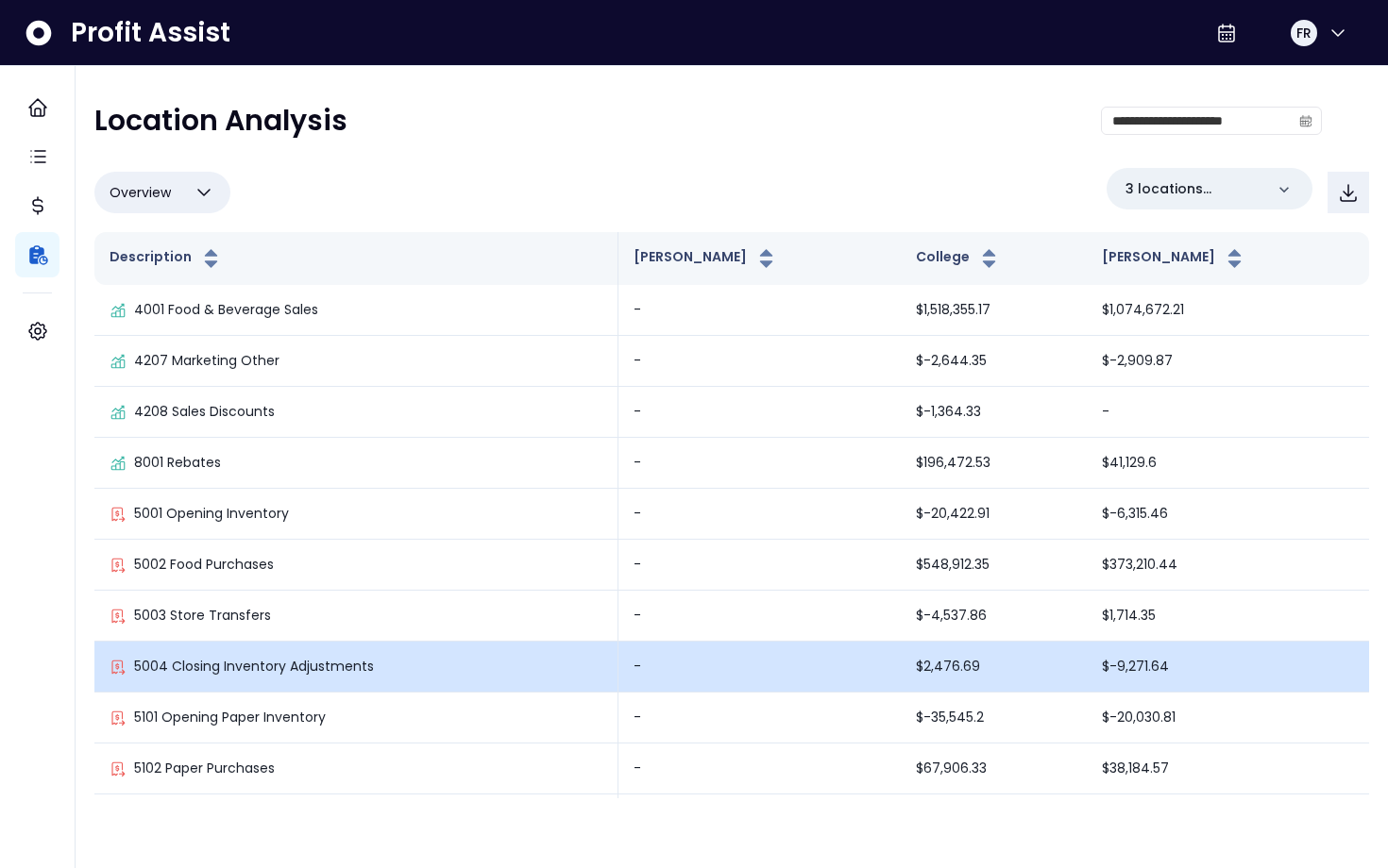
click at [237, 659] on p "5004 Closing Inventory Adjustments" at bounding box center [254, 666] width 240 height 20
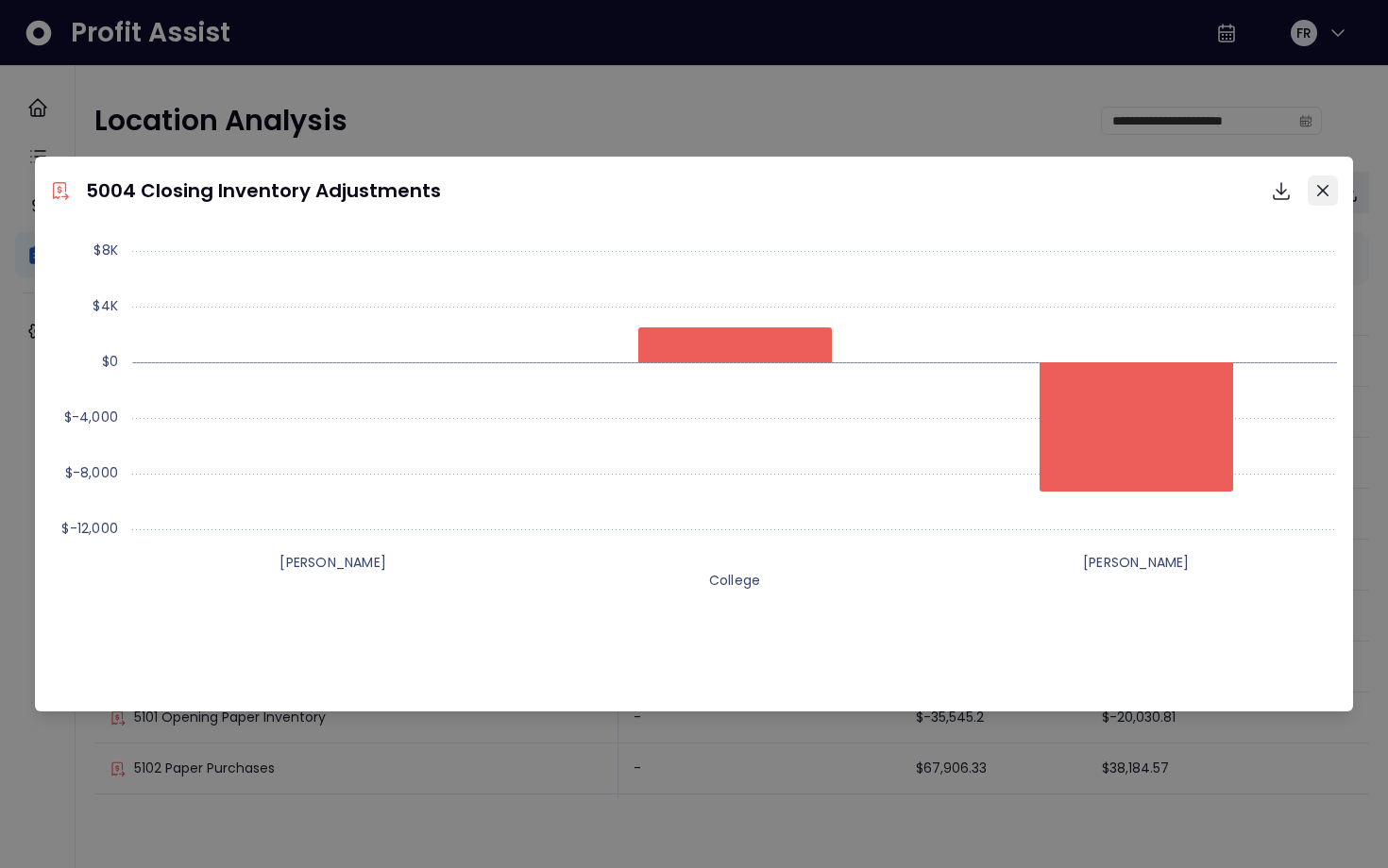
click at [1322, 193] on icon "Close" at bounding box center [1323, 191] width 12 height 12
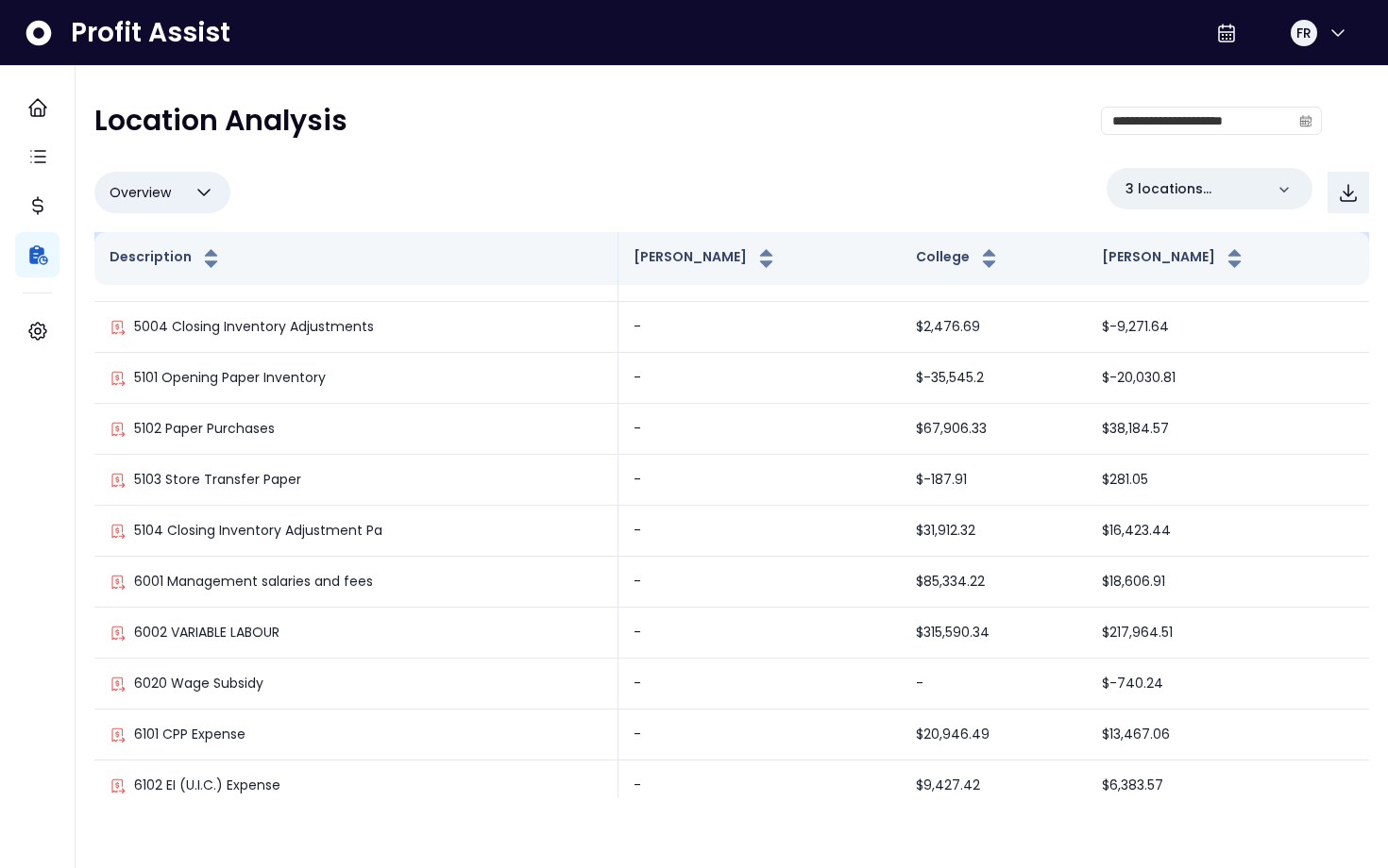
scroll to position [341, 0]
click at [193, 185] on icon "button" at bounding box center [203, 192] width 23 height 23
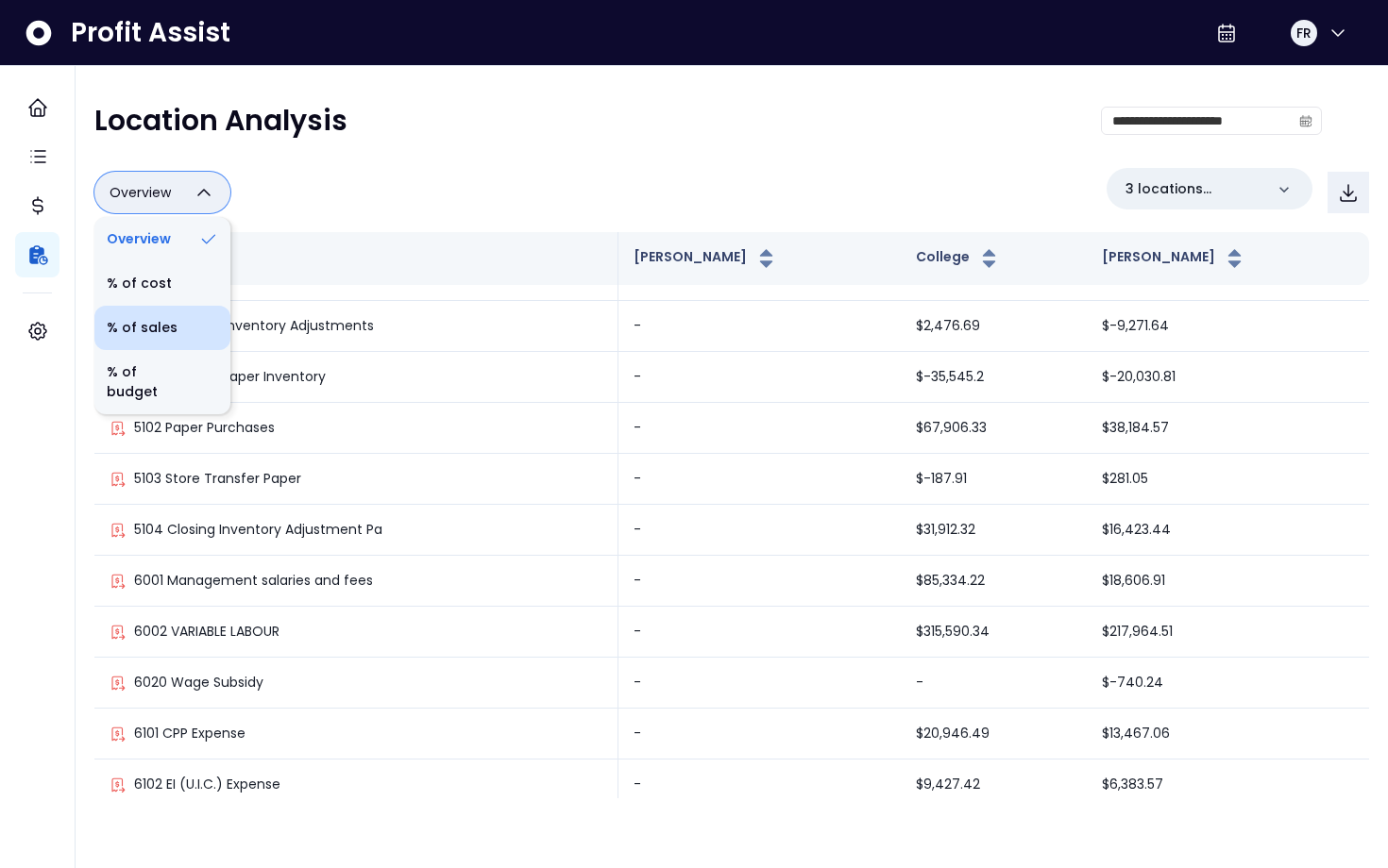
click at [174, 321] on li "% of sales" at bounding box center [162, 327] width 136 height 44
type input "*********"
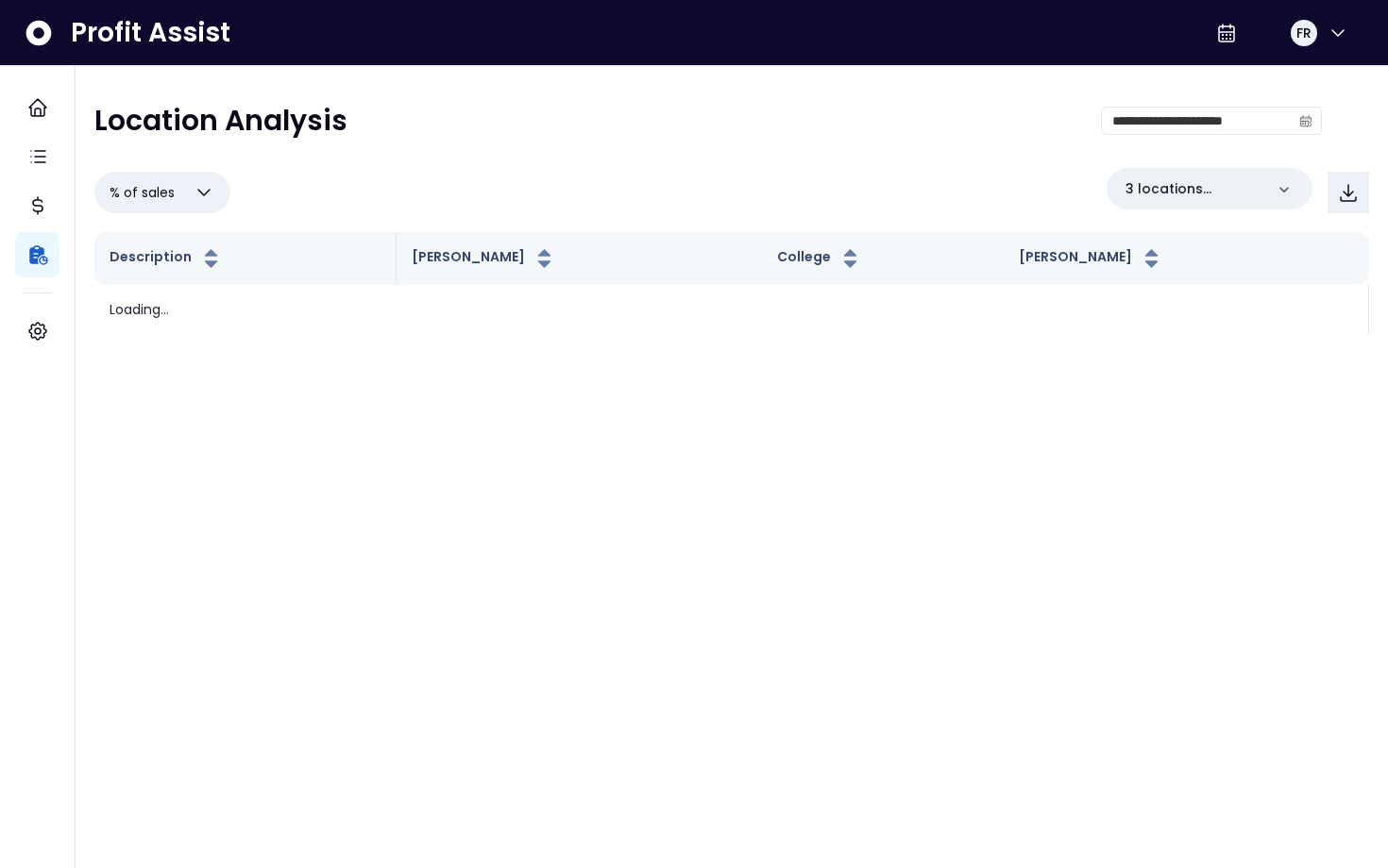
scroll to position [0, 0]
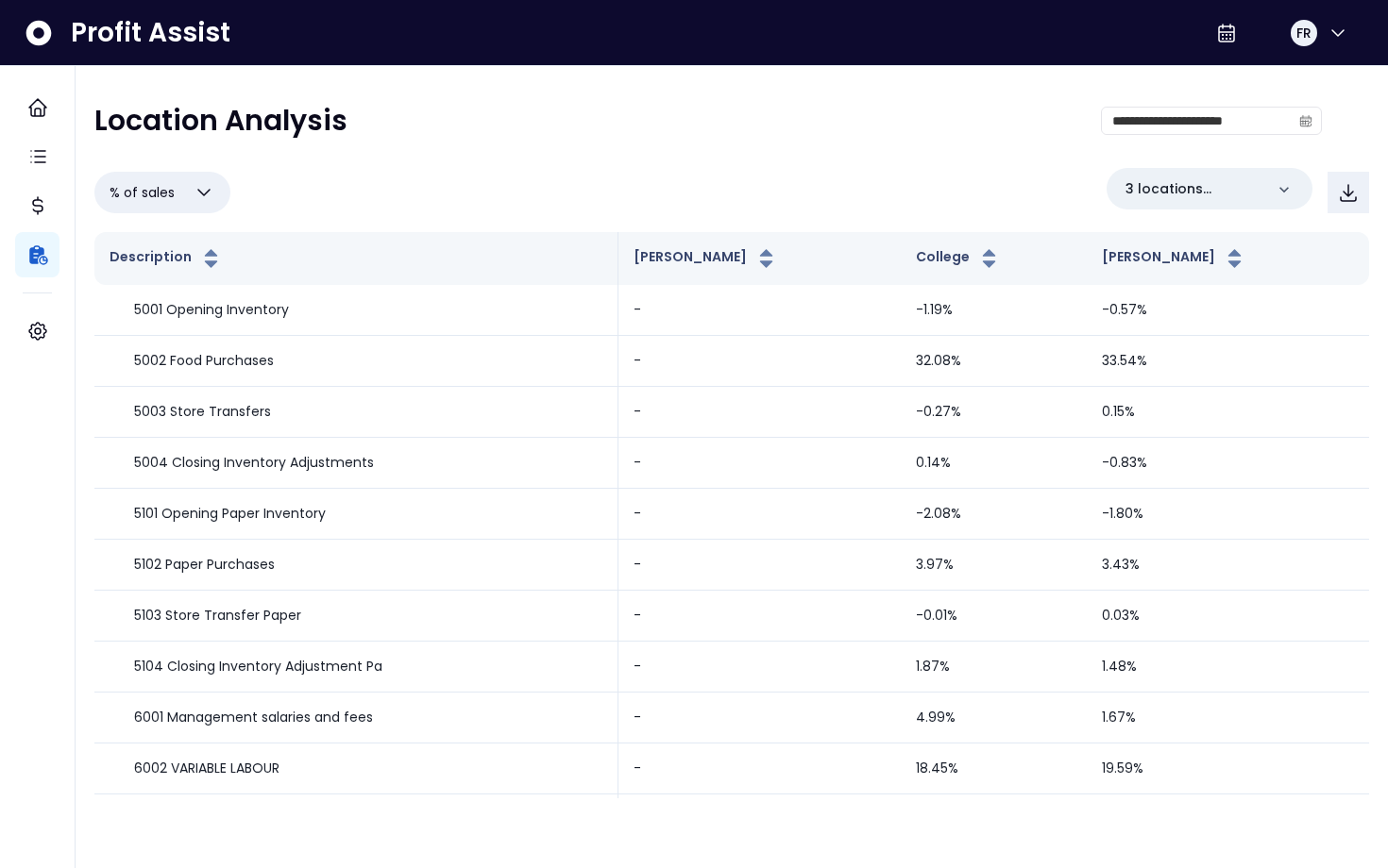
click at [211, 196] on icon "button" at bounding box center [203, 192] width 23 height 23
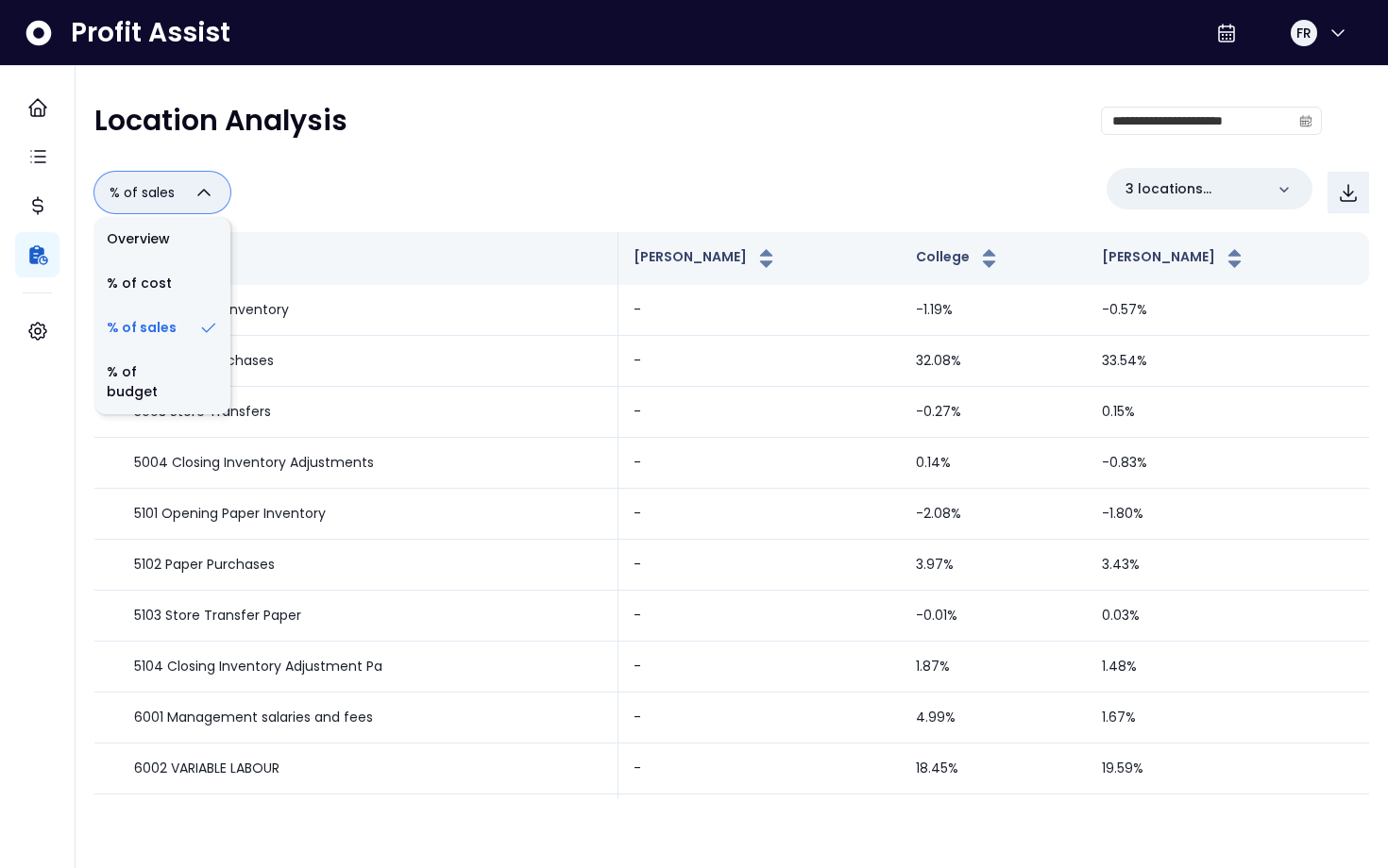
click at [211, 196] on icon "button" at bounding box center [203, 192] width 23 height 23
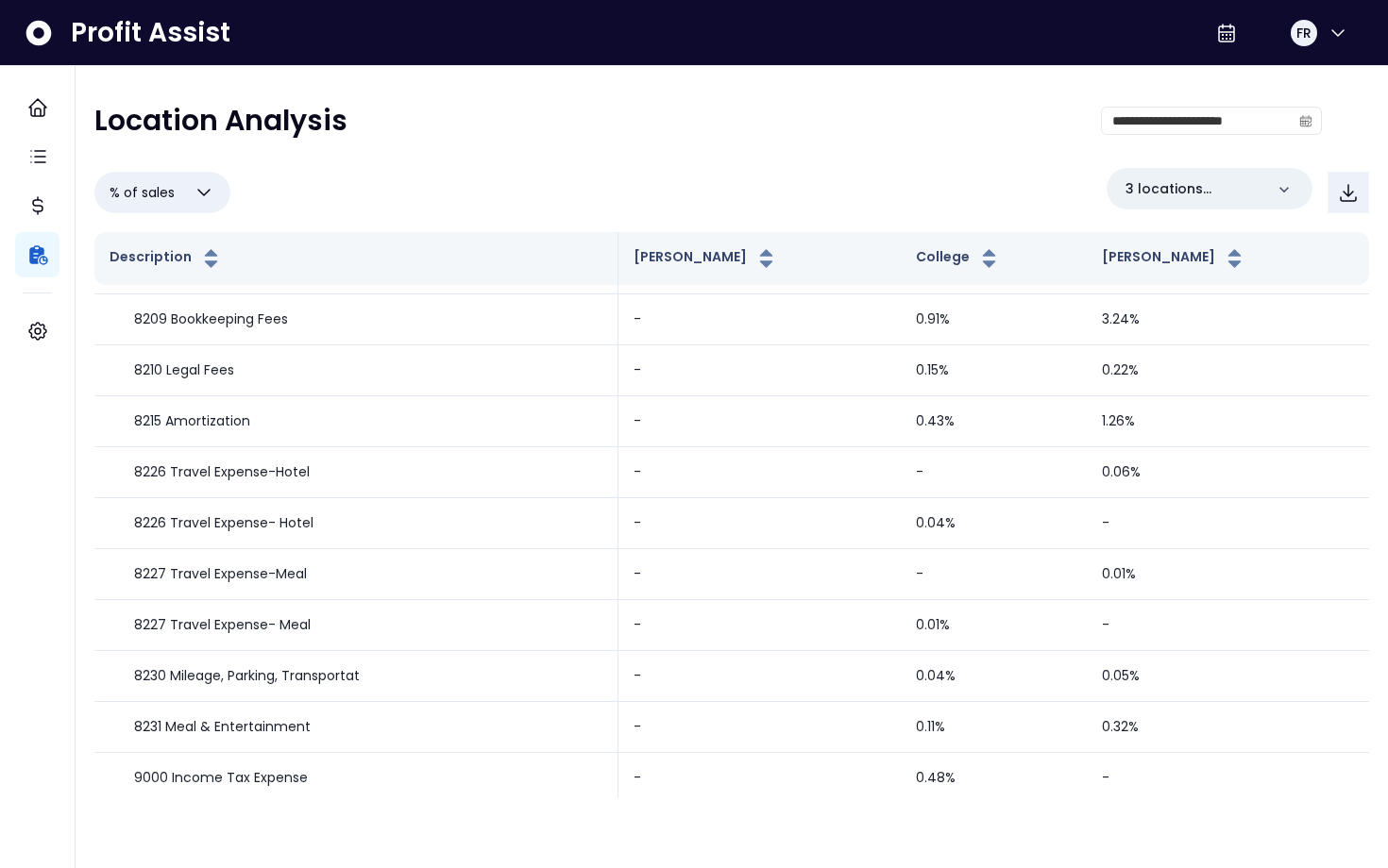
scroll to position [3513, 0]
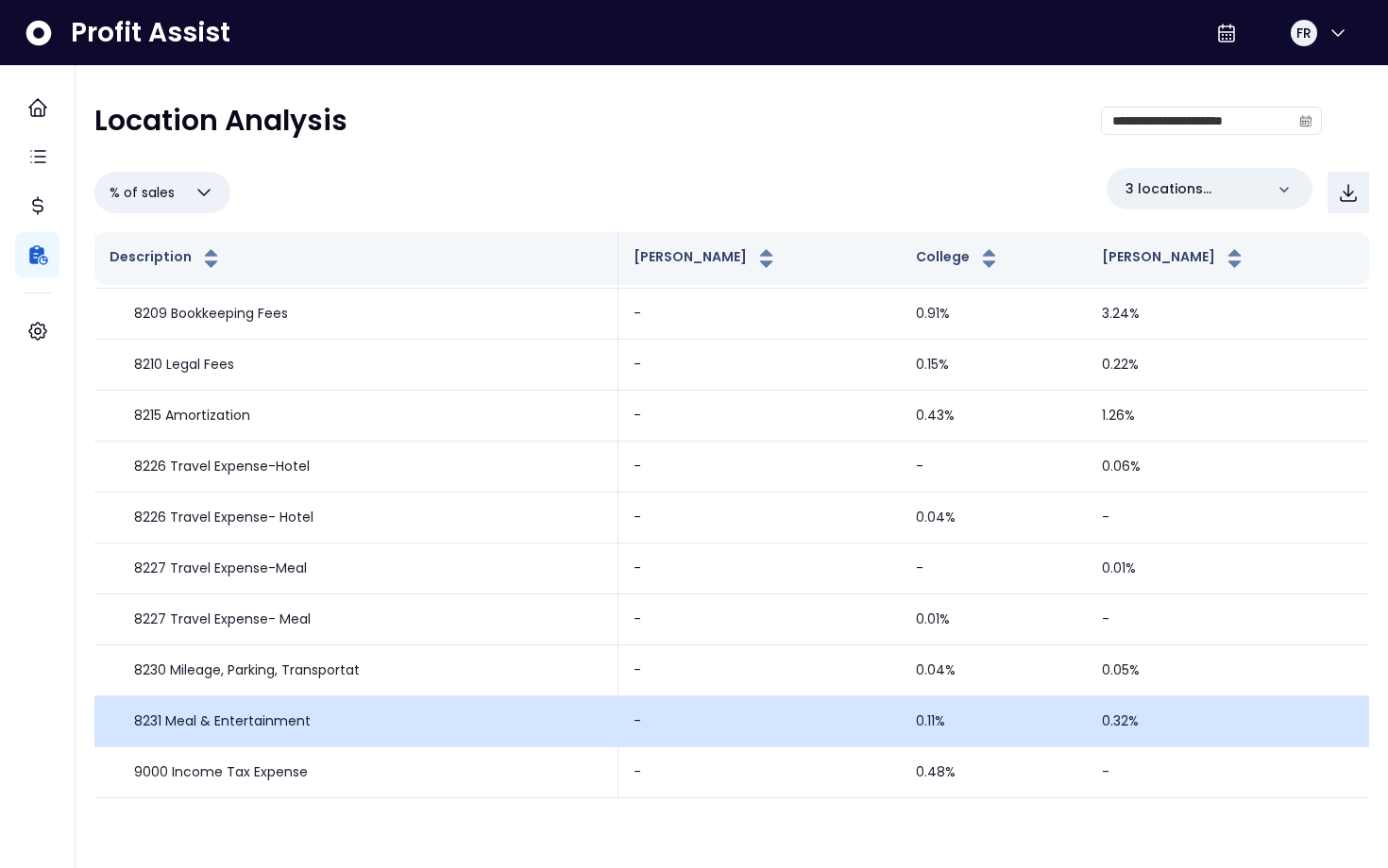
click at [237, 723] on p "8231 Meal & Entertainment" at bounding box center [222, 722] width 177 height 20
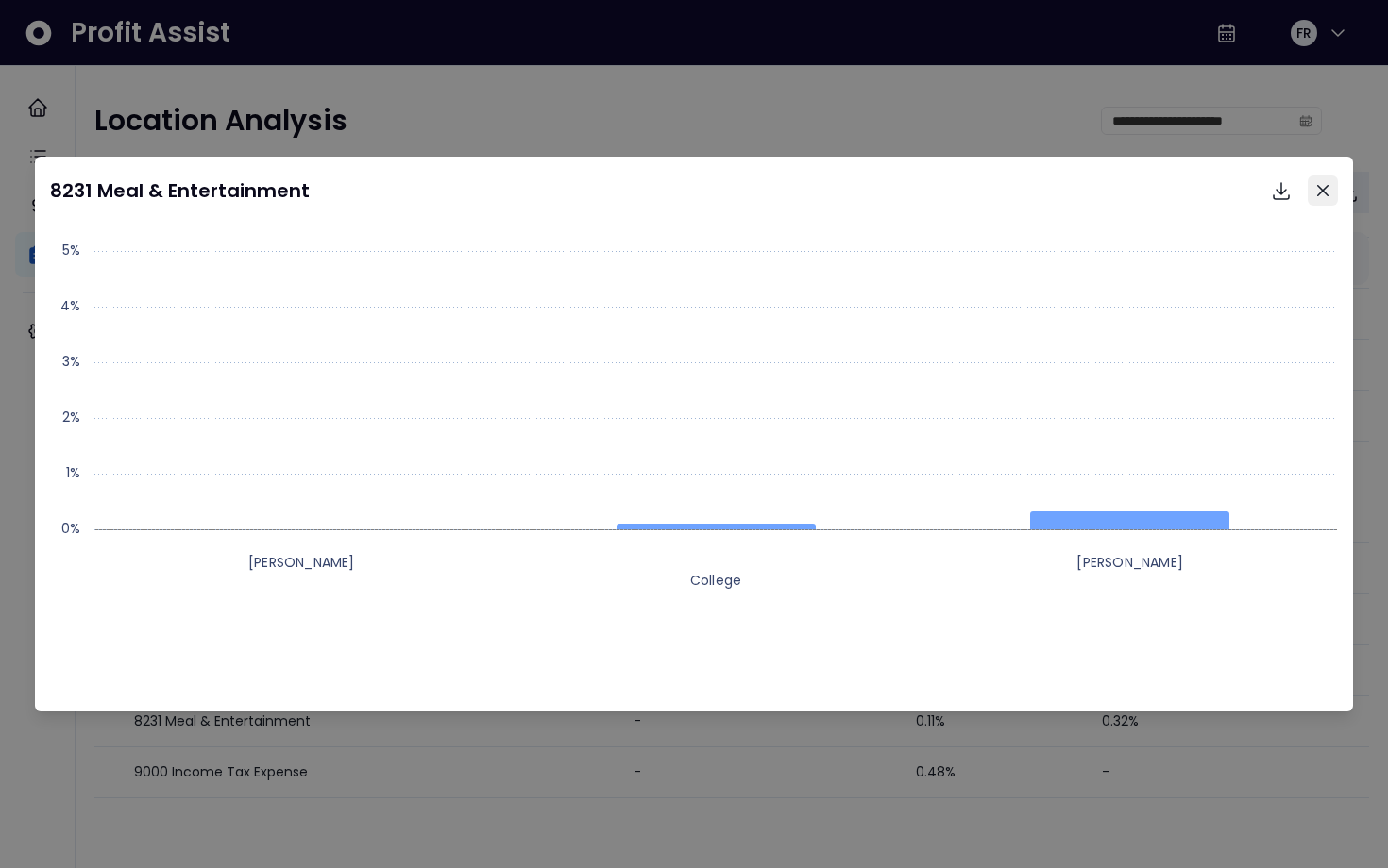
click at [1329, 193] on button "Close" at bounding box center [1322, 191] width 30 height 30
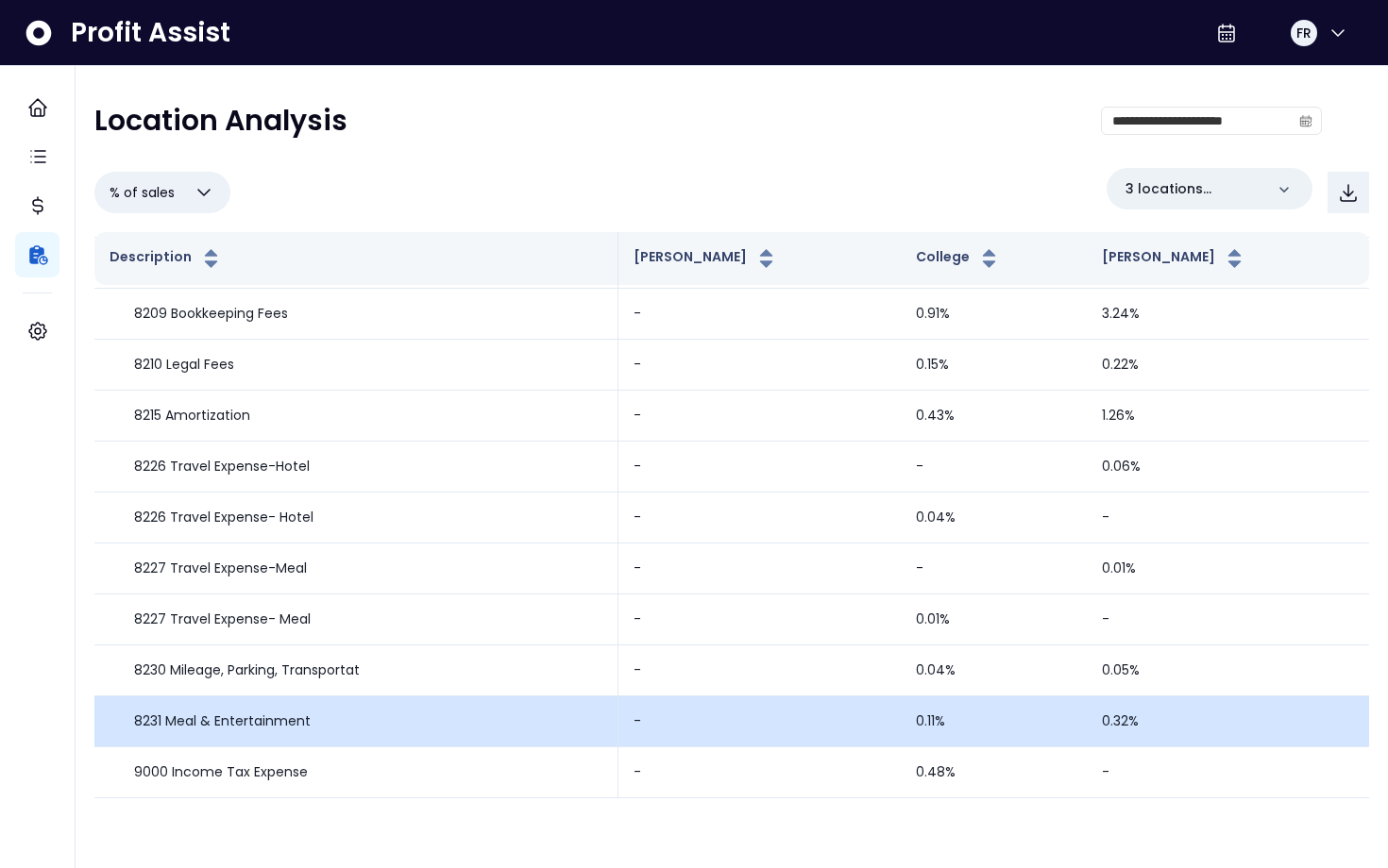
click at [1171, 711] on td "0.32%" at bounding box center [1227, 723] width 282 height 51
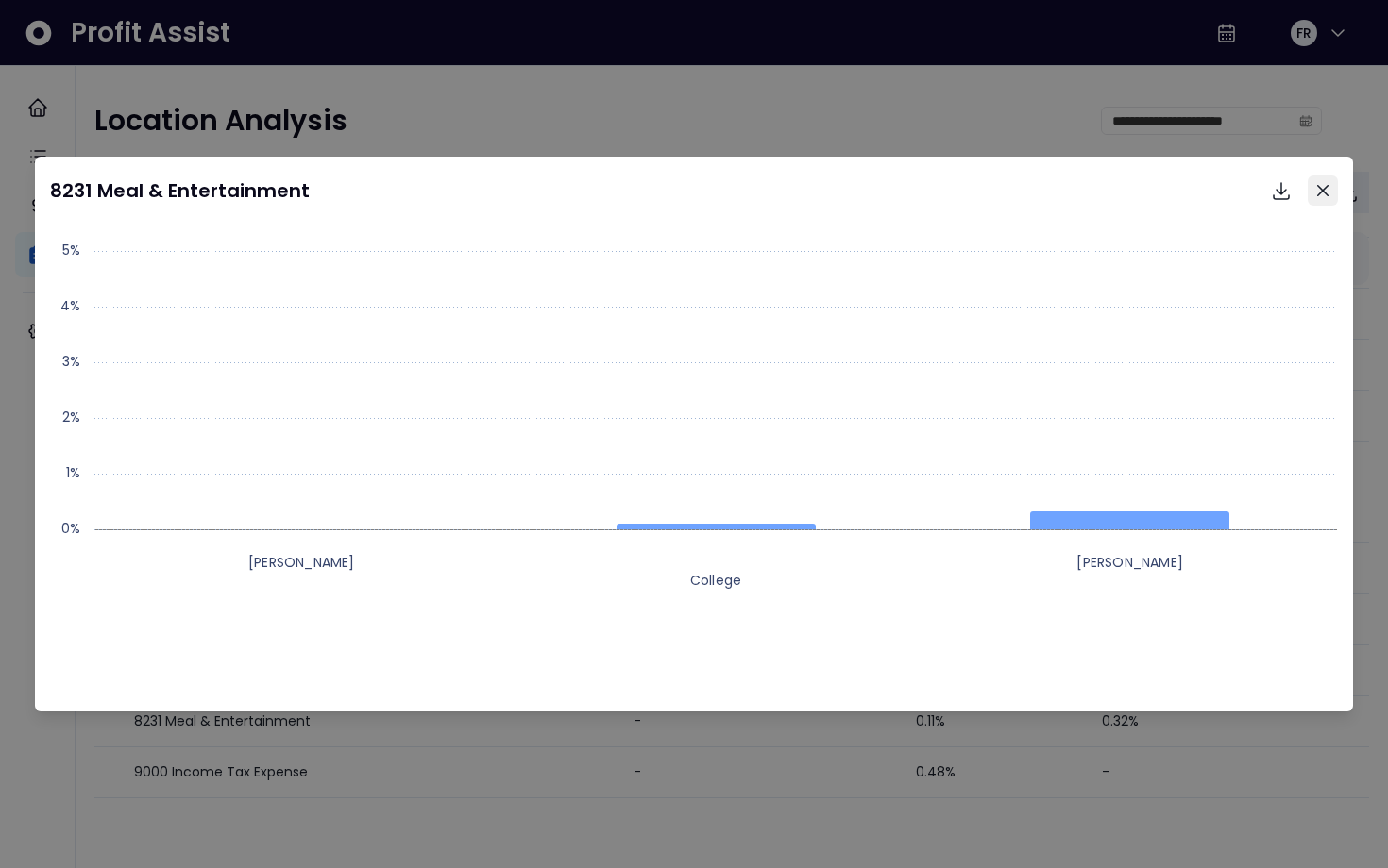
click at [1327, 191] on icon "Close" at bounding box center [1323, 191] width 12 height 12
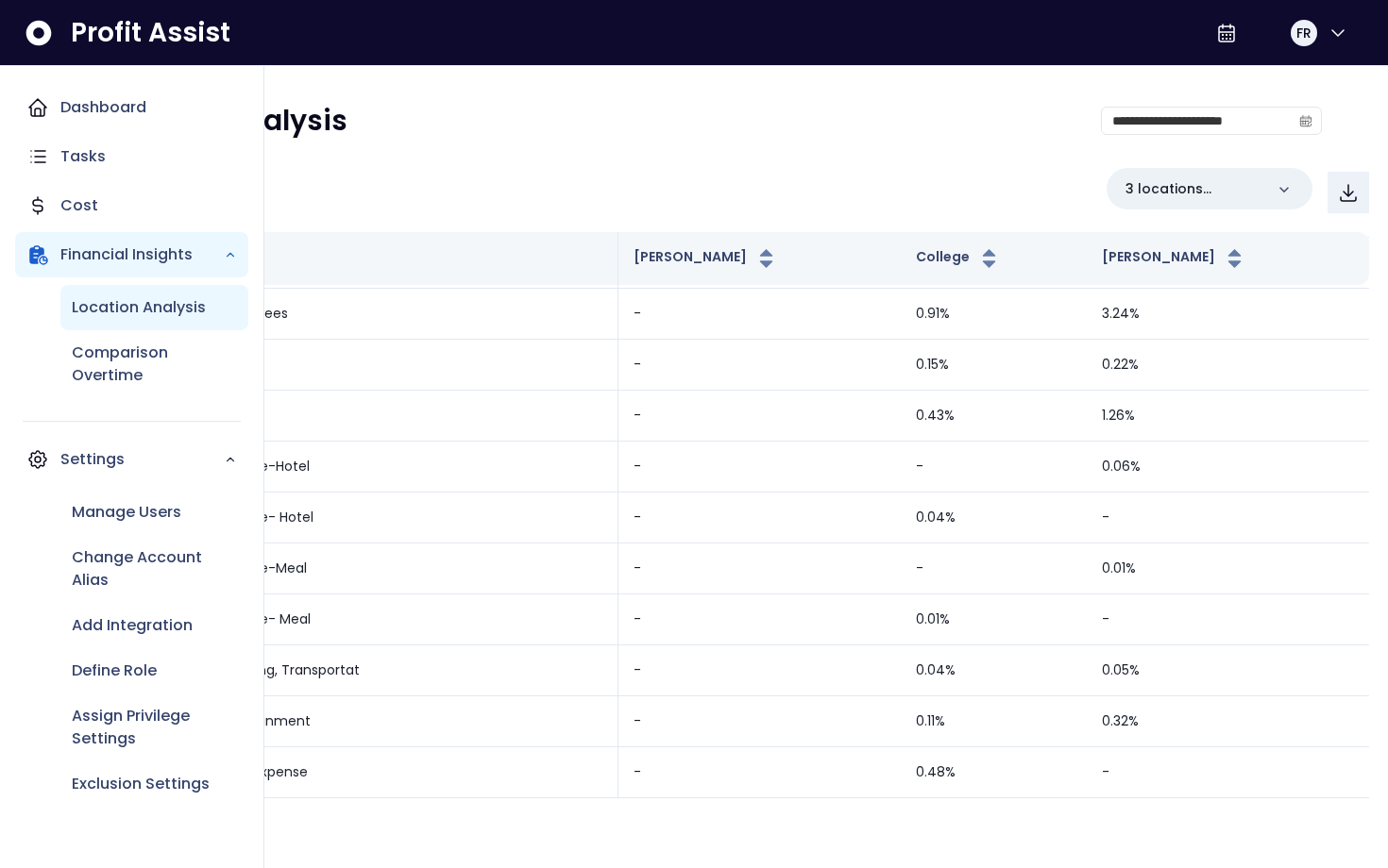
click at [146, 313] on p "Location Analysis" at bounding box center [139, 308] width 134 height 23
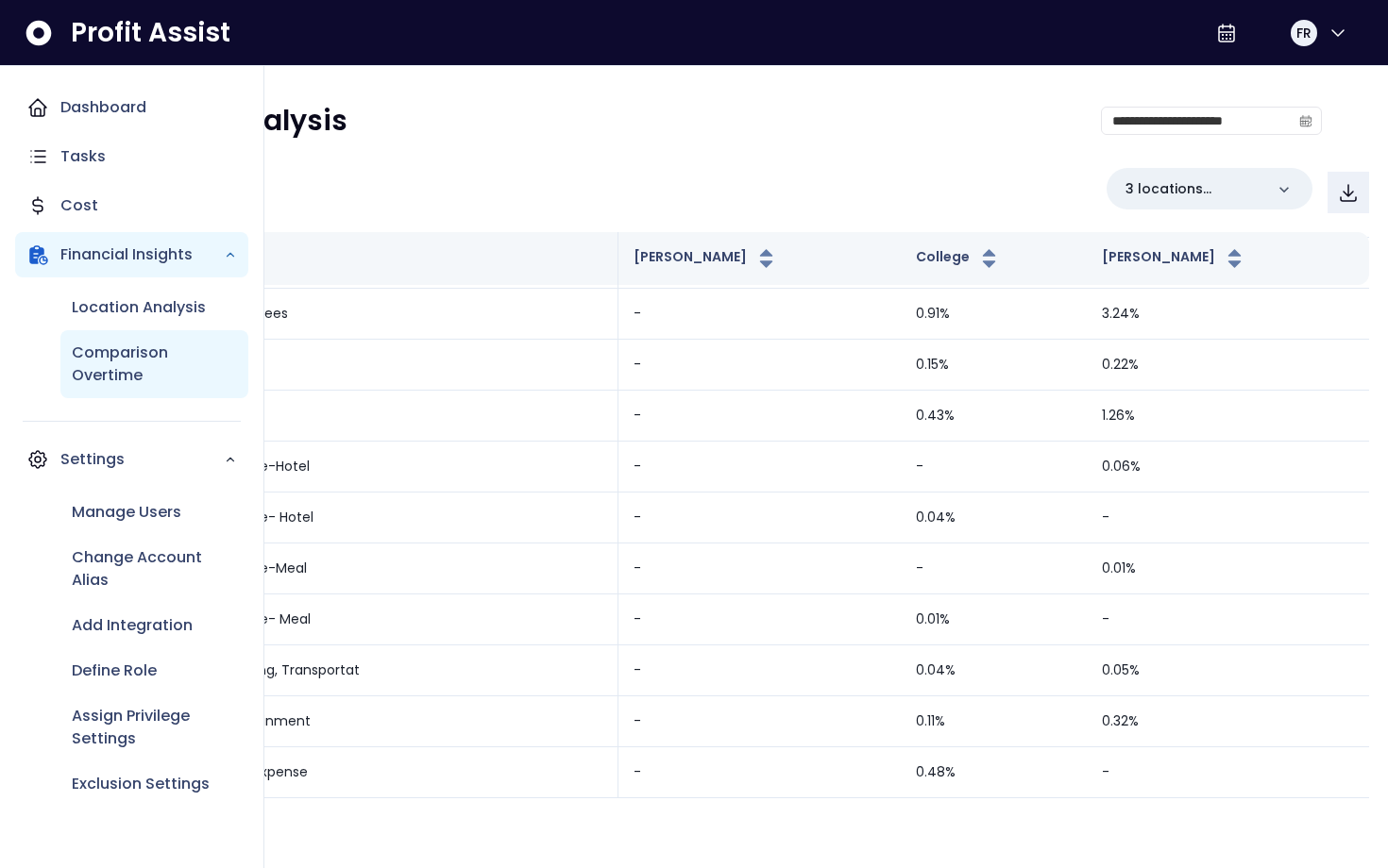
click at [160, 368] on p "Comparison Overtime" at bounding box center [154, 365] width 165 height 45
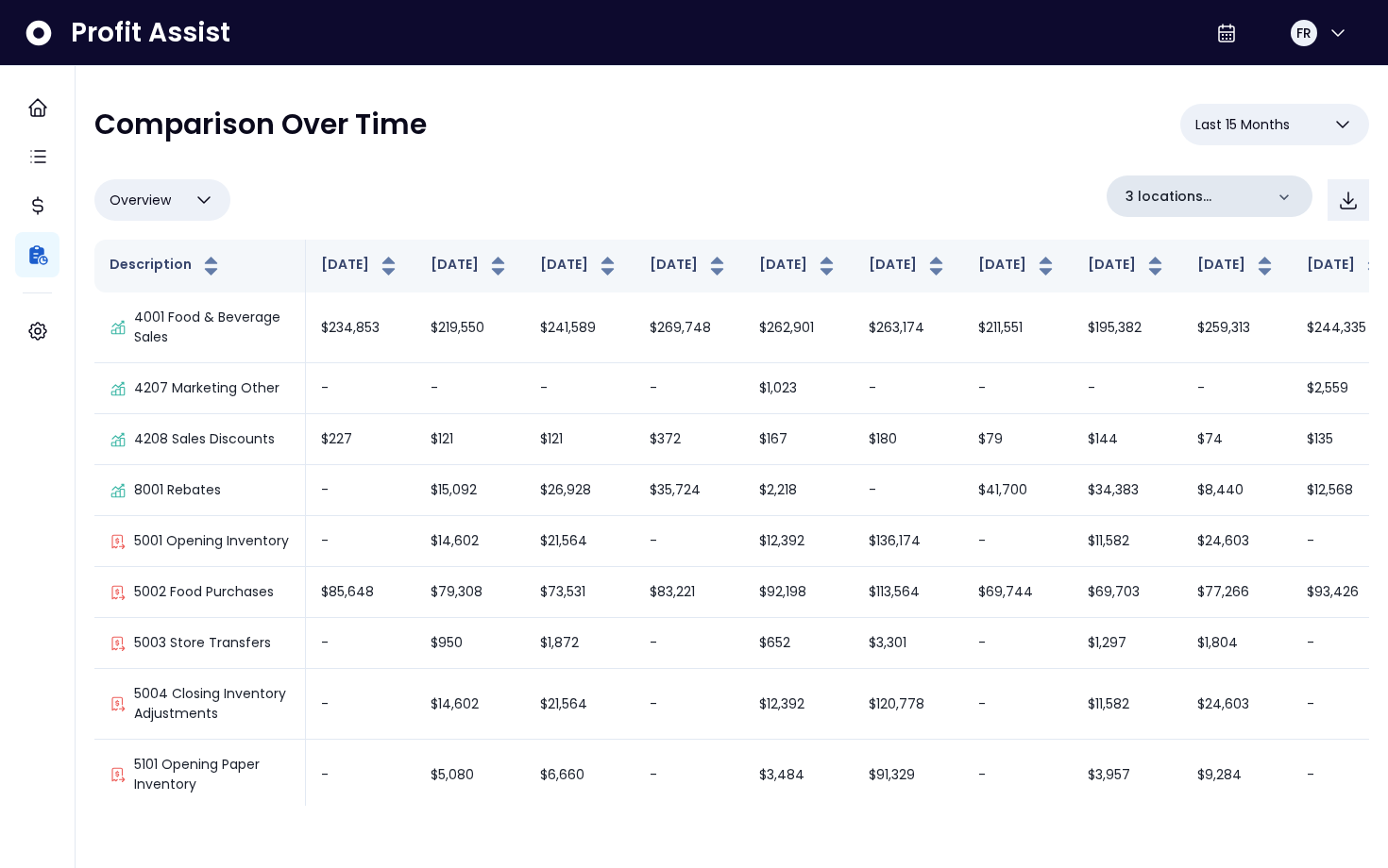
click at [1259, 198] on p "3 locations selected" at bounding box center [1194, 197] width 138 height 20
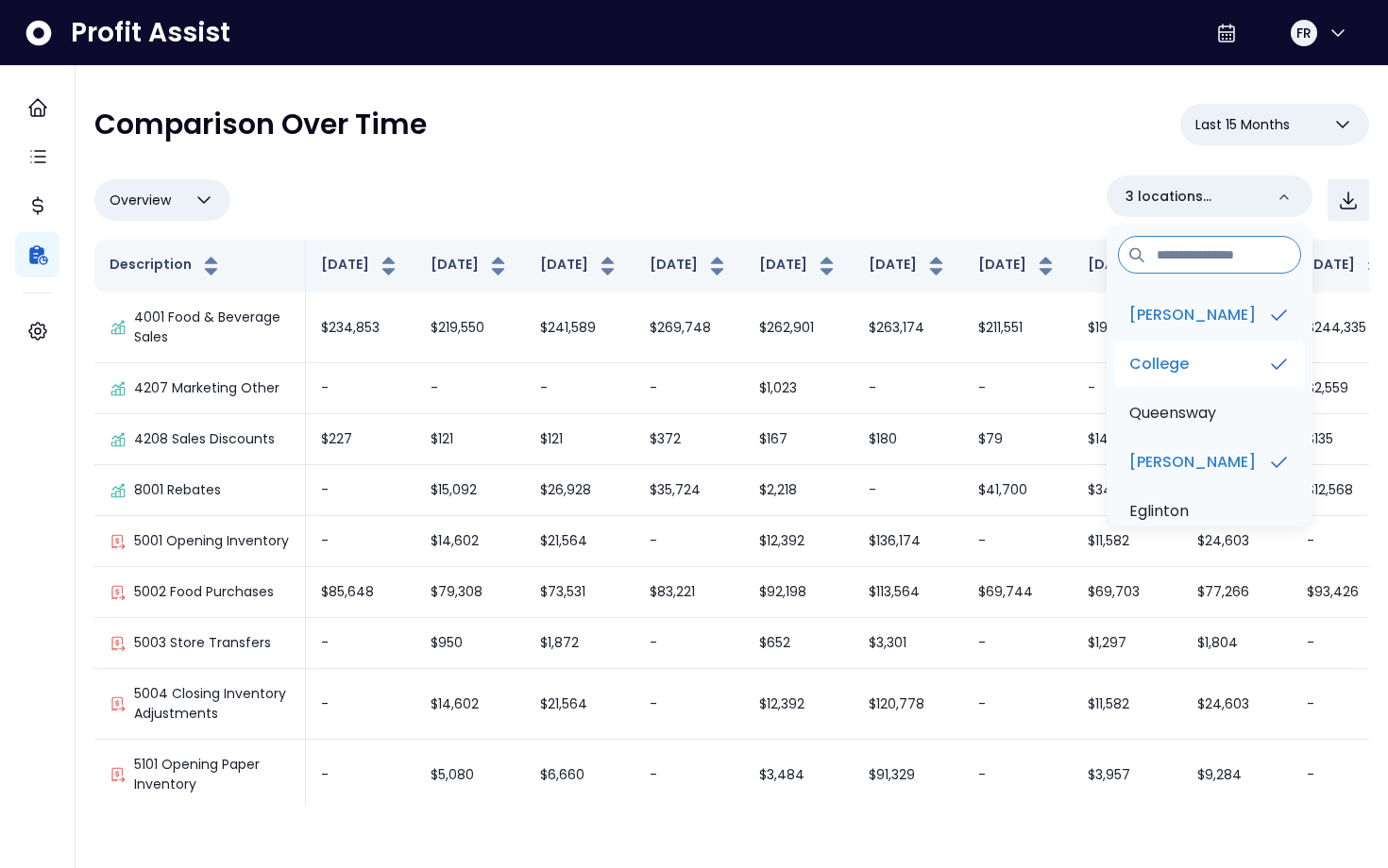
click at [1218, 366] on li "College" at bounding box center [1209, 365] width 191 height 45
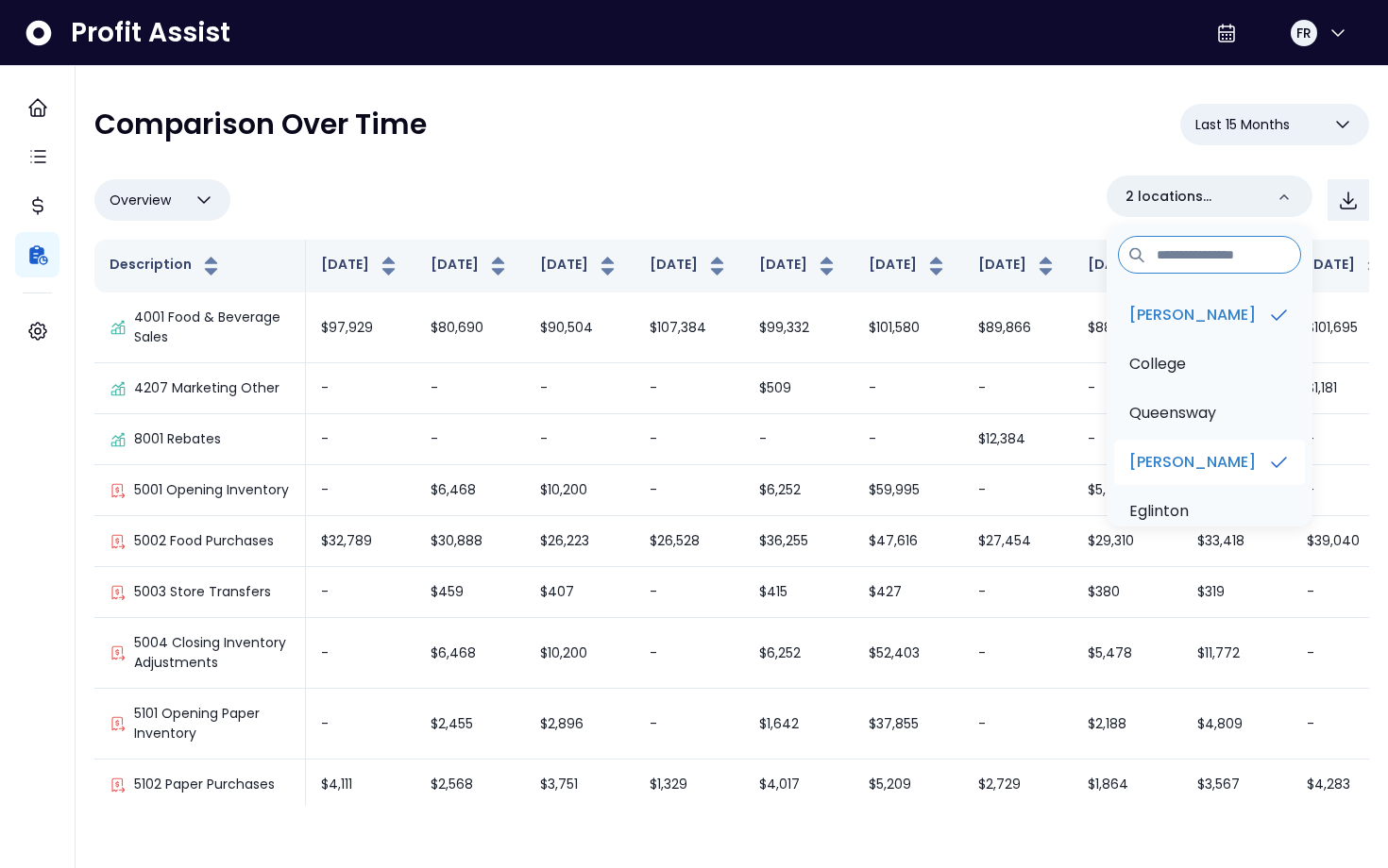
click at [1225, 453] on li "[PERSON_NAME]" at bounding box center [1209, 462] width 191 height 45
click at [717, 164] on div "**********" at bounding box center [731, 455] width 1274 height 702
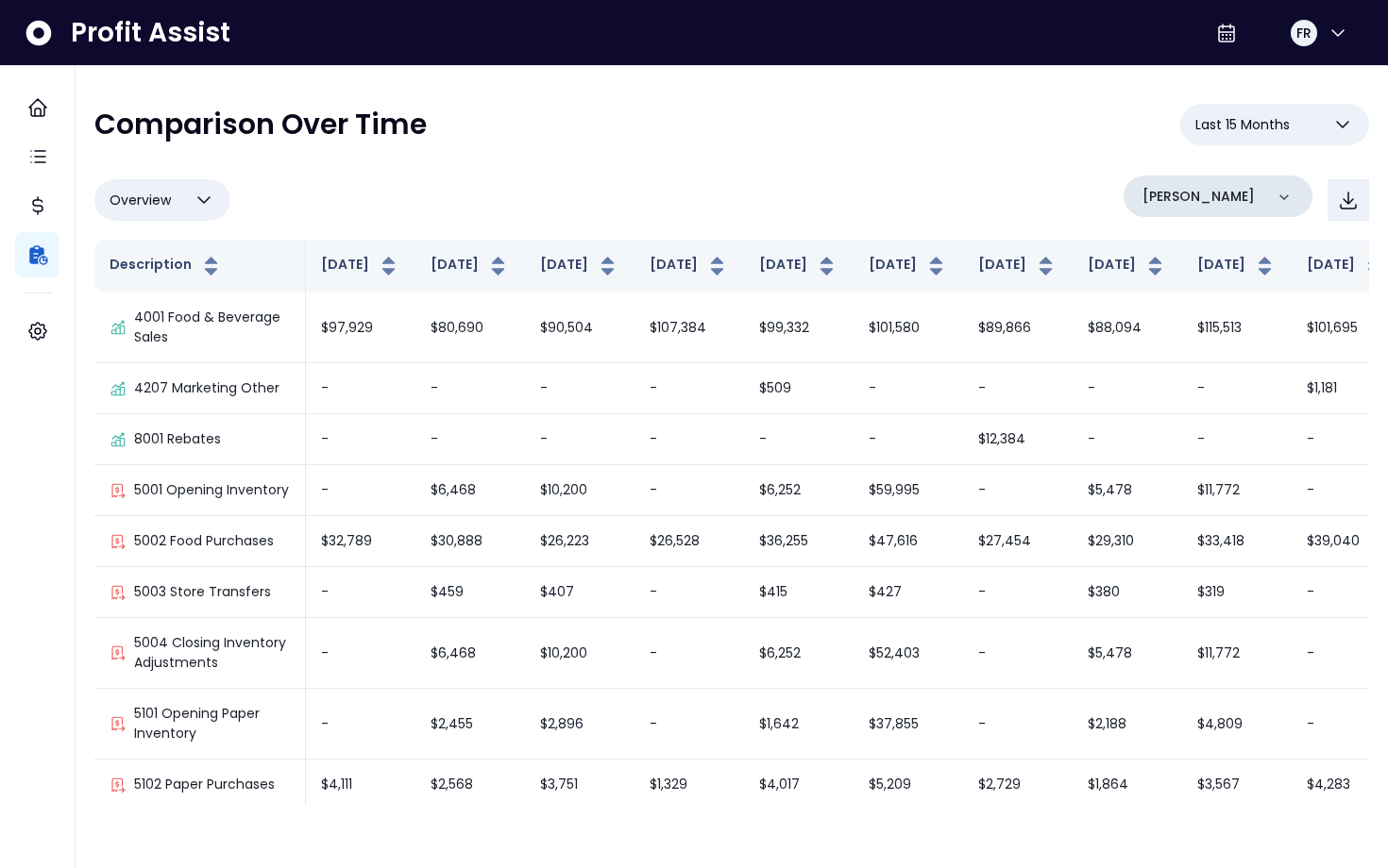
click at [1267, 198] on div "[PERSON_NAME]" at bounding box center [1218, 197] width 189 height 41
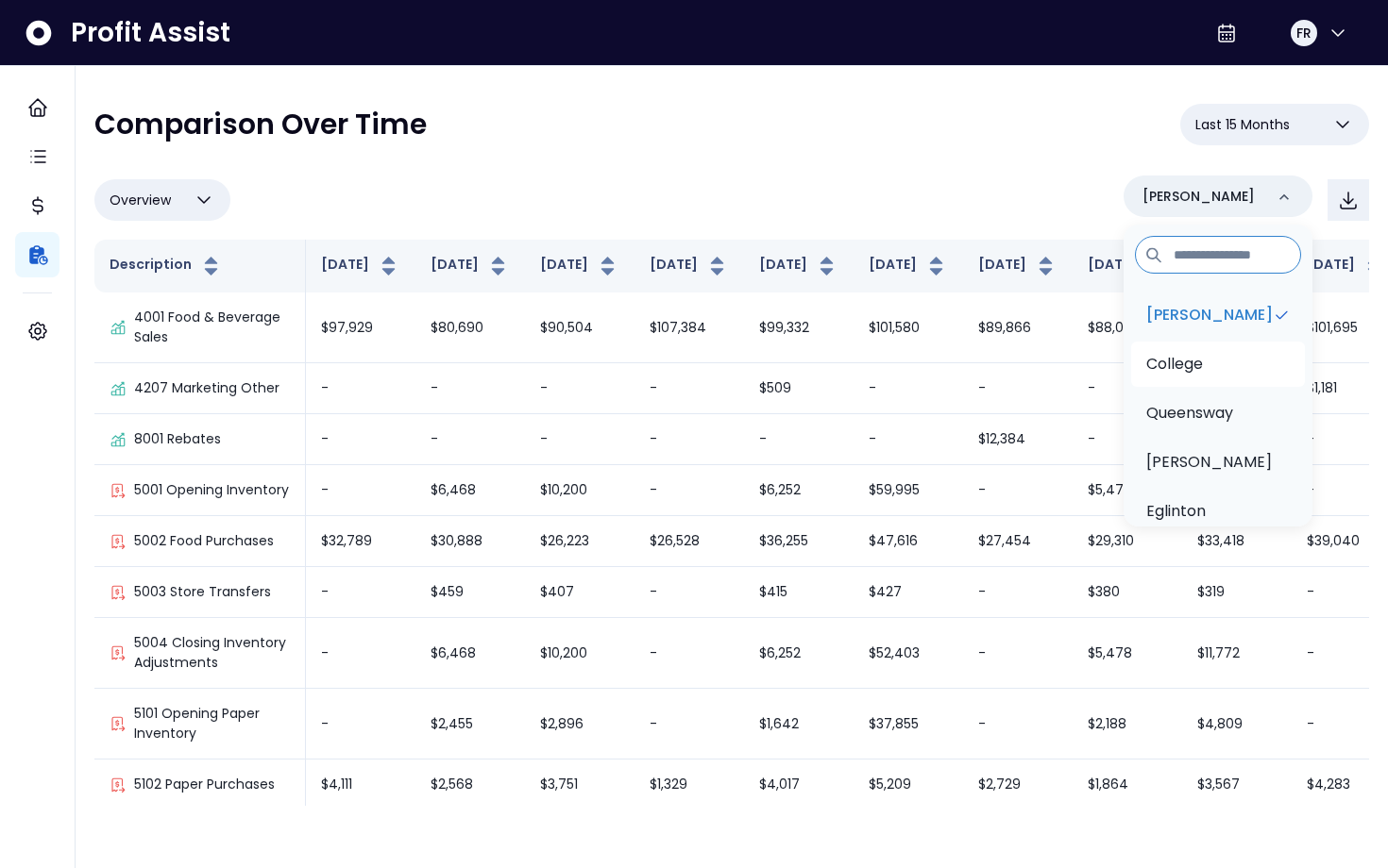
click at [1209, 377] on li "College" at bounding box center [1217, 365] width 174 height 45
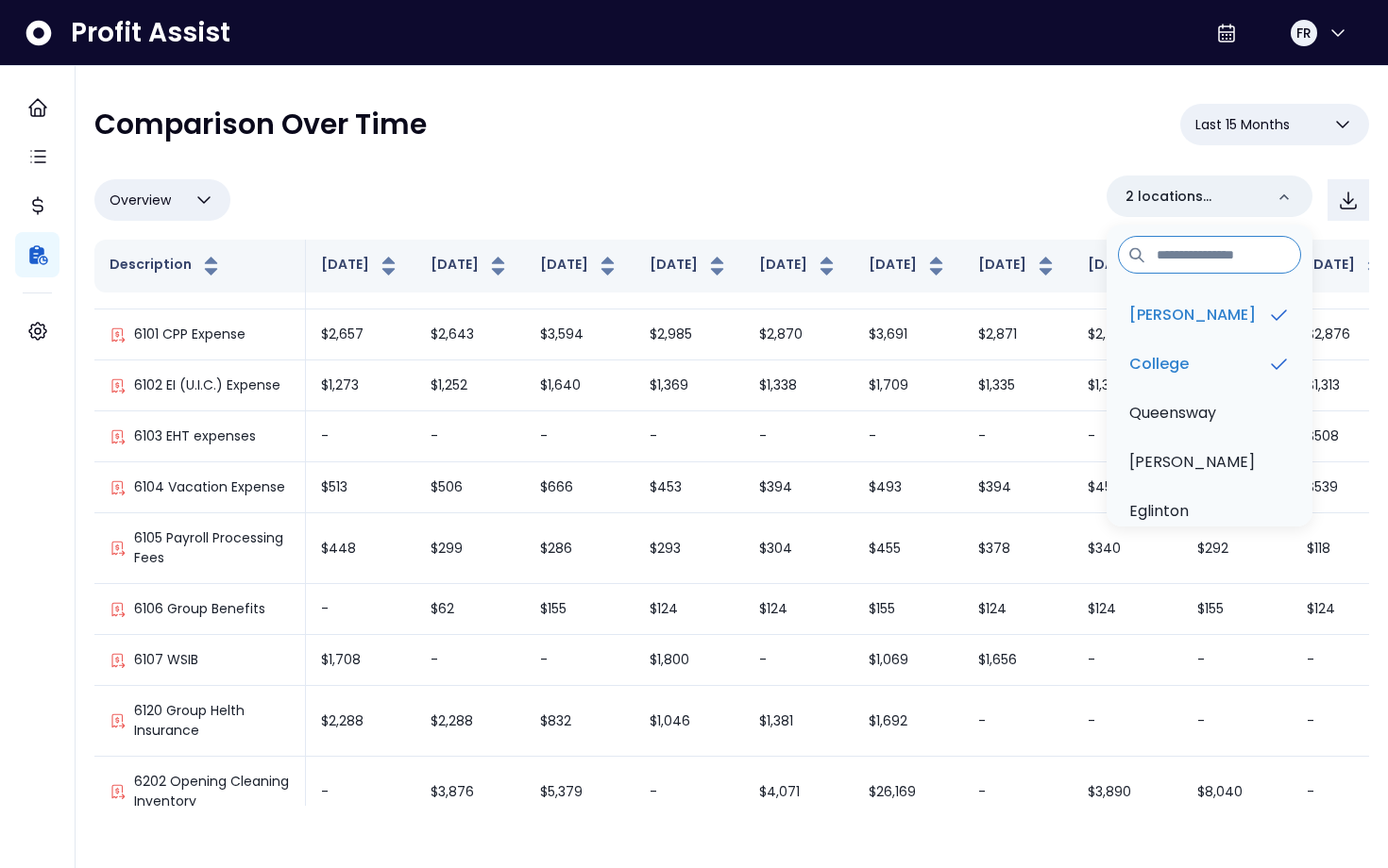
scroll to position [871, 0]
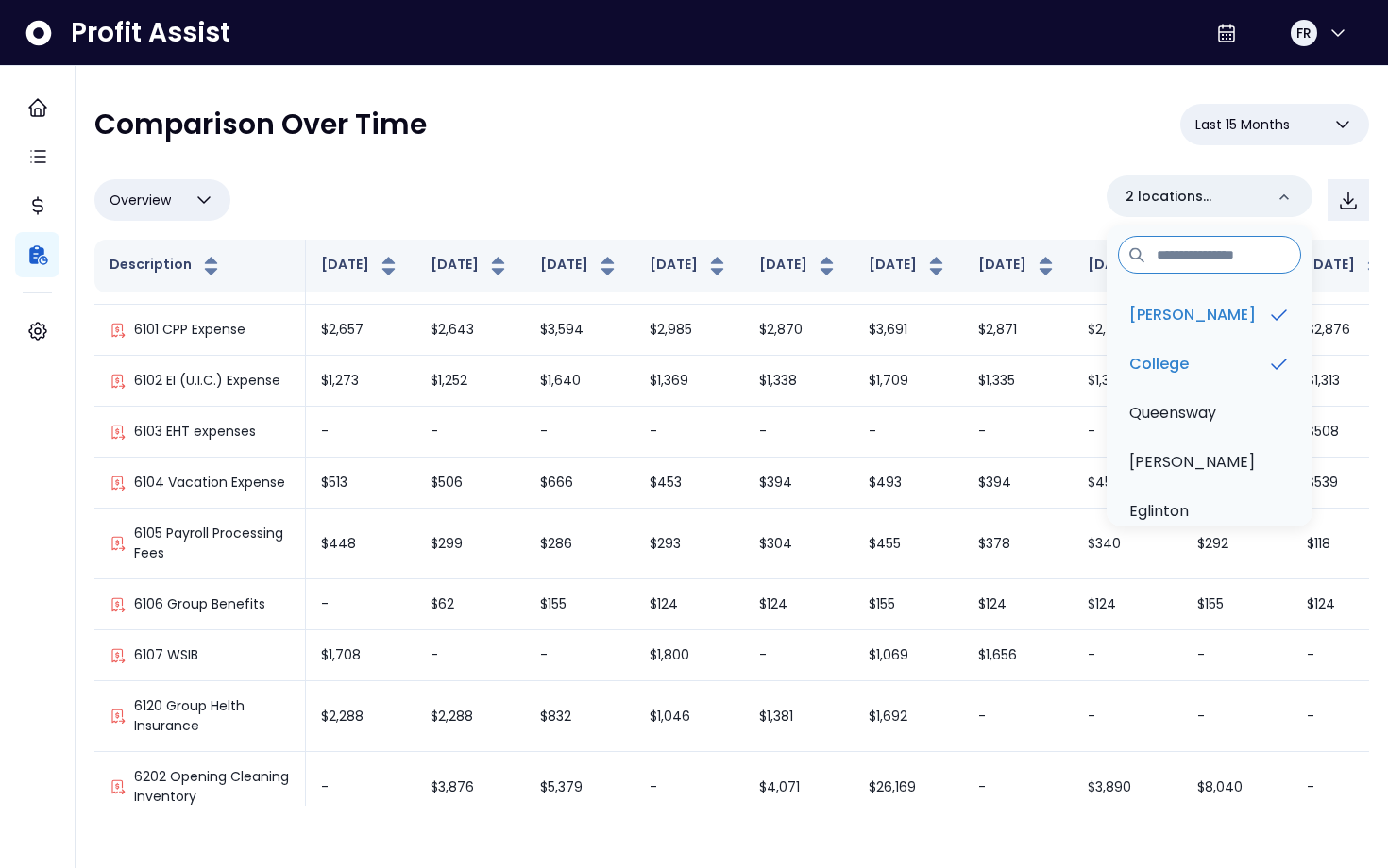
click at [193, 204] on icon "button" at bounding box center [203, 200] width 23 height 23
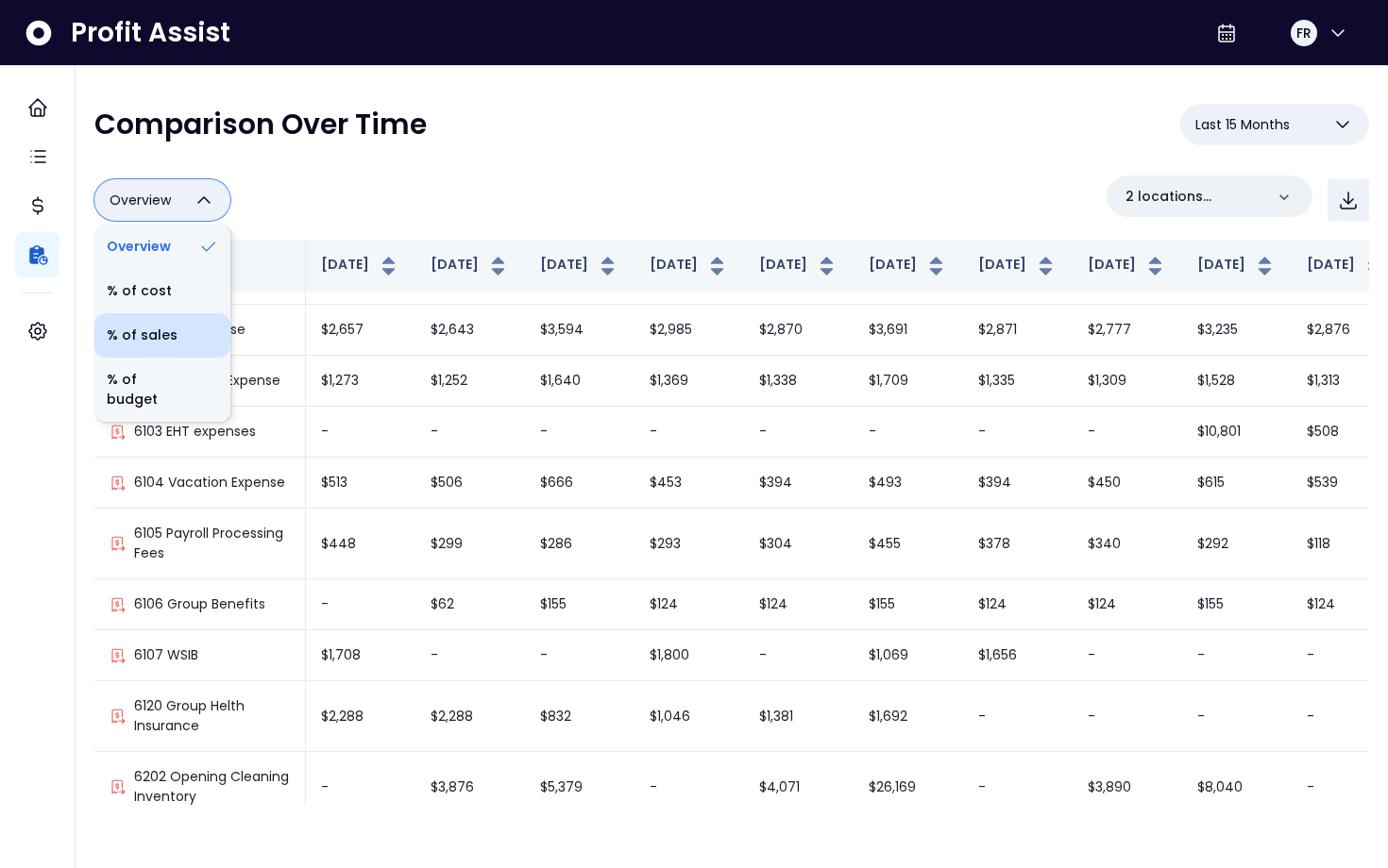
click at [173, 323] on li "% of sales" at bounding box center [162, 335] width 136 height 44
type input "*********"
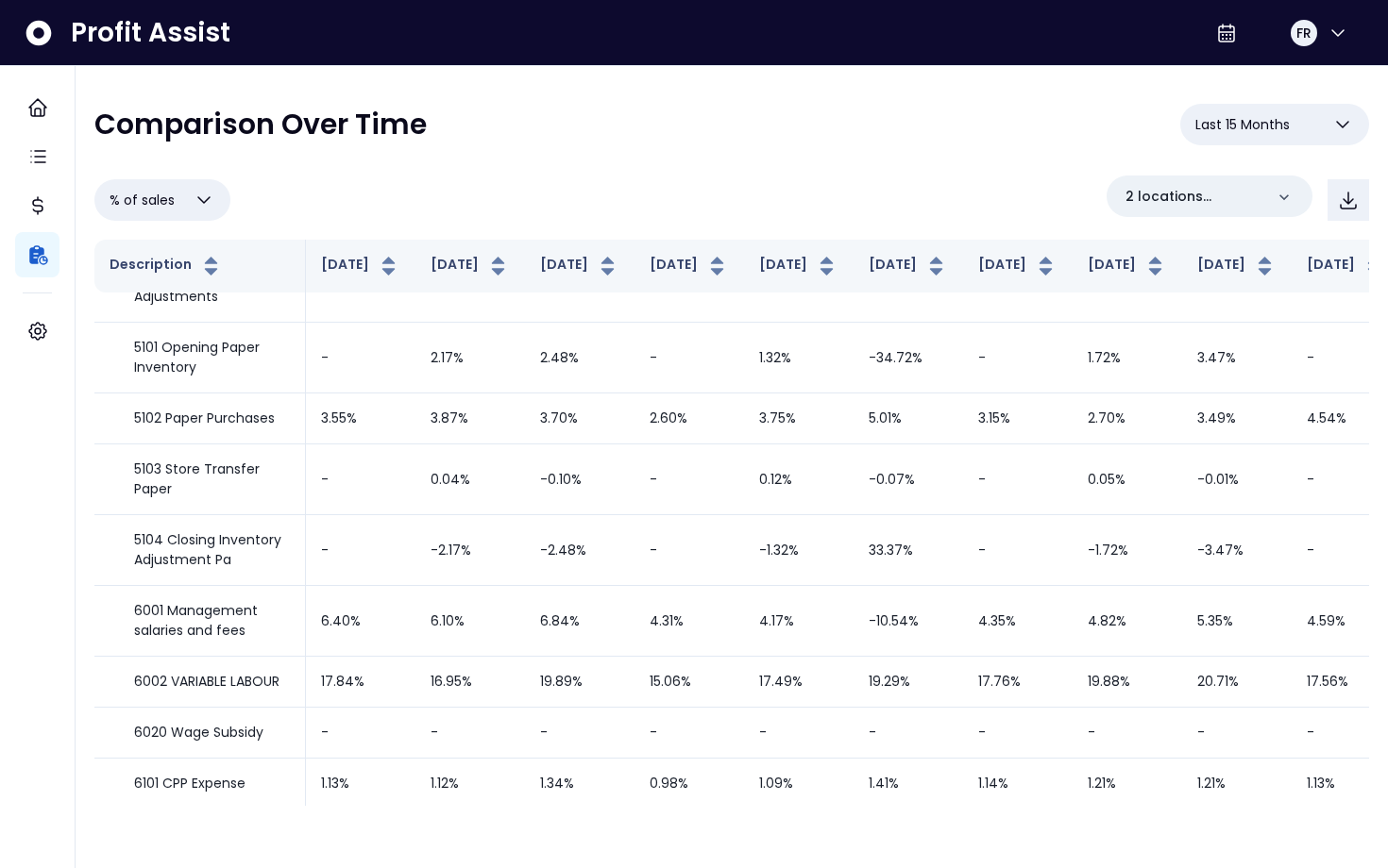
scroll to position [0, 0]
